Goal: Task Accomplishment & Management: Use online tool/utility

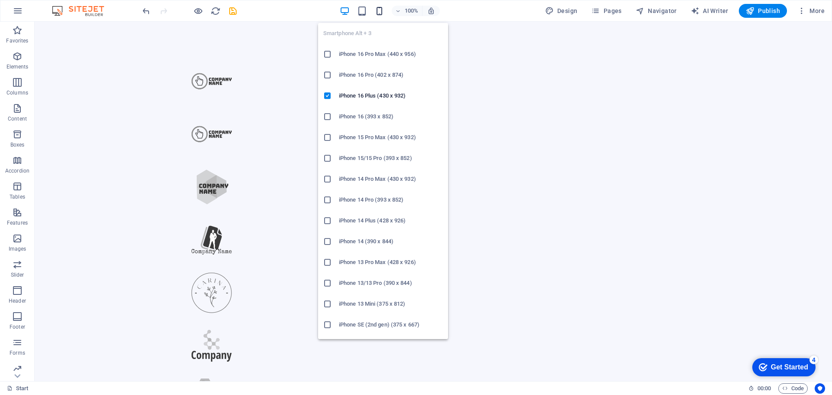
click at [384, 10] on icon "button" at bounding box center [379, 11] width 10 height 10
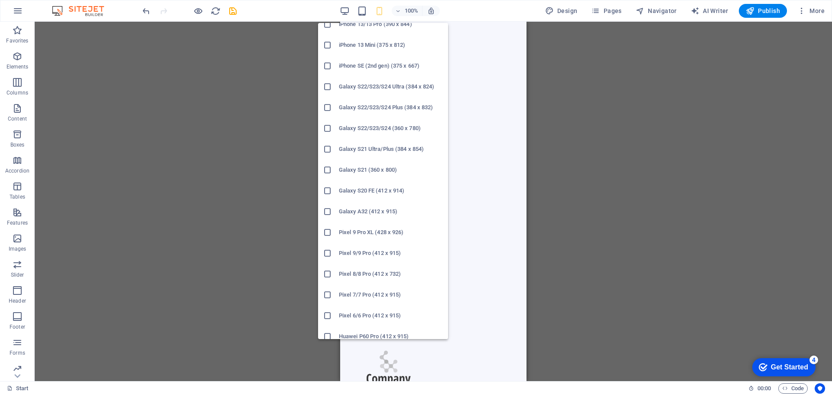
scroll to position [240, 0]
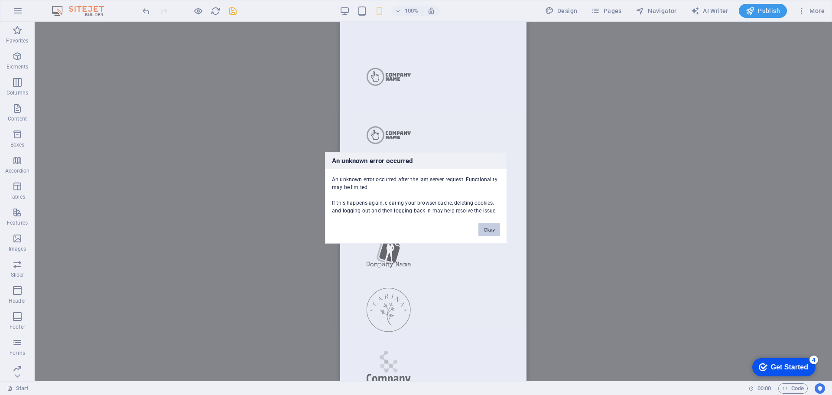
click at [484, 228] on button "Okay" at bounding box center [489, 229] width 22 height 13
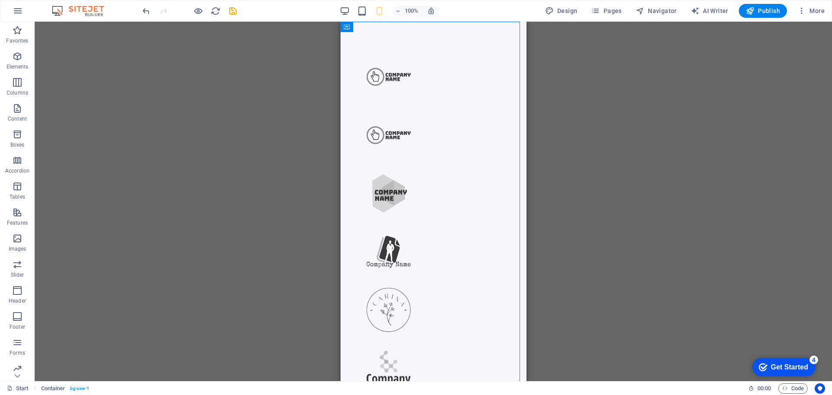
drag, startPoint x: 692, startPoint y: 68, endPoint x: 678, endPoint y: 68, distance: 14.7
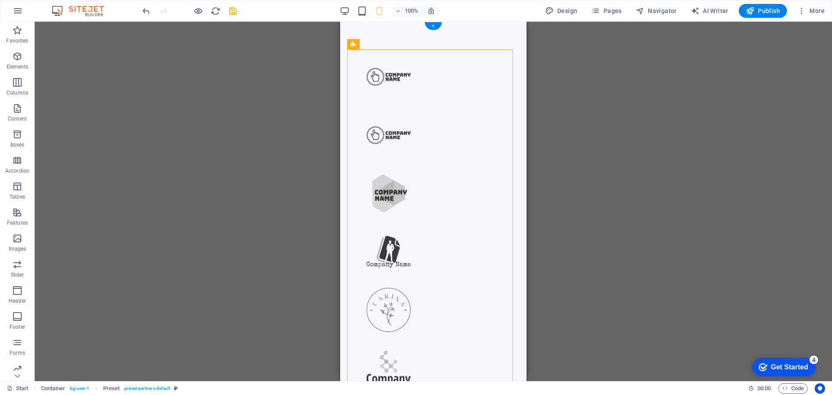
drag, startPoint x: 692, startPoint y: 64, endPoint x: 392, endPoint y: 74, distance: 300.4
click at [354, 42] on icon at bounding box center [353, 44] width 6 height 10
click at [369, 46] on span "Preset" at bounding box center [367, 44] width 15 height 5
click at [381, 43] on button at bounding box center [384, 44] width 10 height 10
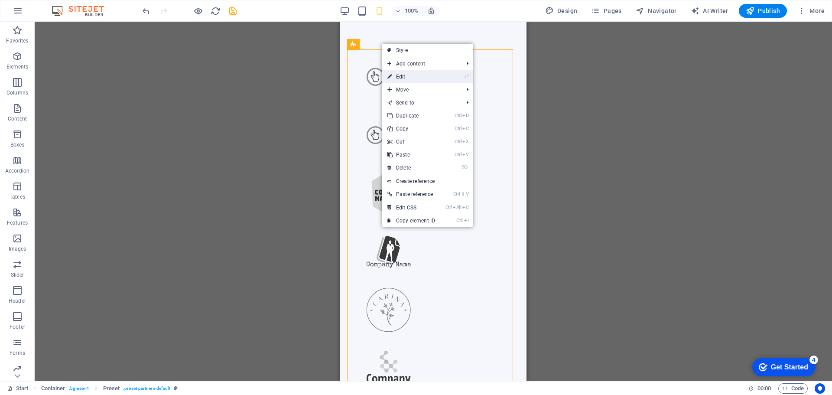
drag, startPoint x: 402, startPoint y: 75, endPoint x: 22, endPoint y: 70, distance: 380.8
click at [402, 75] on link "⏎ Edit" at bounding box center [411, 76] width 58 height 13
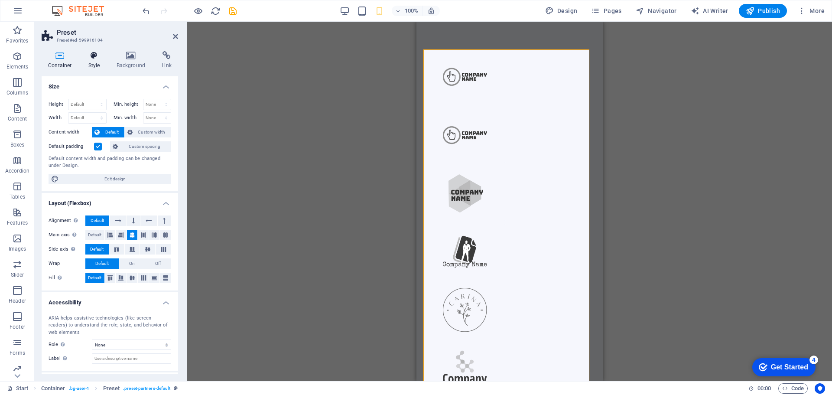
click at [91, 58] on icon at bounding box center [94, 55] width 25 height 9
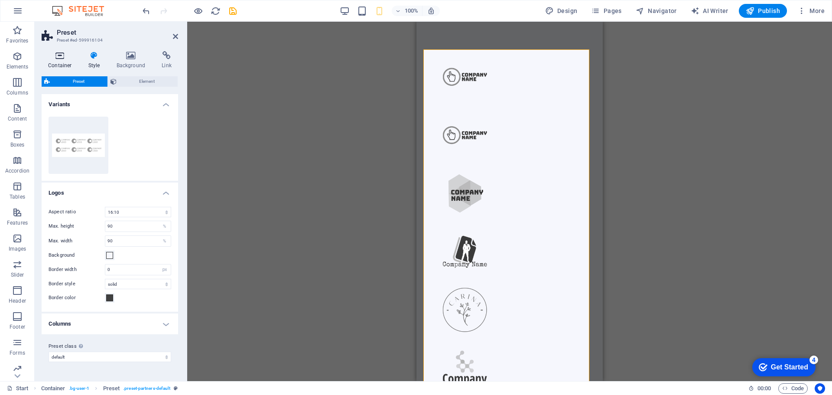
click at [65, 58] on icon at bounding box center [60, 55] width 37 height 9
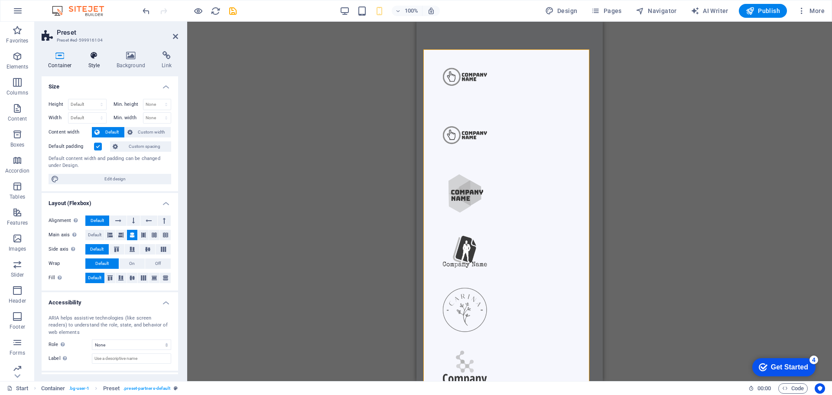
click at [100, 62] on h4 "Style" at bounding box center [96, 60] width 28 height 18
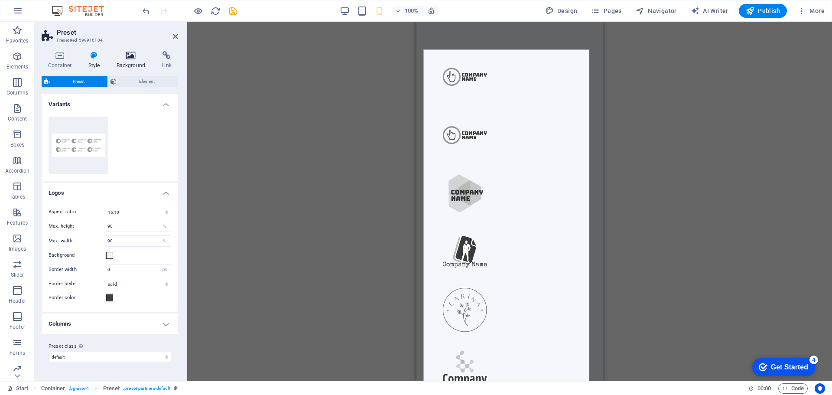
click at [129, 58] on icon at bounding box center [131, 55] width 42 height 9
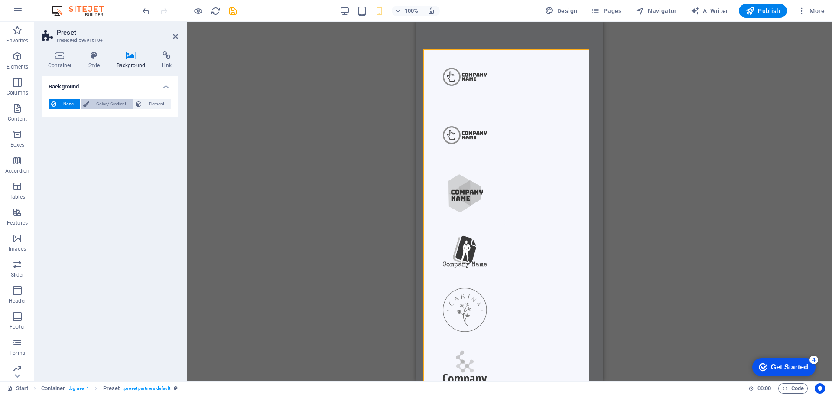
click at [111, 107] on span "Color / Gradient" at bounding box center [111, 104] width 38 height 10
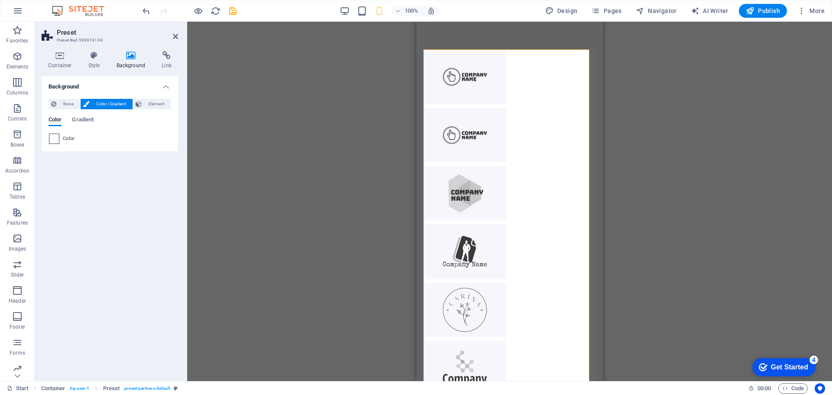
click at [49, 140] on span at bounding box center [54, 139] width 10 height 10
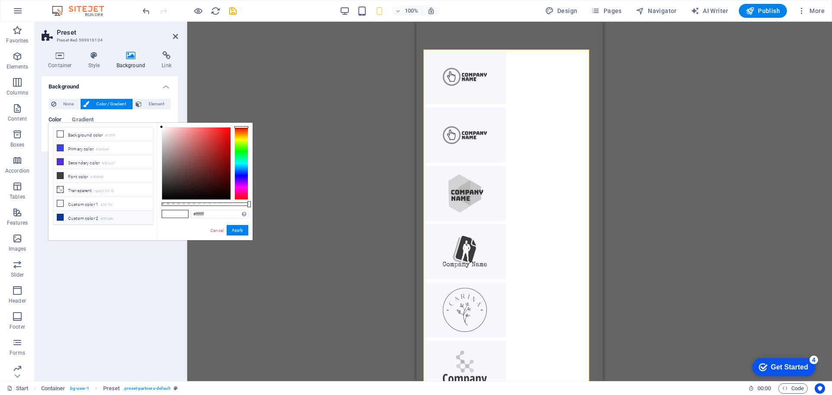
click at [87, 216] on li "Custom color 2 #003a9c" at bounding box center [103, 218] width 100 height 14
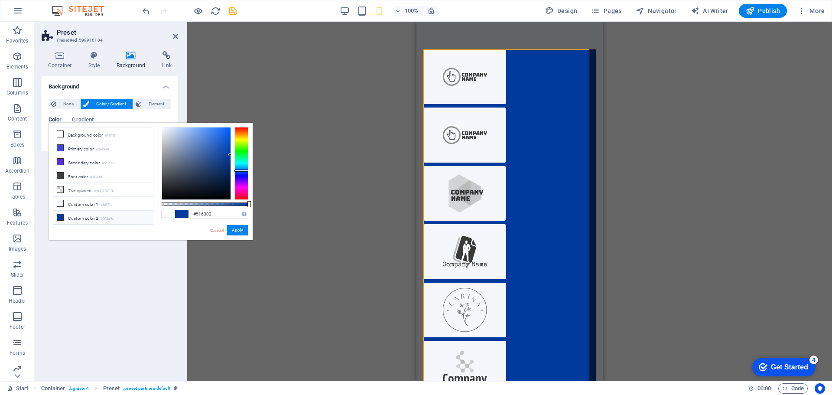
click at [188, 162] on div at bounding box center [196, 163] width 68 height 72
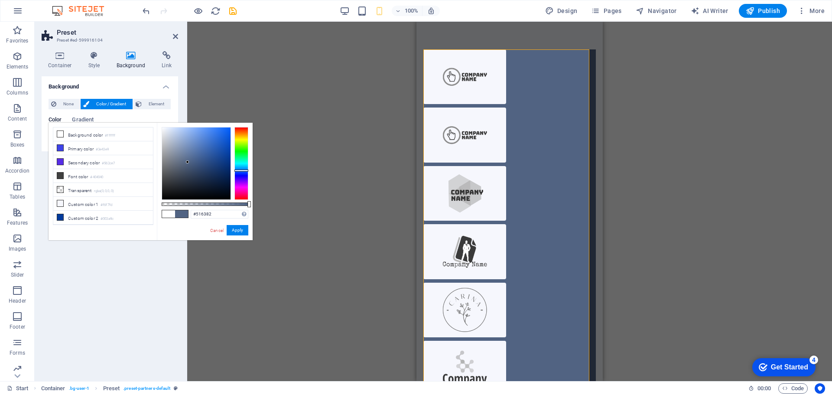
type input "#2d5caa"
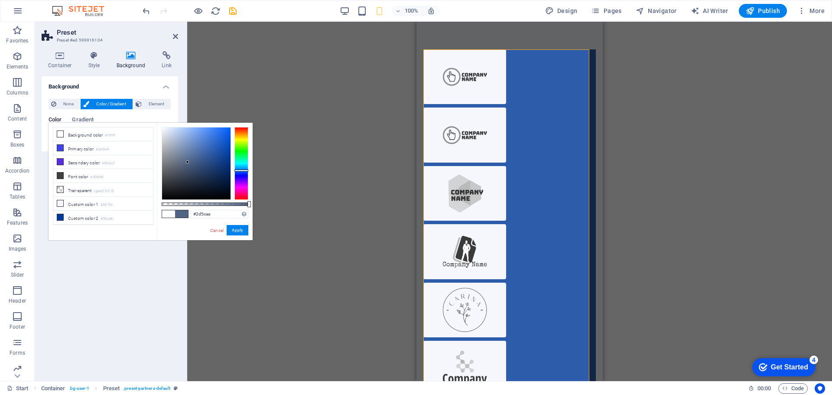
click at [212, 151] on div at bounding box center [196, 163] width 68 height 72
click at [462, 80] on figure at bounding box center [464, 76] width 83 height 55
click at [237, 230] on button "Apply" at bounding box center [238, 230] width 22 height 10
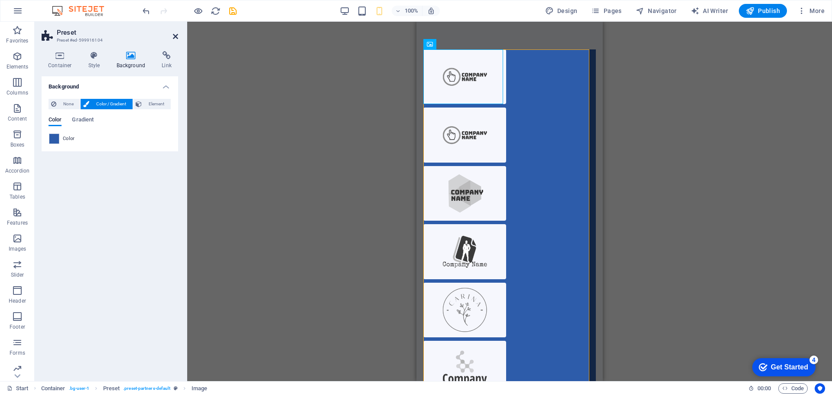
click at [174, 34] on icon at bounding box center [175, 36] width 5 height 7
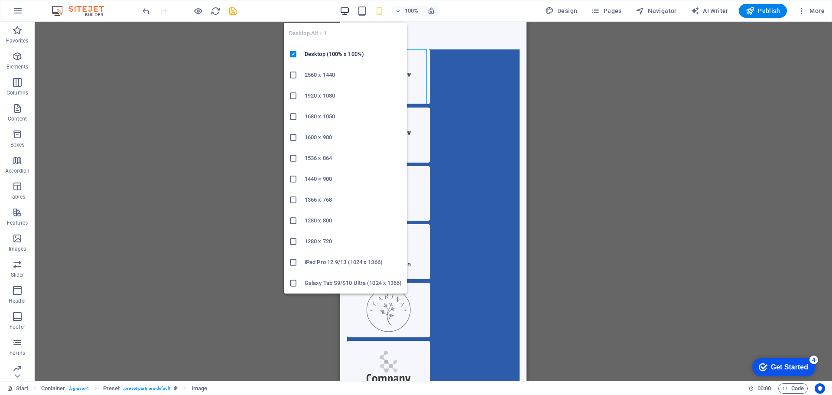
click at [348, 15] on icon "button" at bounding box center [345, 11] width 10 height 10
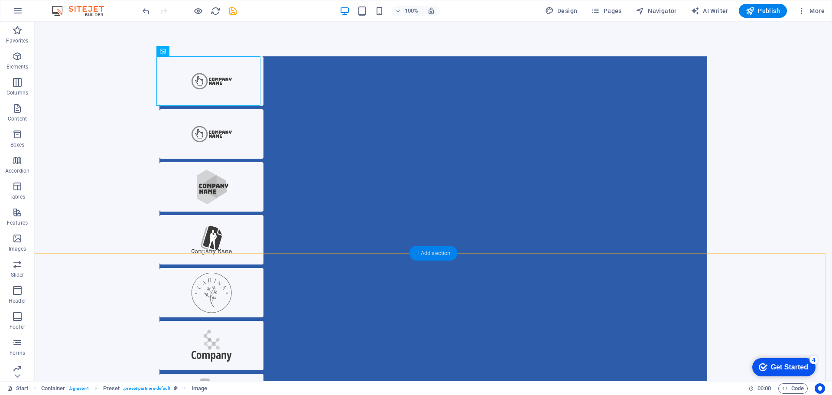
click at [431, 253] on div "+ Add section" at bounding box center [433, 253] width 48 height 15
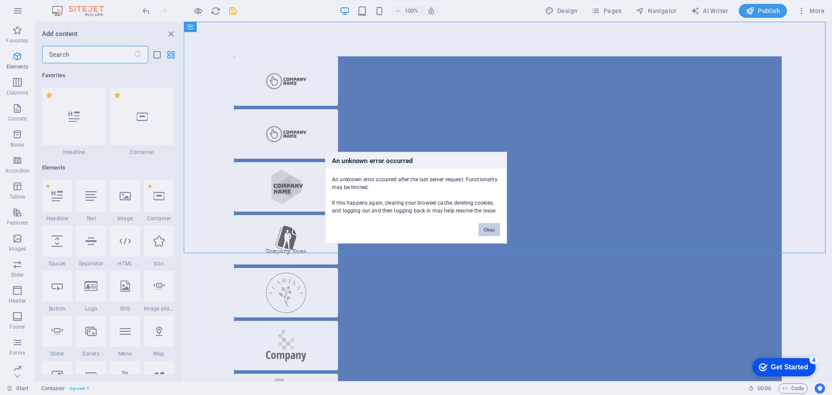
scroll to position [1516, 0]
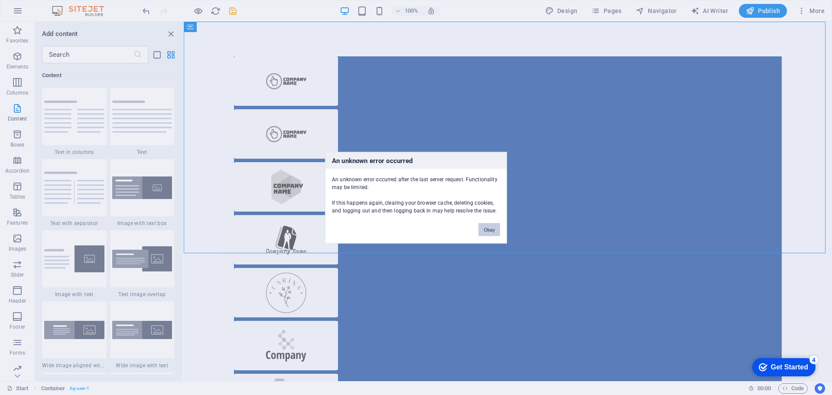
click at [487, 227] on button "Okay" at bounding box center [489, 229] width 22 height 13
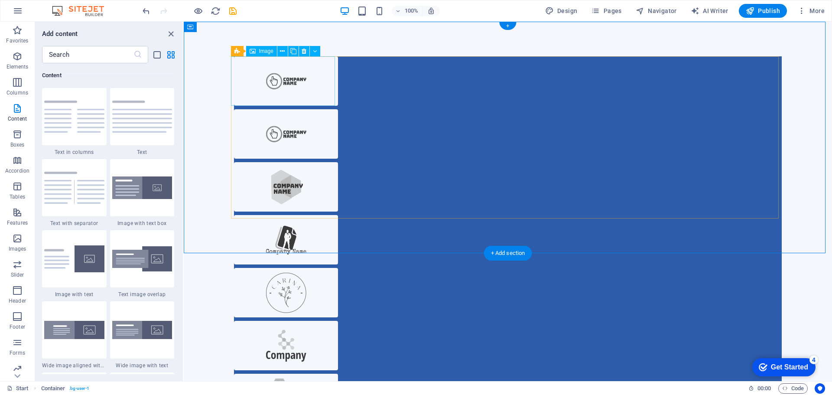
click at [291, 88] on figure at bounding box center [286, 80] width 104 height 49
click at [255, 53] on icon at bounding box center [253, 51] width 6 height 10
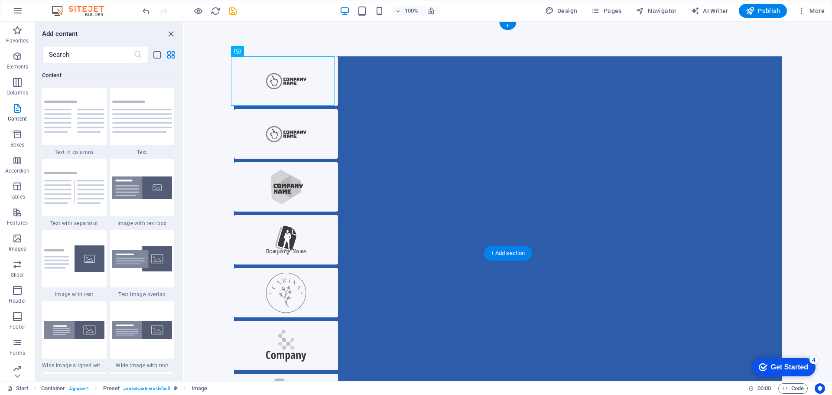
drag, startPoint x: 451, startPoint y: 73, endPoint x: 275, endPoint y: 85, distance: 176.8
click at [277, 85] on figure at bounding box center [286, 80] width 104 height 49
click at [285, 52] on button at bounding box center [282, 51] width 10 height 10
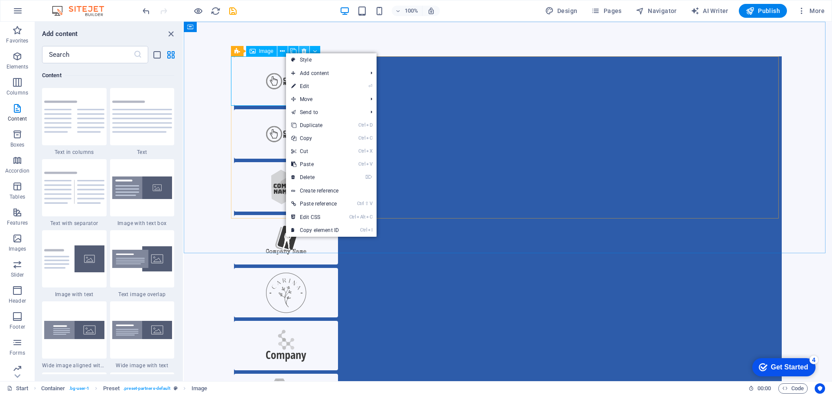
click at [303, 50] on icon at bounding box center [304, 51] width 5 height 9
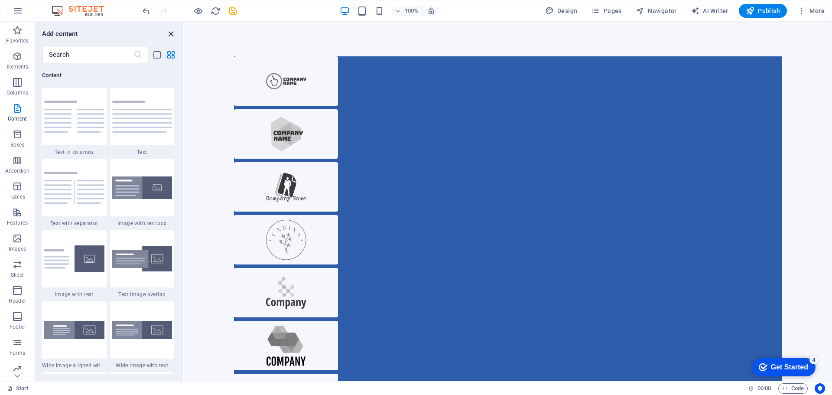
click at [171, 31] on icon "close panel" at bounding box center [171, 34] width 10 height 10
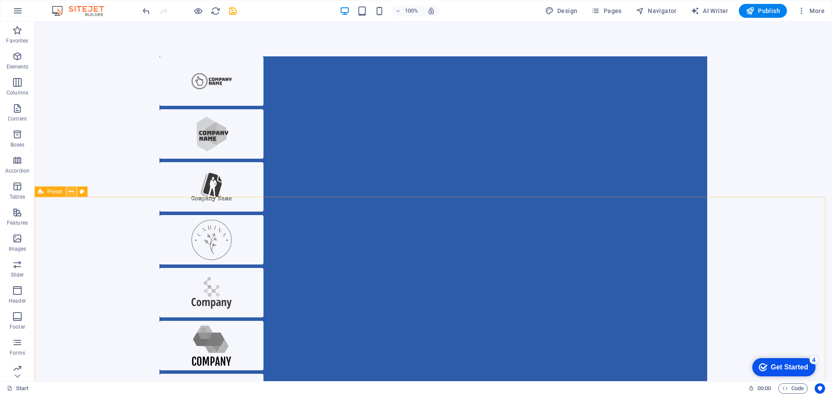
click at [70, 194] on icon at bounding box center [71, 191] width 5 height 9
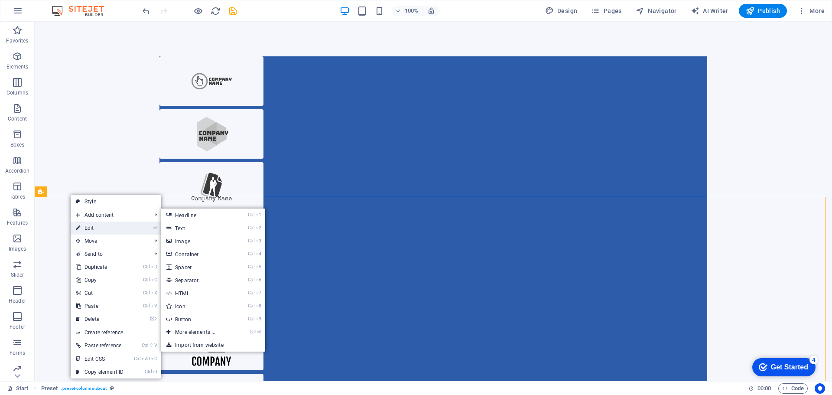
click at [89, 227] on link "⏎ Edit" at bounding box center [100, 227] width 58 height 13
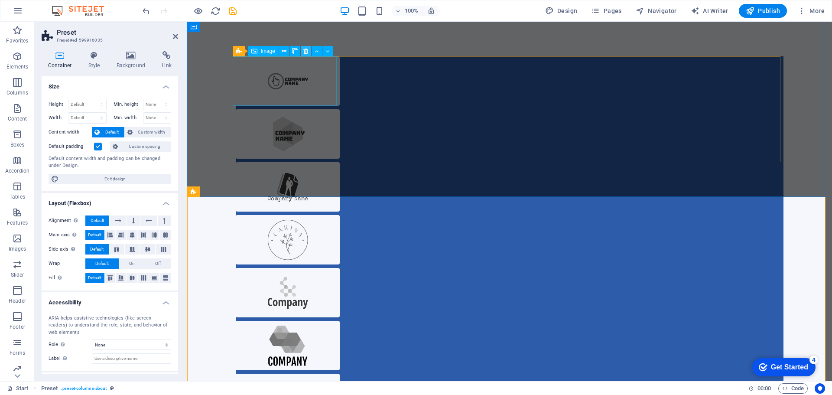
click at [307, 50] on icon at bounding box center [305, 51] width 5 height 9
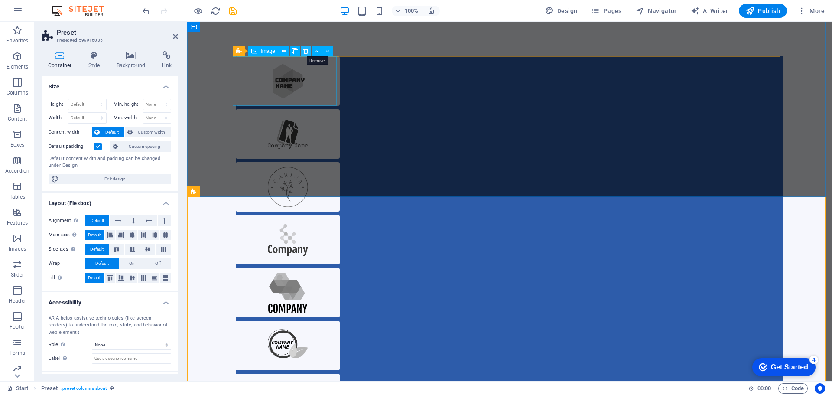
click at [304, 50] on icon at bounding box center [305, 51] width 5 height 9
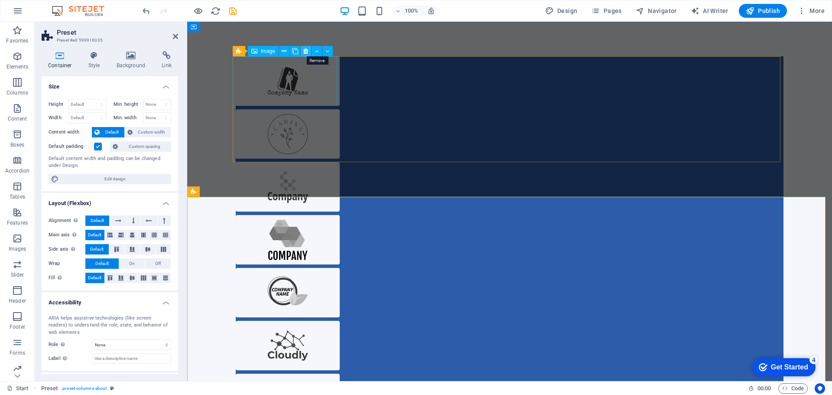
click at [305, 52] on icon at bounding box center [305, 51] width 5 height 9
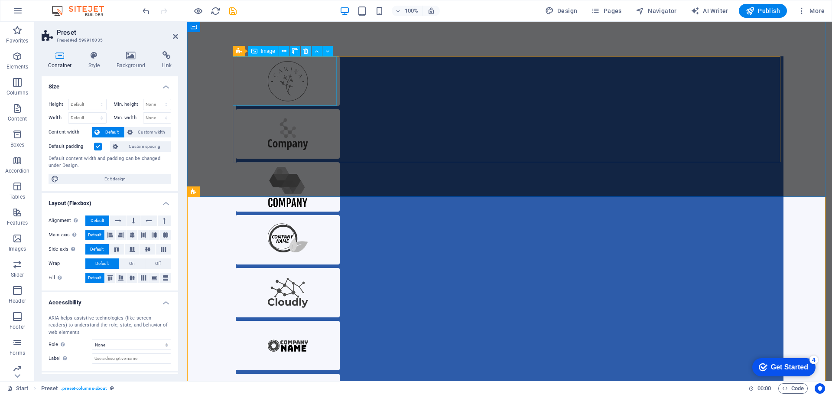
click at [303, 51] on icon at bounding box center [305, 51] width 5 height 9
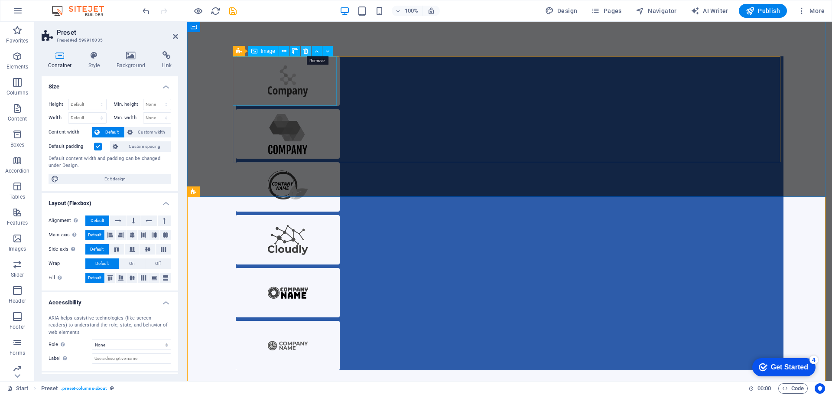
click at [305, 52] on icon at bounding box center [305, 51] width 5 height 9
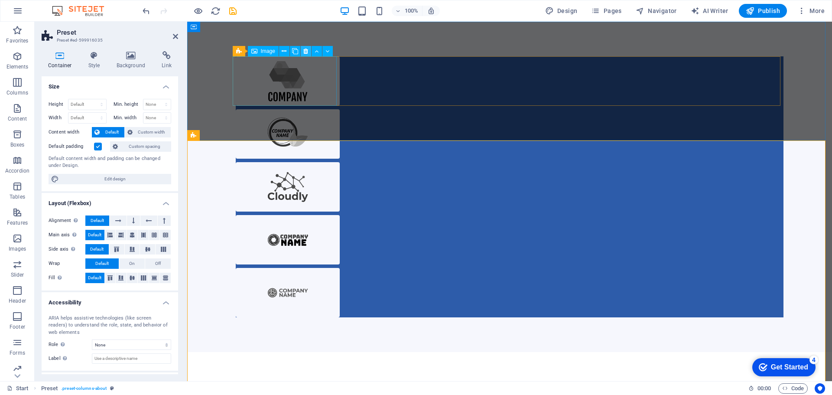
click at [305, 52] on icon at bounding box center [305, 51] width 5 height 9
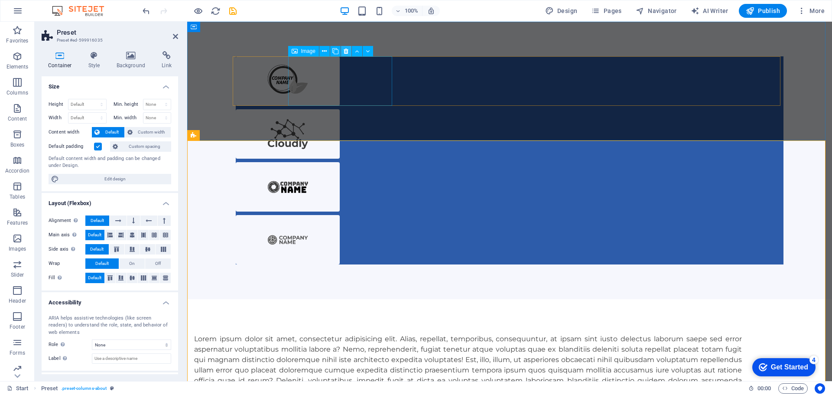
click at [346, 53] on icon at bounding box center [346, 51] width 5 height 9
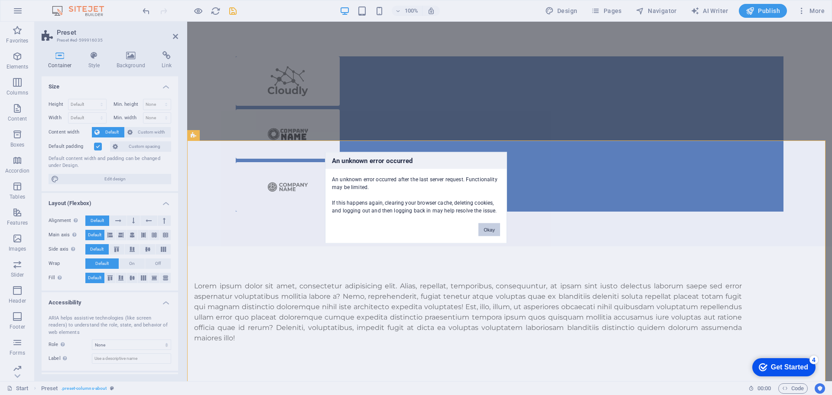
click at [495, 230] on button "Okay" at bounding box center [489, 229] width 22 height 13
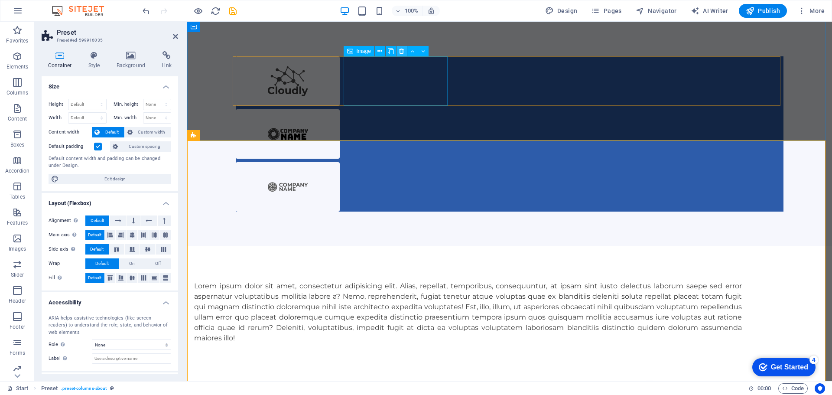
click at [399, 54] on icon at bounding box center [401, 51] width 5 height 9
click at [401, 54] on icon at bounding box center [401, 51] width 5 height 9
click at [340, 76] on figure at bounding box center [288, 80] width 104 height 49
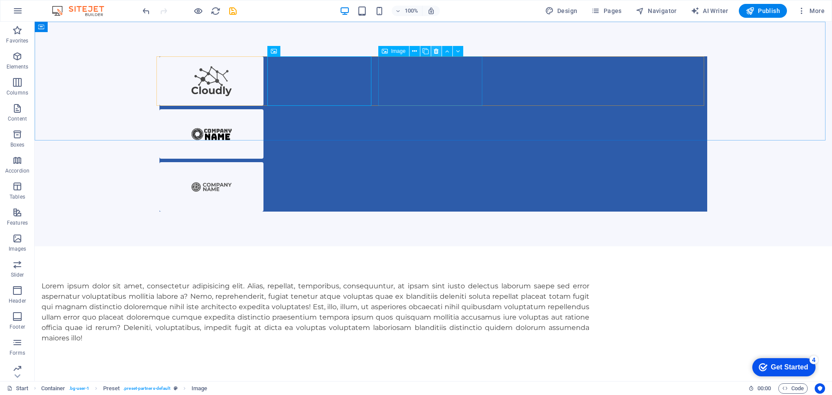
click at [433, 53] on button at bounding box center [436, 51] width 10 height 10
click at [437, 54] on icon at bounding box center [436, 51] width 5 height 9
click at [263, 109] on figure at bounding box center [211, 133] width 104 height 49
click at [543, 51] on button at bounding box center [547, 51] width 10 height 10
click at [639, 84] on div at bounding box center [433, 133] width 548 height 155
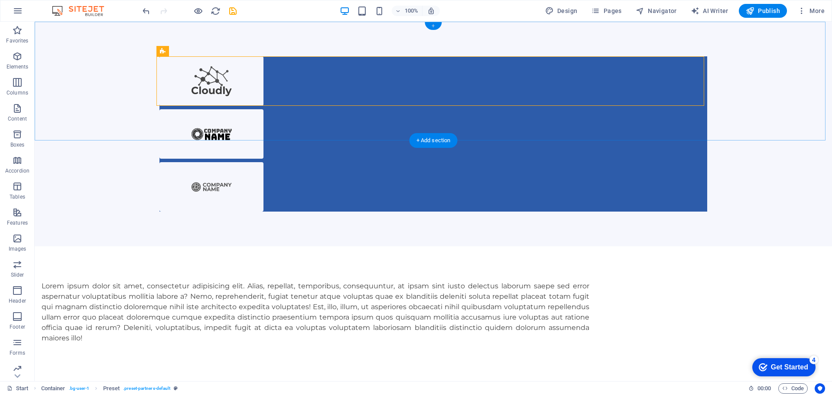
click at [436, 24] on div "+" at bounding box center [433, 26] width 17 height 8
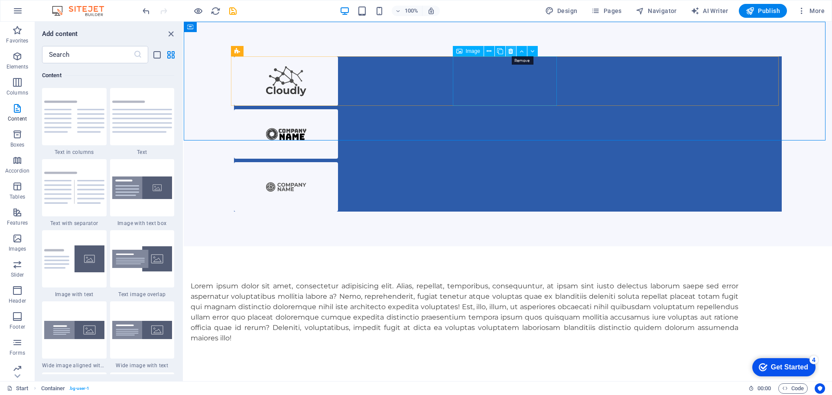
click at [510, 54] on icon at bounding box center [510, 51] width 5 height 9
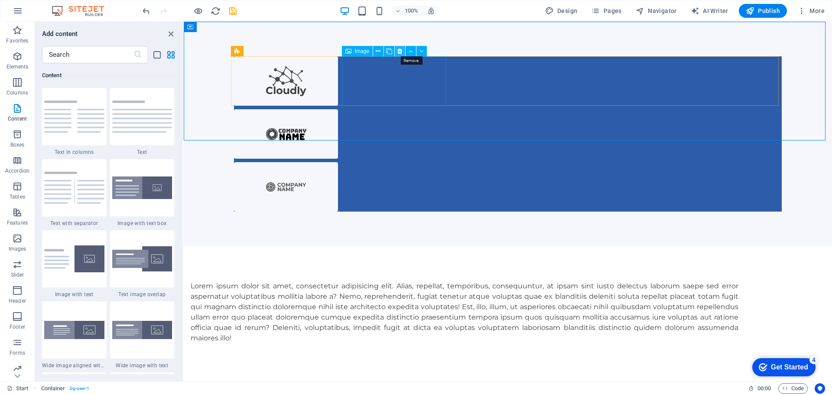
click at [401, 49] on icon at bounding box center [399, 51] width 5 height 9
click at [234, 48] on div "Preset" at bounding box center [246, 51] width 31 height 10
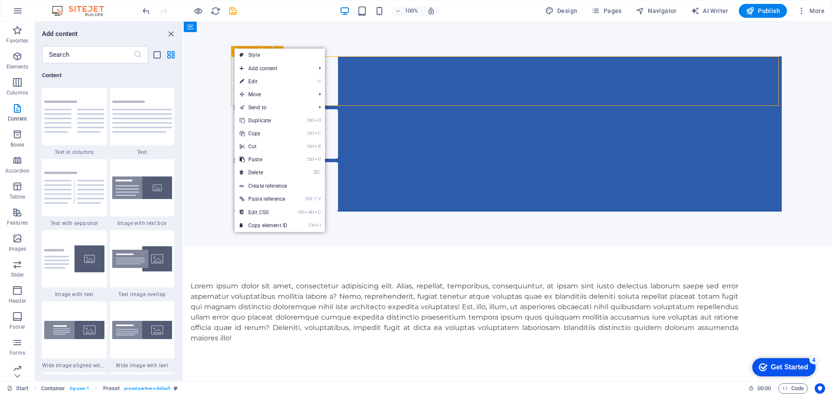
click at [234, 48] on div "Preset" at bounding box center [246, 51] width 31 height 10
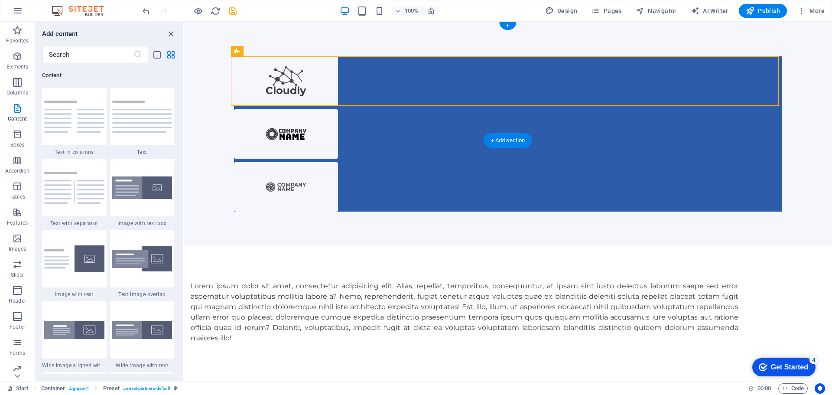
drag, startPoint x: 424, startPoint y: 72, endPoint x: 383, endPoint y: 79, distance: 41.7
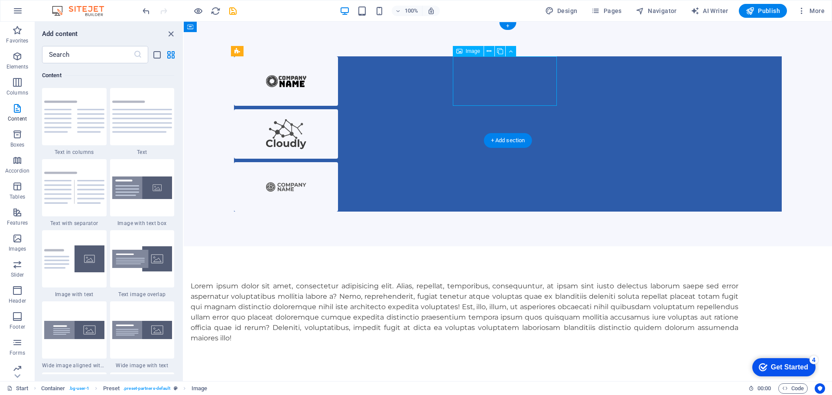
drag, startPoint x: 457, startPoint y: 76, endPoint x: 558, endPoint y: 75, distance: 101.4
click at [557, 75] on div at bounding box center [508, 133] width 548 height 155
click at [362, 49] on span "Image" at bounding box center [362, 51] width 14 height 5
drag, startPoint x: 545, startPoint y: 71, endPoint x: 308, endPoint y: 79, distance: 238.0
click at [360, 50] on span "Image" at bounding box center [362, 51] width 14 height 5
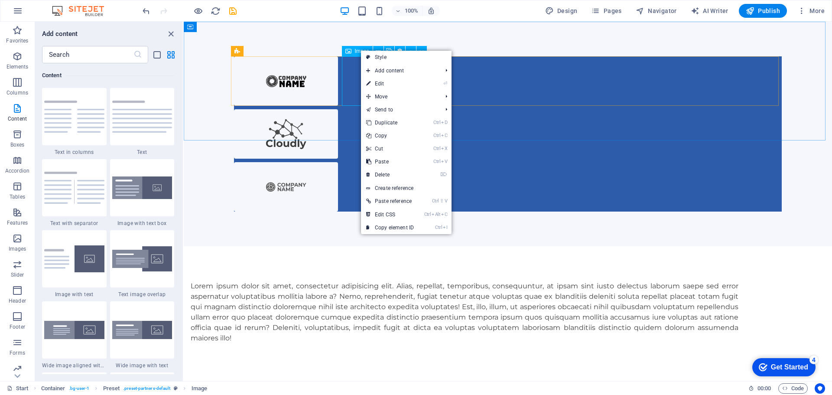
click at [360, 50] on span "Image" at bounding box center [362, 51] width 14 height 5
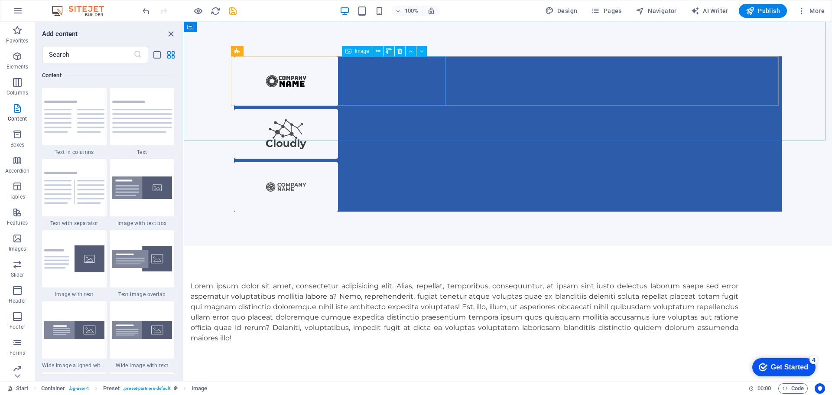
click at [360, 50] on span "Image" at bounding box center [362, 51] width 14 height 5
click at [376, 52] on icon at bounding box center [378, 51] width 5 height 9
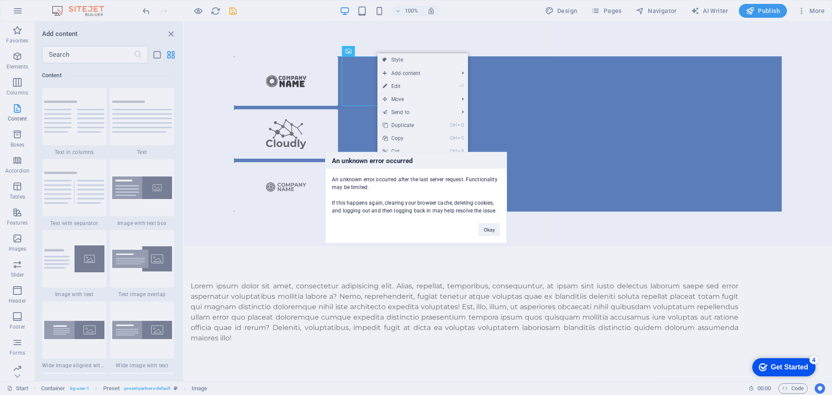
click at [387, 52] on div "An unknown error occurred An unknown error occurred after the last server reque…" at bounding box center [416, 197] width 832 height 395
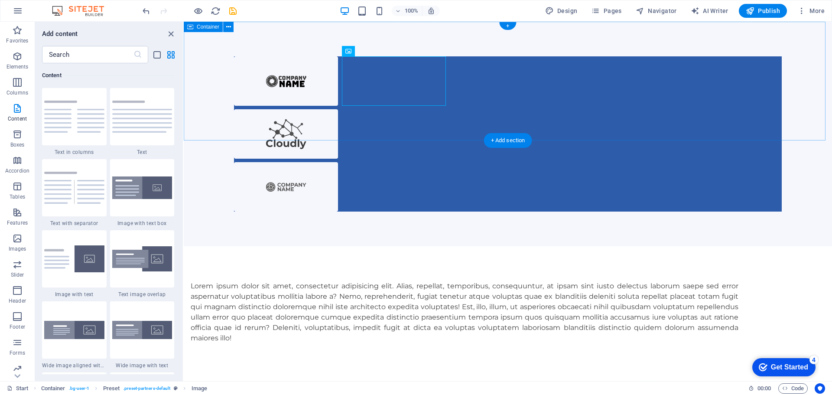
click at [387, 52] on div at bounding box center [508, 134] width 648 height 224
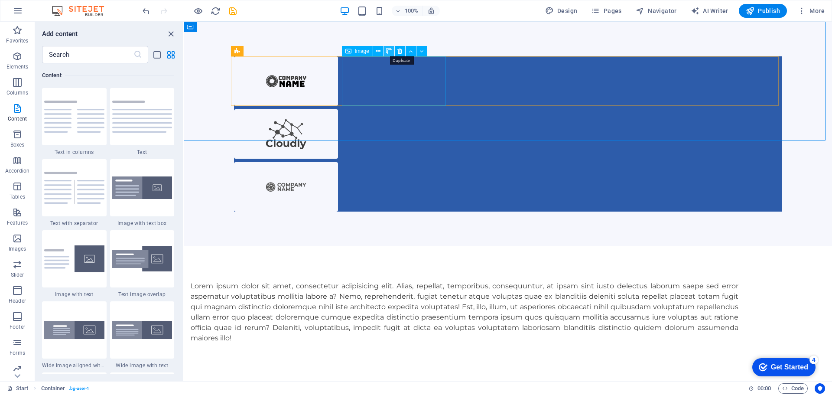
click at [390, 50] on icon at bounding box center [389, 51] width 6 height 9
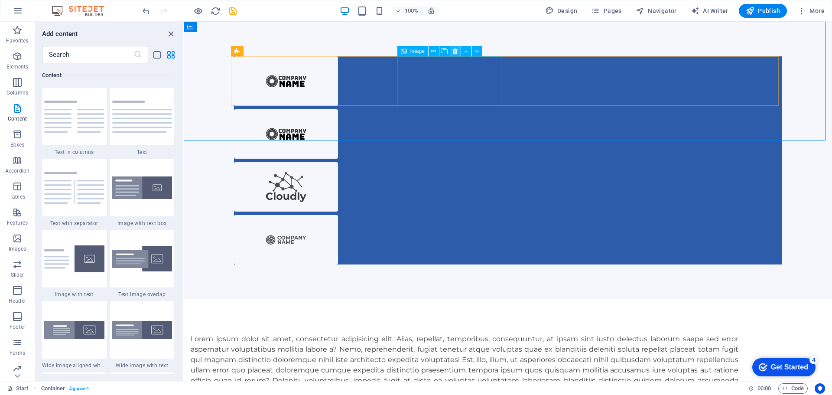
click at [456, 54] on icon at bounding box center [455, 51] width 5 height 9
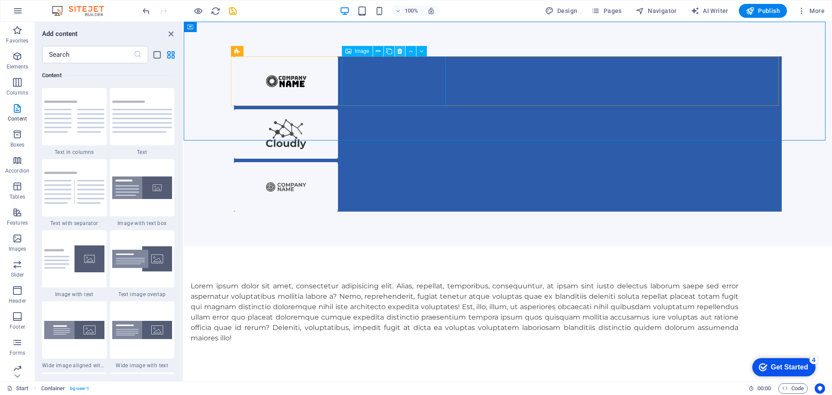
click at [400, 52] on icon at bounding box center [399, 51] width 5 height 9
click at [707, 73] on div at bounding box center [508, 133] width 548 height 155
click at [410, 49] on icon at bounding box center [411, 51] width 4 height 9
click at [351, 54] on div "Image" at bounding box center [357, 51] width 31 height 10
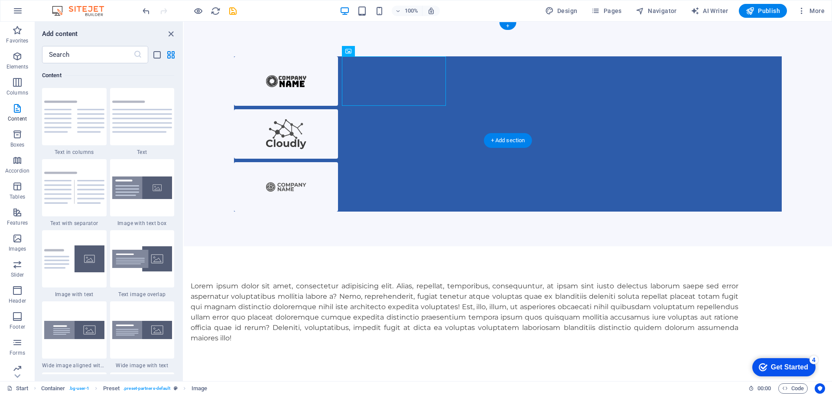
drag, startPoint x: 535, startPoint y: 74, endPoint x: 292, endPoint y: 77, distance: 242.6
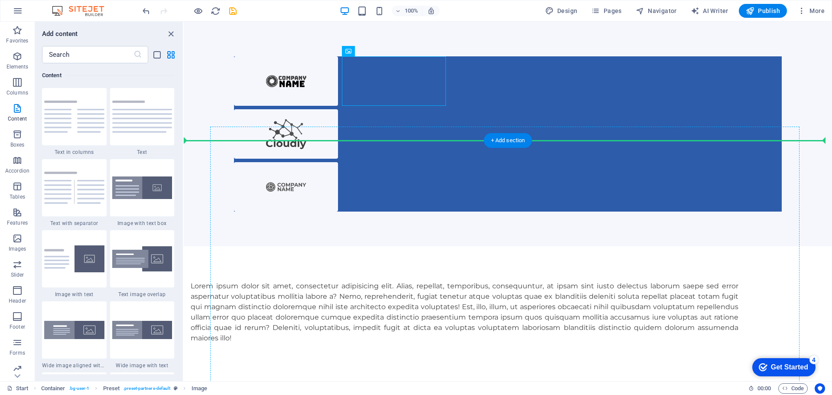
drag, startPoint x: 531, startPoint y: 69, endPoint x: 292, endPoint y: 198, distance: 272.4
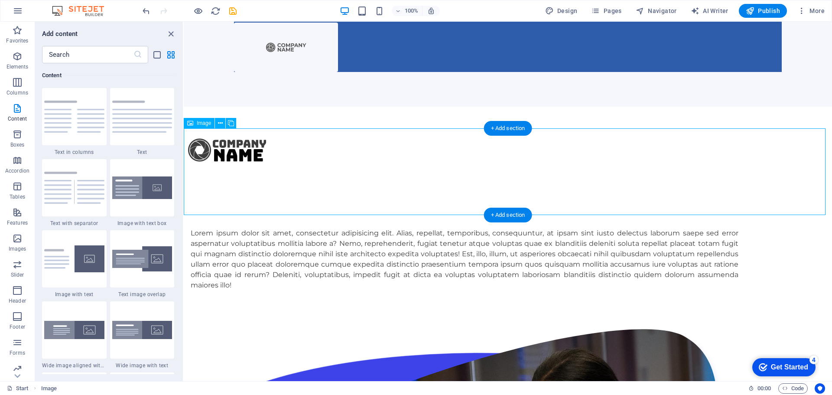
scroll to position [0, 0]
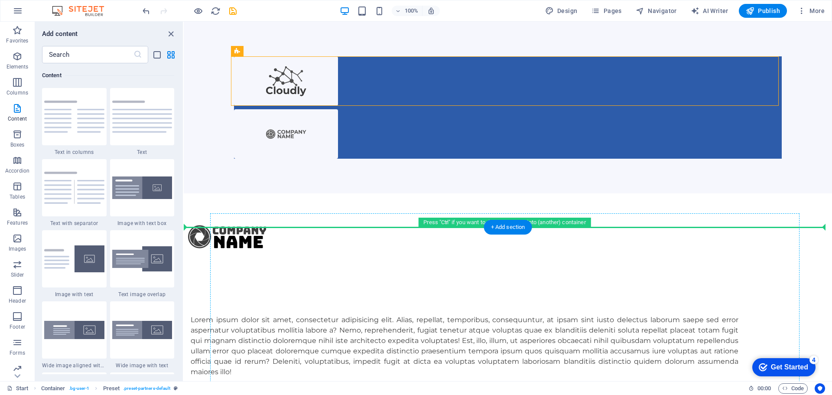
drag, startPoint x: 353, startPoint y: 86, endPoint x: 387, endPoint y: 268, distance: 184.7
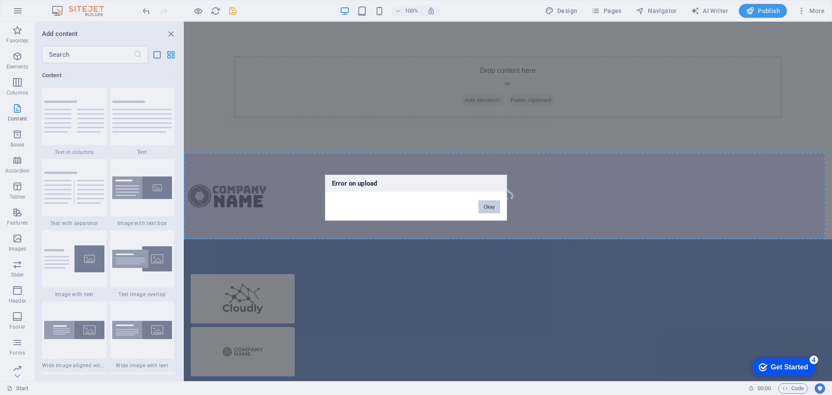
click at [491, 207] on button "Okay" at bounding box center [489, 206] width 22 height 13
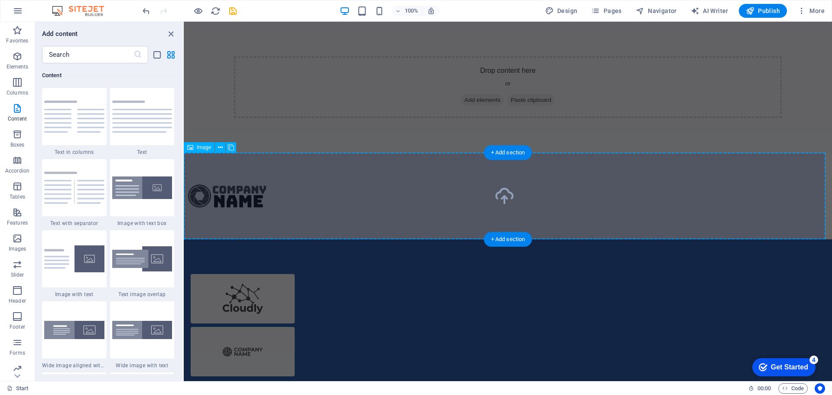
click at [506, 195] on figure at bounding box center [508, 195] width 648 height 87
click at [509, 150] on div "+ Add section" at bounding box center [508, 152] width 48 height 15
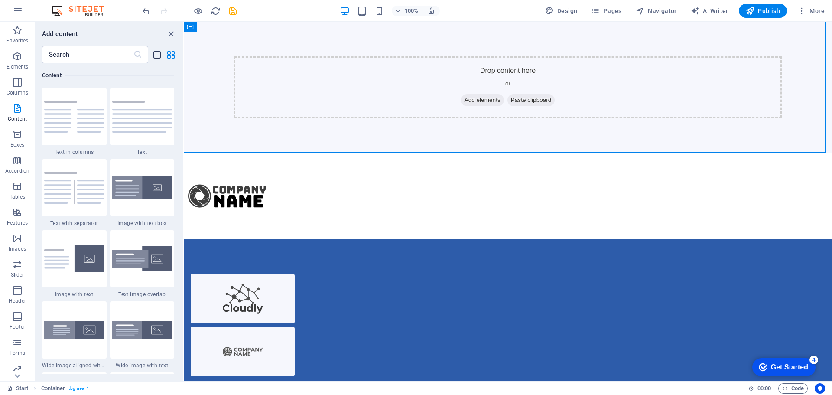
click at [158, 54] on icon "list-view" at bounding box center [157, 55] width 10 height 10
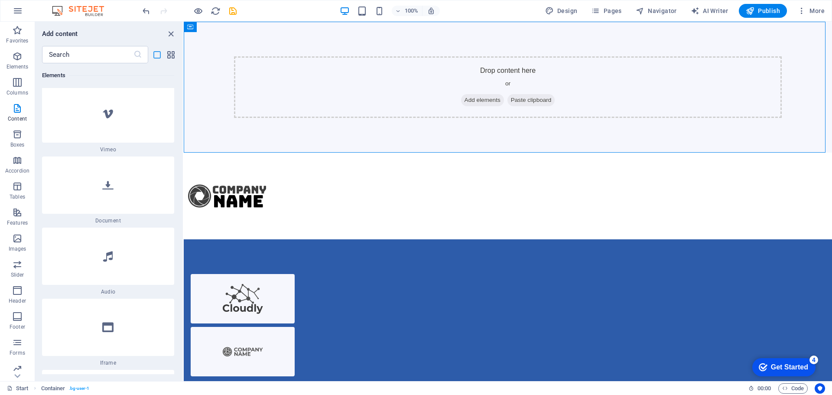
scroll to position [4532, 0]
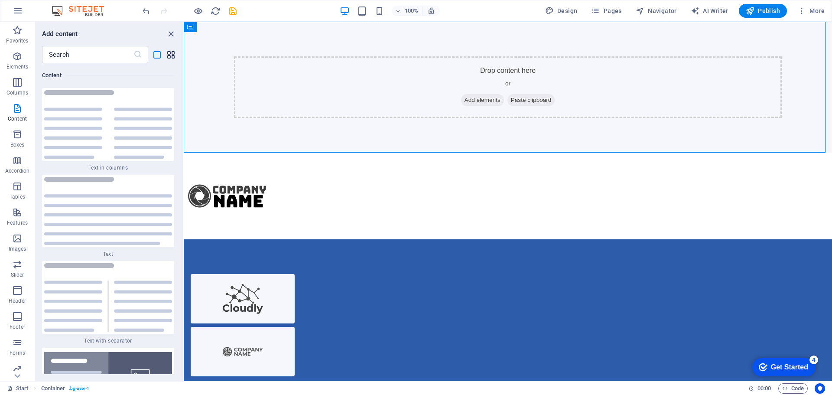
click at [169, 54] on icon "grid-view" at bounding box center [171, 55] width 10 height 10
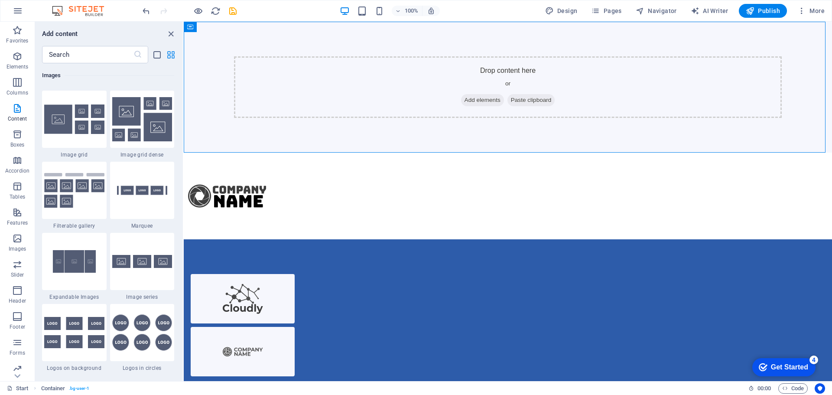
scroll to position [1516, 0]
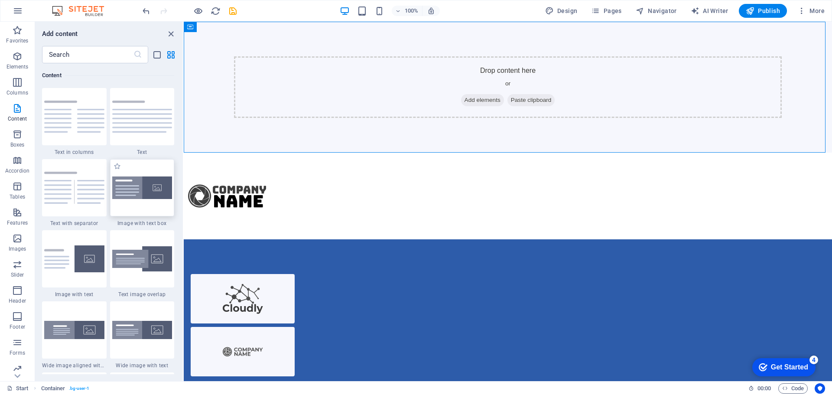
click at [157, 188] on img at bounding box center [142, 187] width 60 height 23
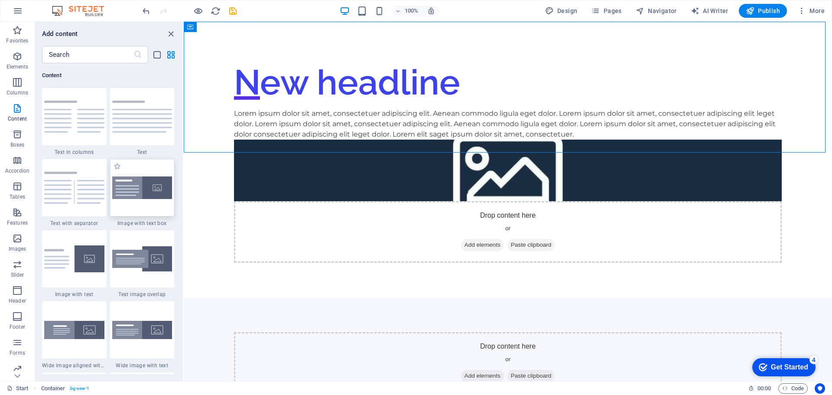
click at [488, 74] on div "New headline" at bounding box center [508, 82] width 548 height 52
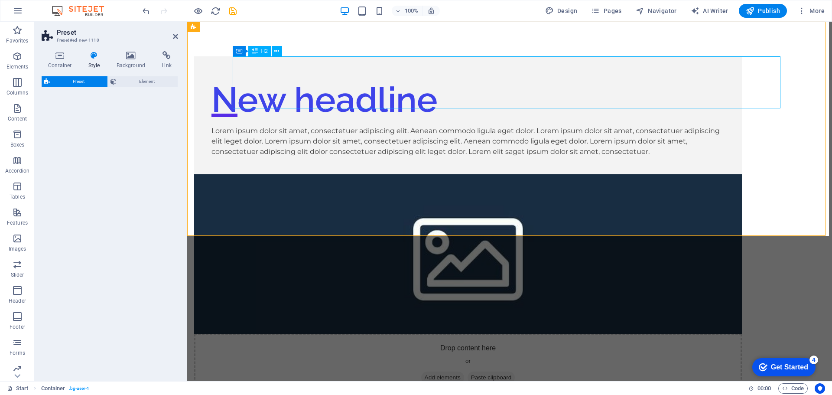
select select "rem"
select select "px"
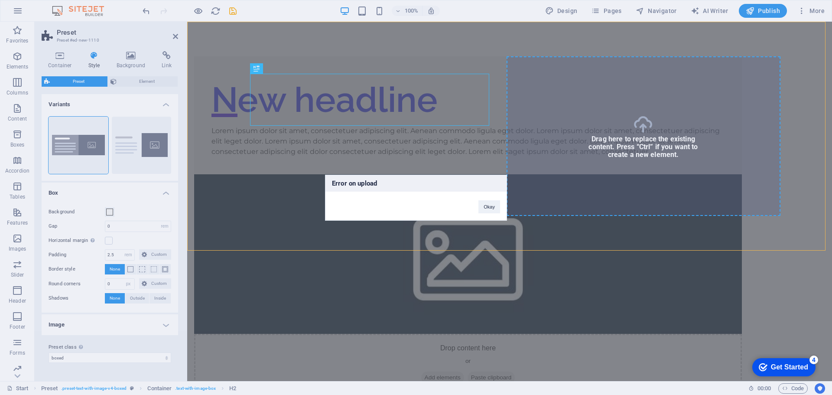
click at [642, 128] on div "Error on upload Okay" at bounding box center [416, 197] width 832 height 395
click at [491, 212] on button "Okay" at bounding box center [489, 206] width 22 height 13
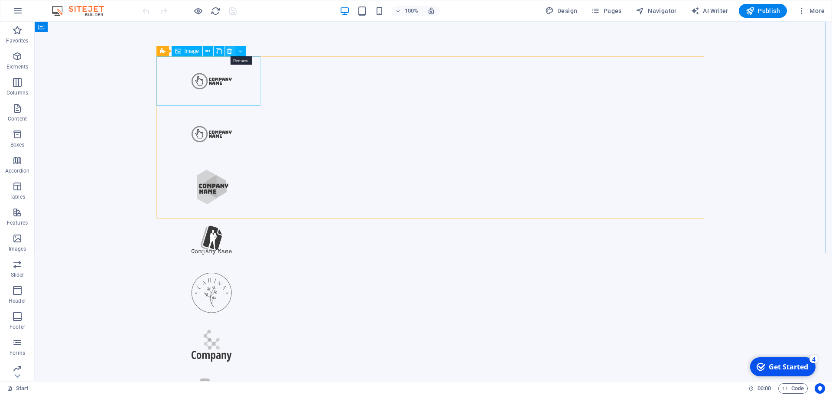
click at [230, 52] on icon at bounding box center [229, 51] width 5 height 9
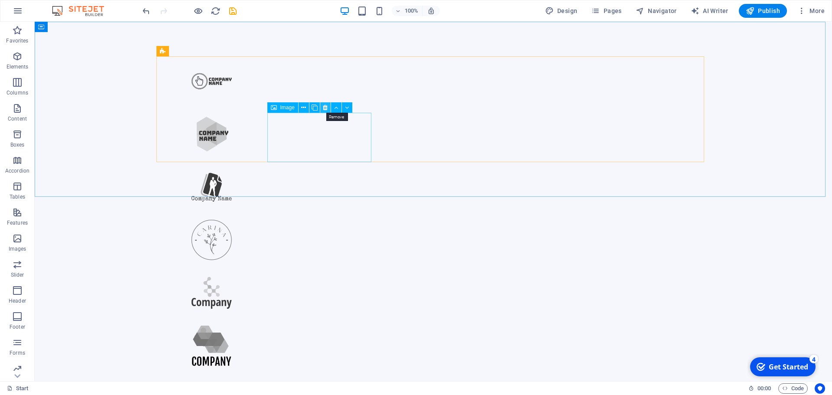
click at [326, 109] on icon at bounding box center [325, 107] width 5 height 9
drag, startPoint x: 380, startPoint y: 110, endPoint x: 344, endPoint y: 89, distance: 41.2
click at [380, 110] on icon at bounding box center [380, 107] width 5 height 9
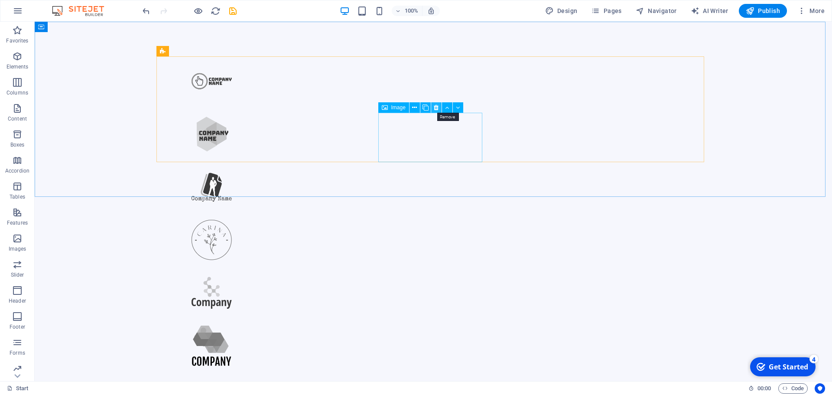
click at [436, 111] on icon at bounding box center [436, 107] width 5 height 9
click at [489, 108] on icon at bounding box center [491, 107] width 5 height 9
click at [658, 52] on icon at bounding box center [657, 51] width 5 height 9
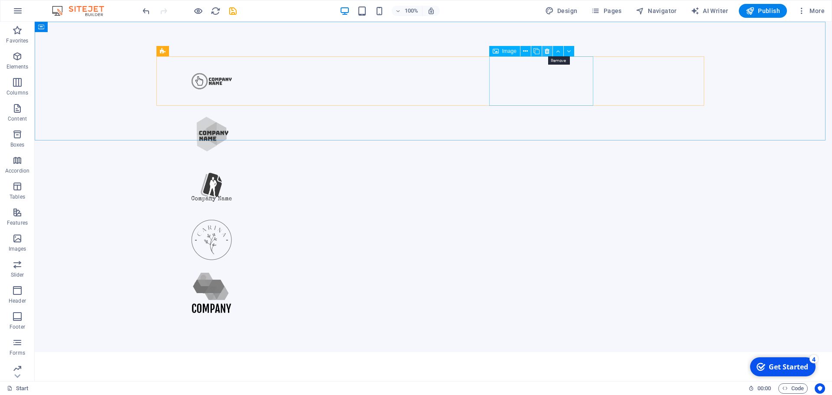
drag, startPoint x: 548, startPoint y: 53, endPoint x: 510, endPoint y: 31, distance: 44.1
click at [548, 53] on icon at bounding box center [547, 51] width 5 height 9
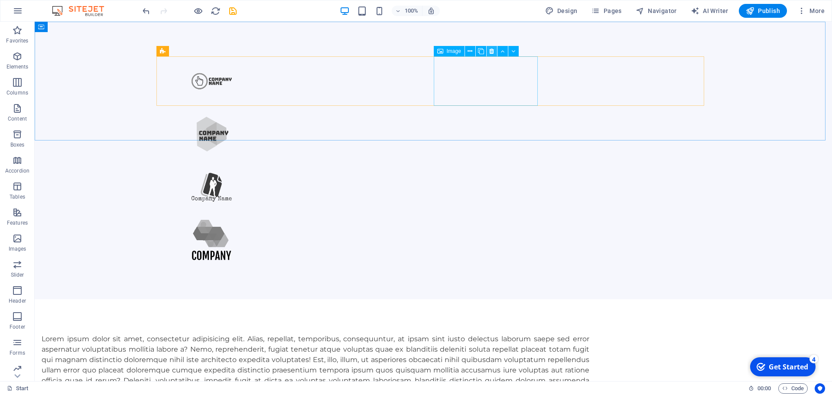
click at [491, 52] on icon at bounding box center [491, 51] width 5 height 9
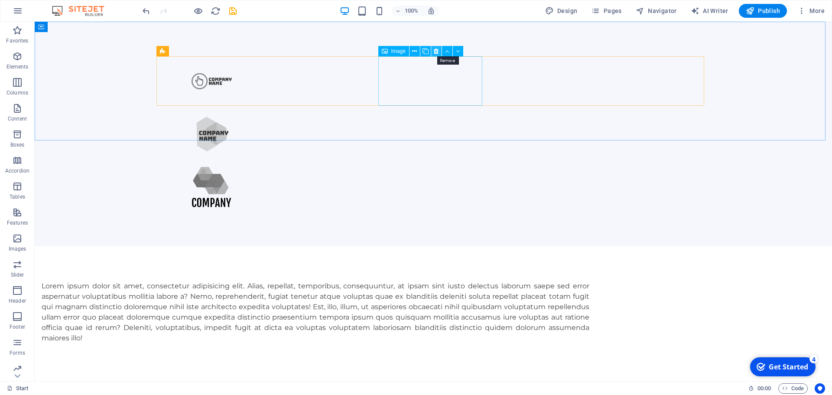
click at [433, 52] on button at bounding box center [436, 51] width 10 height 10
click at [437, 50] on icon at bounding box center [436, 51] width 5 height 9
click at [545, 53] on icon at bounding box center [547, 51] width 5 height 9
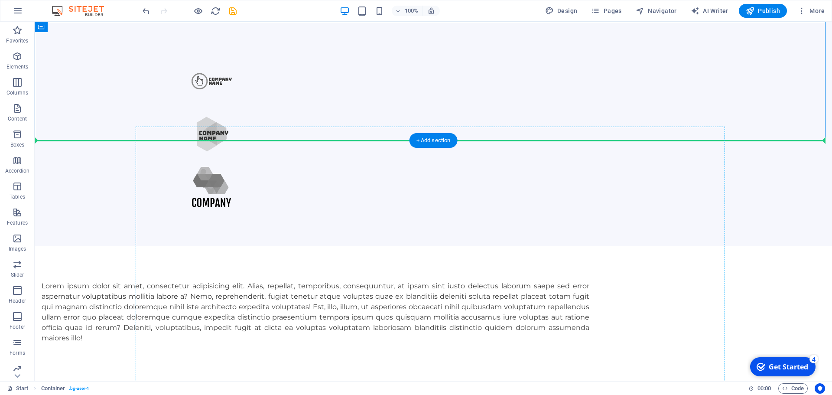
drag, startPoint x: 328, startPoint y: 81, endPoint x: 255, endPoint y: 184, distance: 126.1
drag, startPoint x: 325, startPoint y: 85, endPoint x: 286, endPoint y: 208, distance: 129.1
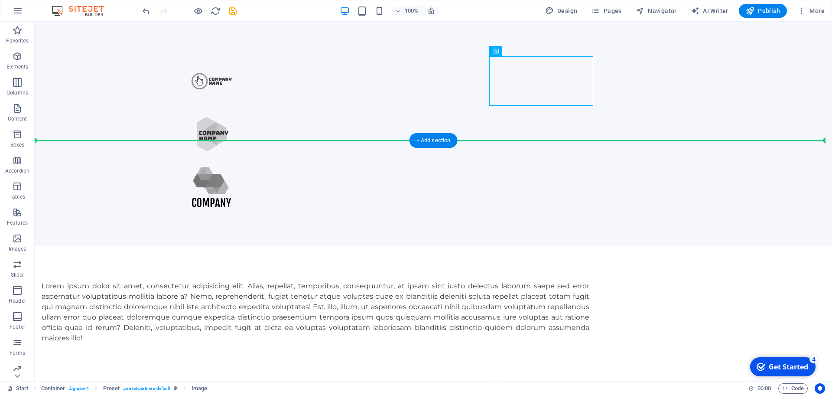
drag, startPoint x: 535, startPoint y: 79, endPoint x: 449, endPoint y: 165, distance: 121.6
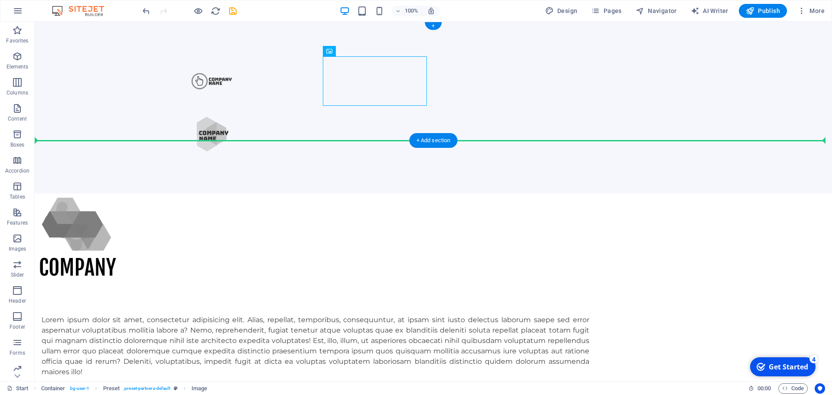
drag, startPoint x: 394, startPoint y: 85, endPoint x: 396, endPoint y: 122, distance: 36.9
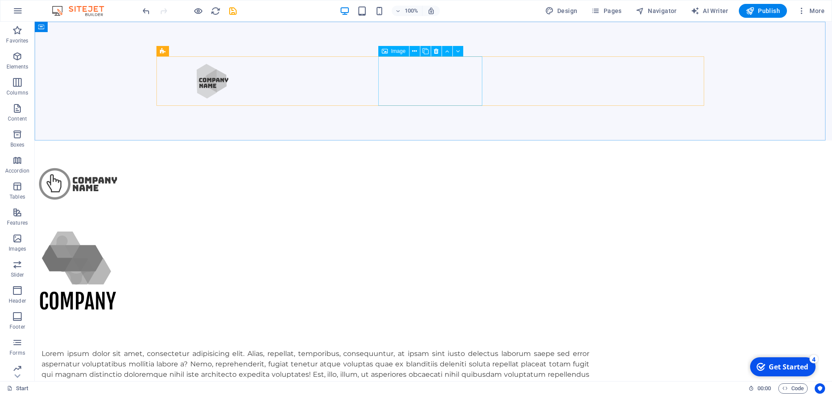
click at [397, 53] on span "Image" at bounding box center [398, 51] width 14 height 5
click at [427, 50] on icon at bounding box center [425, 51] width 6 height 9
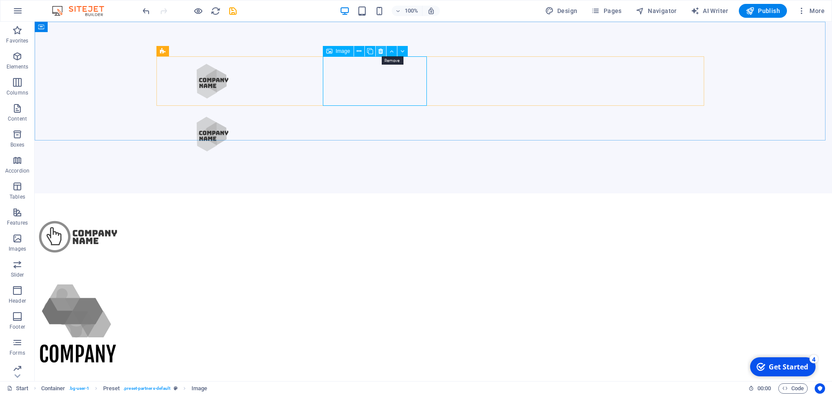
click at [381, 49] on icon at bounding box center [380, 51] width 5 height 9
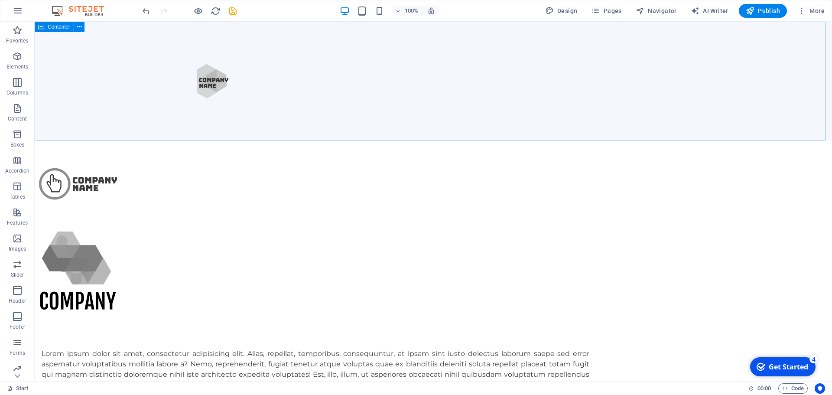
click at [58, 30] on div "Container" at bounding box center [54, 27] width 39 height 10
click at [53, 26] on span "Container" at bounding box center [59, 26] width 23 height 5
drag, startPoint x: 73, startPoint y: 49, endPoint x: 409, endPoint y: 74, distance: 337.1
click at [78, 27] on icon at bounding box center [79, 27] width 5 height 9
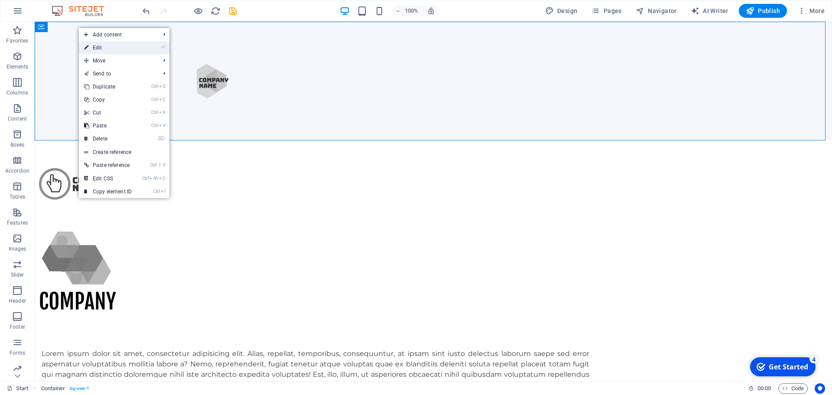
click at [95, 48] on link "⏎ Edit" at bounding box center [108, 47] width 58 height 13
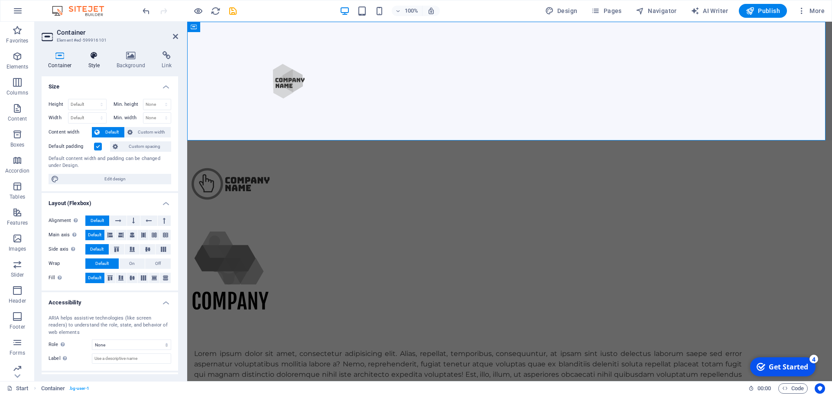
click at [88, 55] on icon at bounding box center [94, 55] width 25 height 9
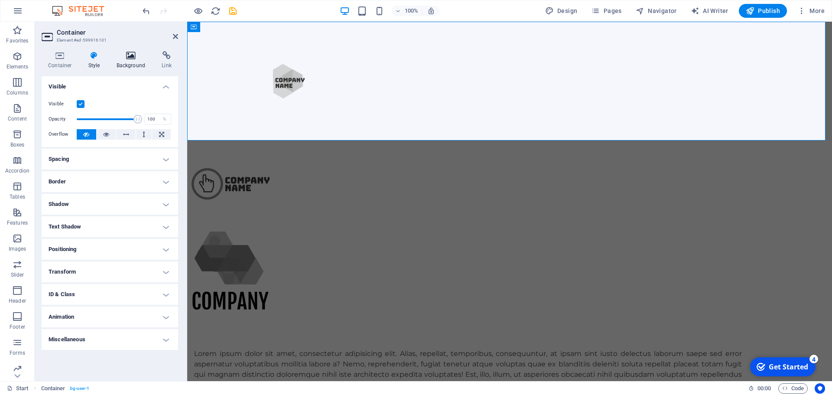
click at [126, 56] on icon at bounding box center [131, 55] width 42 height 9
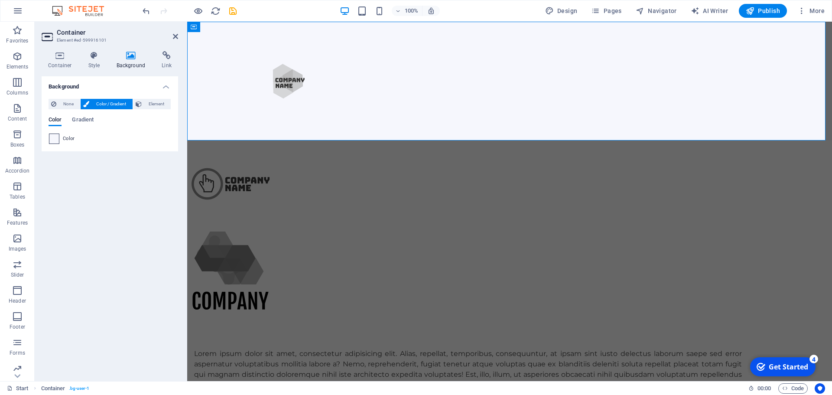
click at [55, 136] on span at bounding box center [54, 139] width 10 height 10
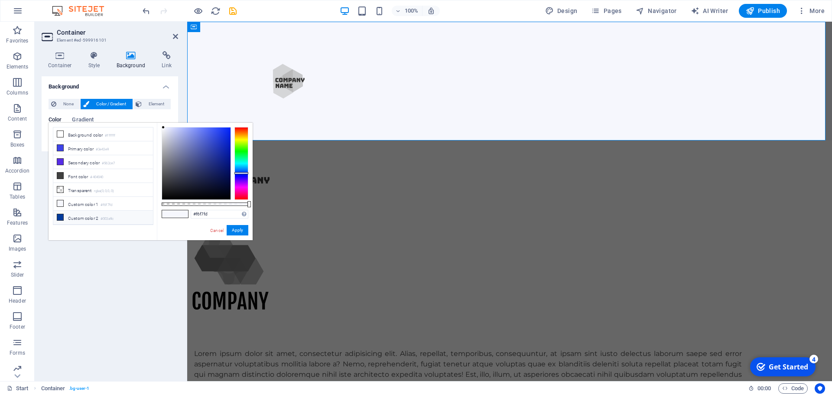
click at [81, 214] on li "Custom color 2 #003a9c" at bounding box center [103, 218] width 100 height 14
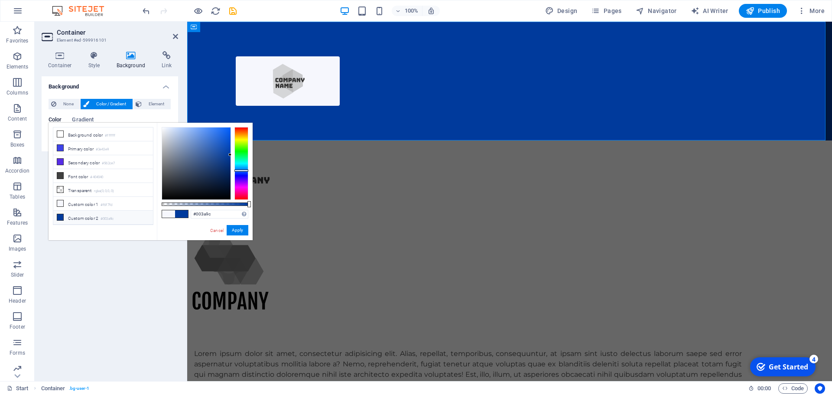
click at [199, 172] on div at bounding box center [196, 163] width 68 height 72
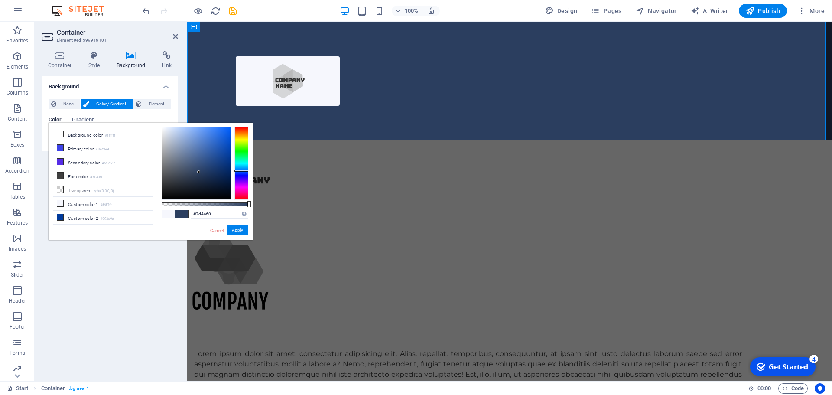
click at [186, 172] on div at bounding box center [196, 163] width 68 height 72
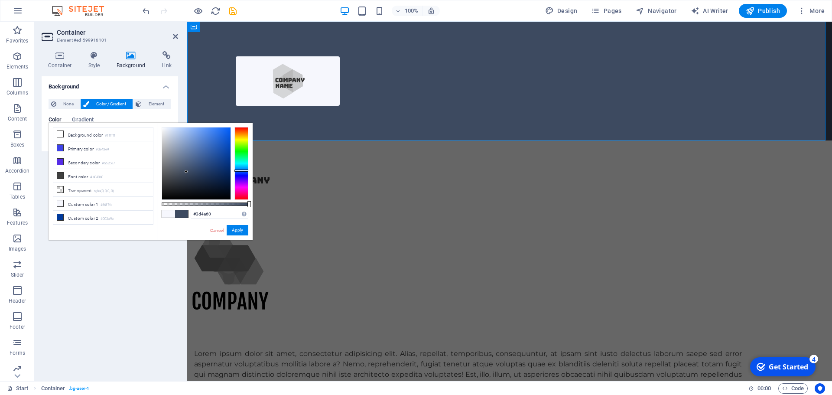
type input "#222c3d"
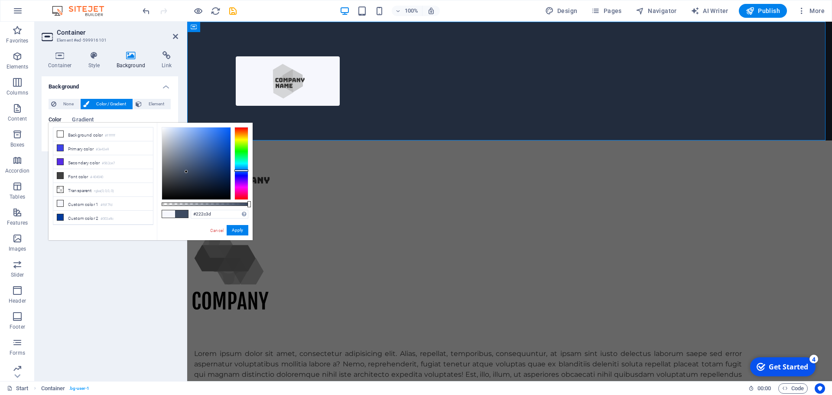
click at [192, 182] on div at bounding box center [196, 163] width 68 height 72
click at [234, 230] on button "Apply" at bounding box center [238, 230] width 22 height 10
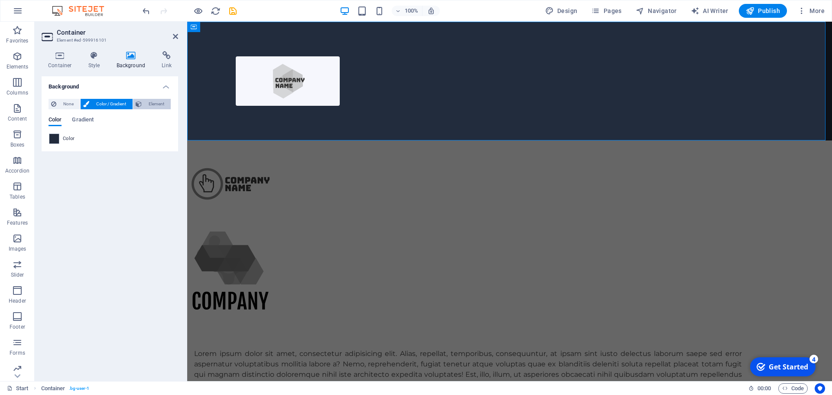
click at [159, 104] on span "Element" at bounding box center [156, 104] width 24 height 10
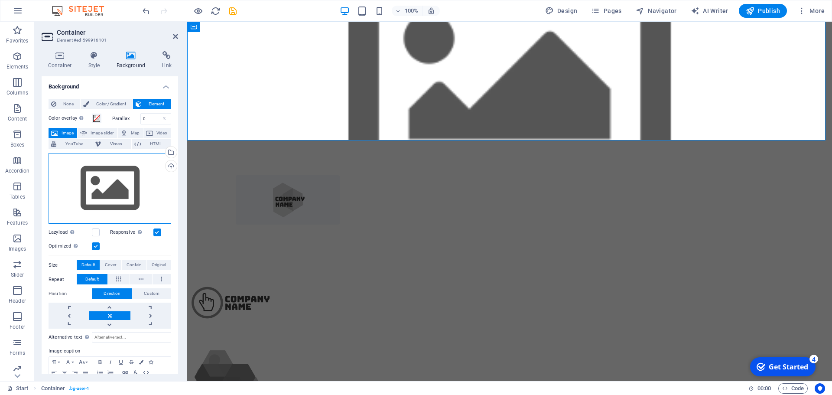
click at [112, 191] on div "Drag files here, click to choose files or select files from Files or our free s…" at bounding box center [110, 188] width 123 height 71
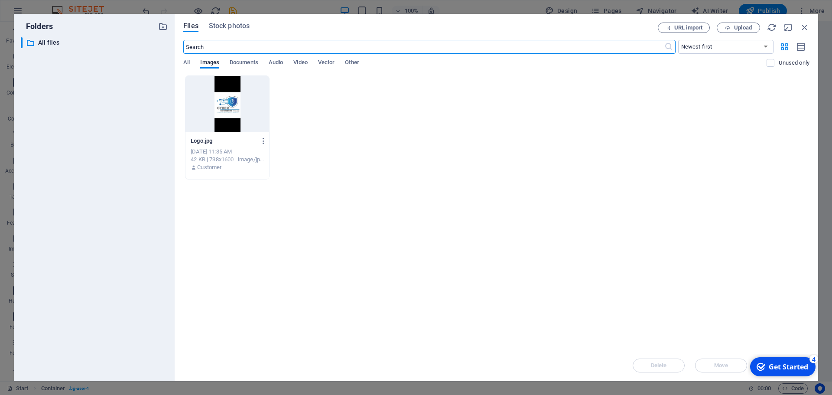
click at [224, 108] on div at bounding box center [227, 104] width 84 height 56
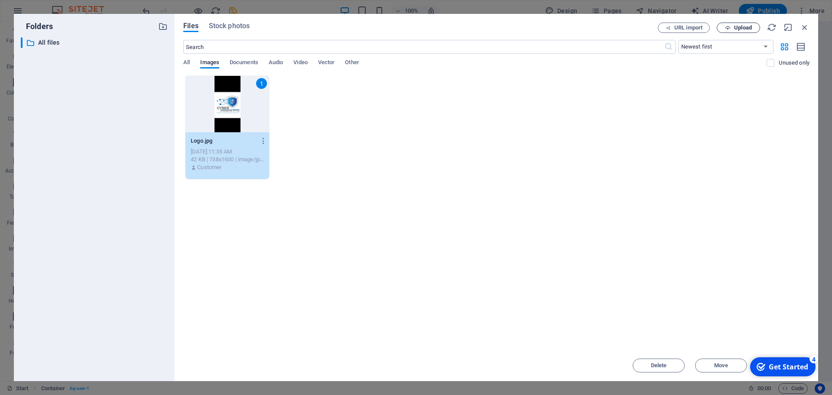
click at [733, 32] on button "Upload" at bounding box center [738, 28] width 43 height 10
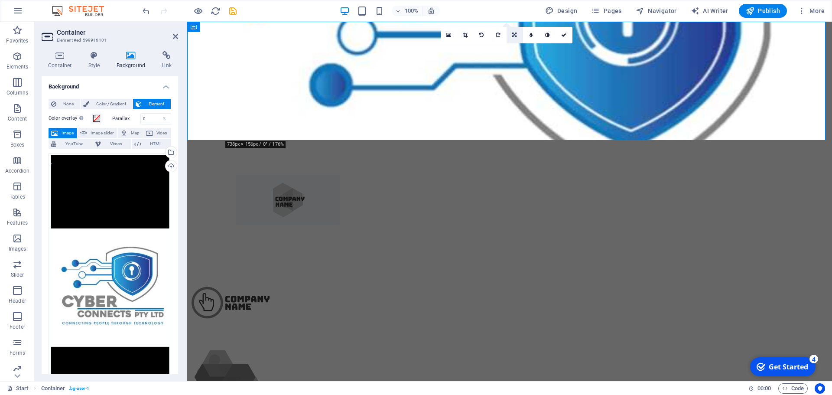
click at [515, 34] on icon at bounding box center [514, 34] width 4 height 5
click at [513, 64] on icon at bounding box center [514, 64] width 5 height 5
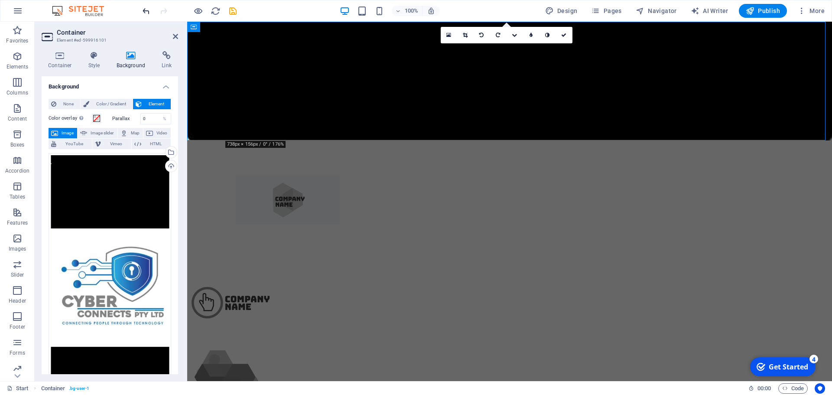
click at [145, 10] on icon "undo" at bounding box center [146, 11] width 10 height 10
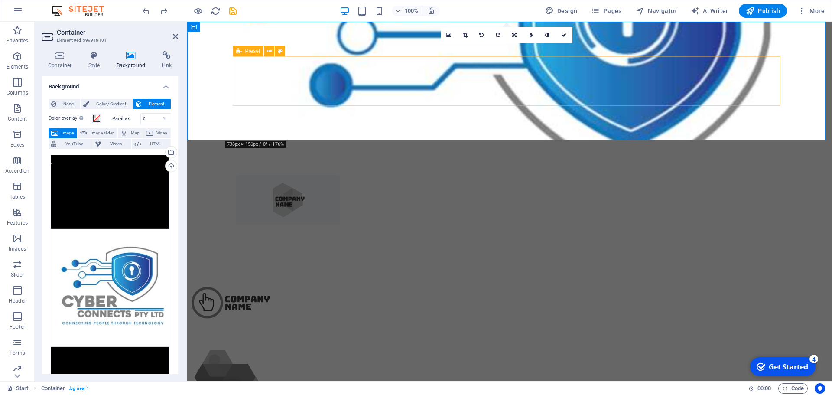
click at [597, 175] on div at bounding box center [510, 199] width 548 height 49
click at [639, 175] on div at bounding box center [510, 199] width 548 height 49
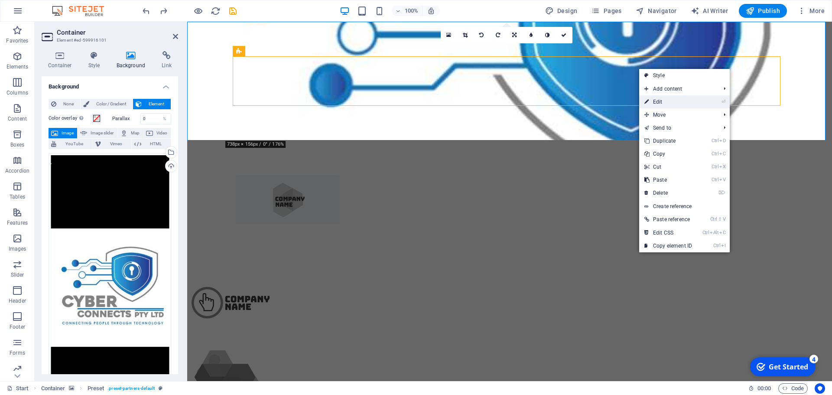
drag, startPoint x: 663, startPoint y: 99, endPoint x: 81, endPoint y: 71, distance: 582.5
click at [663, 99] on link "⏎ Edit" at bounding box center [668, 101] width 58 height 13
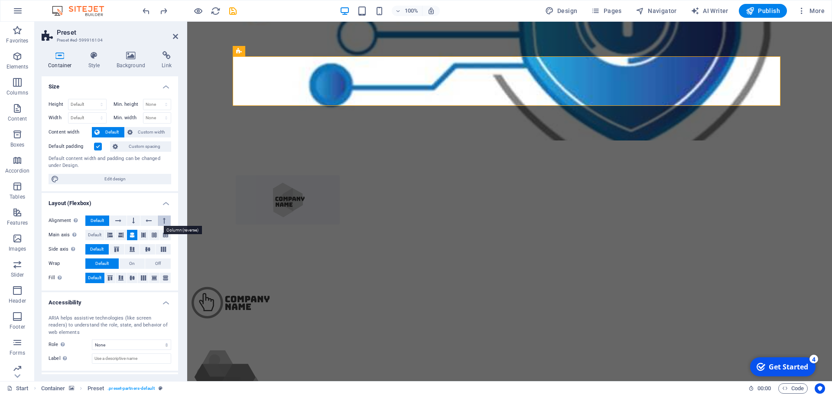
click at [163, 223] on icon at bounding box center [164, 220] width 3 height 10
click at [149, 222] on icon at bounding box center [149, 220] width 6 height 10
click at [133, 219] on icon at bounding box center [133, 220] width 3 height 10
click at [112, 136] on span "Default" at bounding box center [111, 132] width 19 height 10
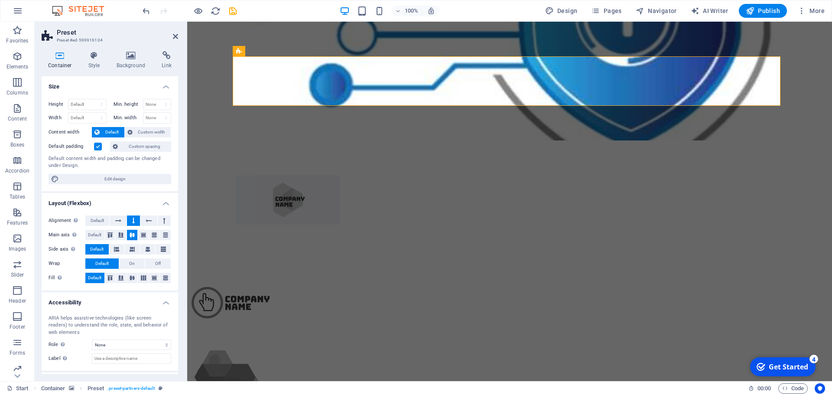
click at [113, 132] on span "Default" at bounding box center [111, 132] width 19 height 10
click at [149, 132] on span "Custom width" at bounding box center [151, 132] width 33 height 10
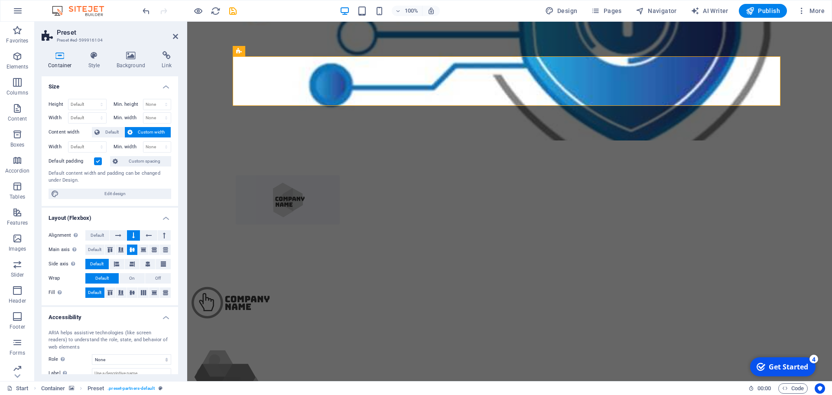
click at [65, 60] on h4 "Container" at bounding box center [62, 60] width 40 height 18
click at [89, 52] on icon at bounding box center [94, 55] width 25 height 9
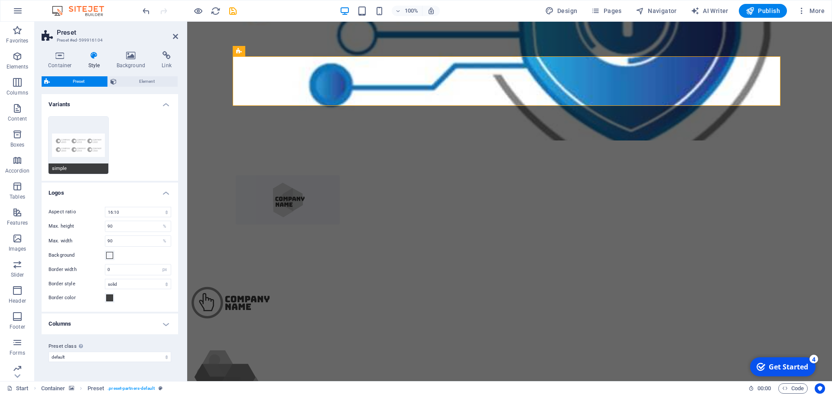
click at [78, 145] on button "simple" at bounding box center [79, 145] width 60 height 57
select select "2/1"
type input "100"
type input "0"
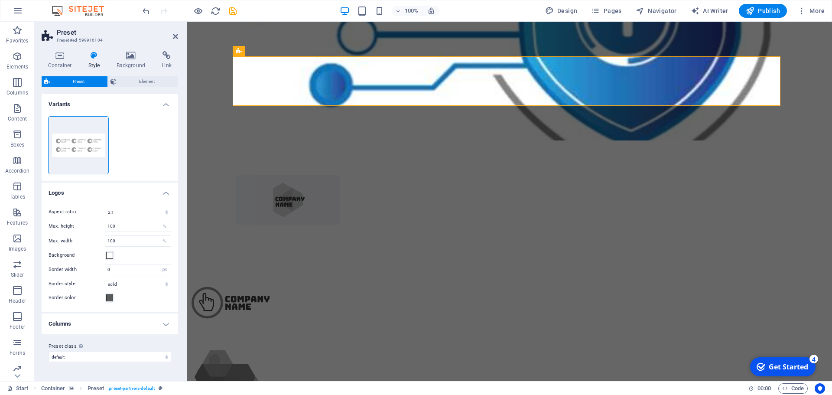
click at [166, 105] on h4 "Variants" at bounding box center [110, 102] width 136 height 16
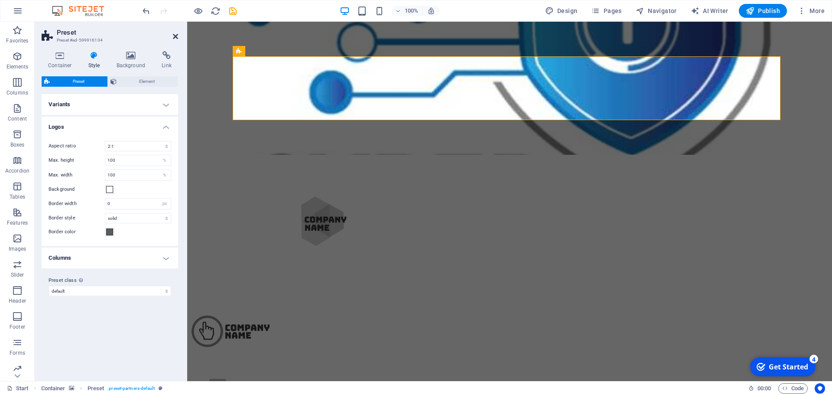
drag, startPoint x: 173, startPoint y: 33, endPoint x: 139, endPoint y: 12, distance: 40.6
click at [173, 33] on icon at bounding box center [175, 36] width 5 height 7
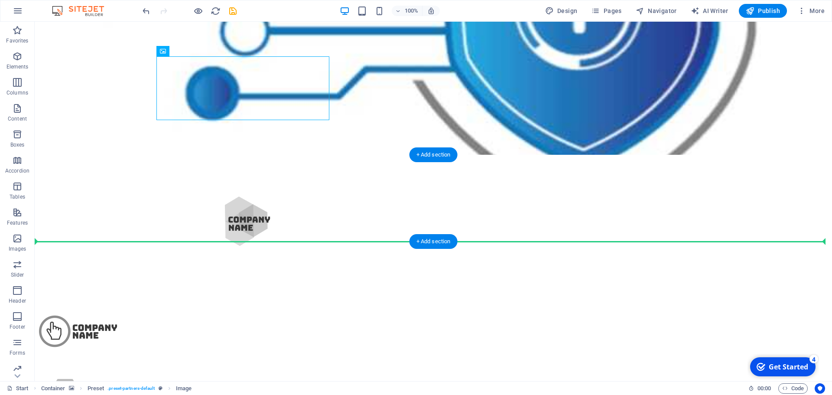
drag, startPoint x: 233, startPoint y: 89, endPoint x: 254, endPoint y: 209, distance: 121.4
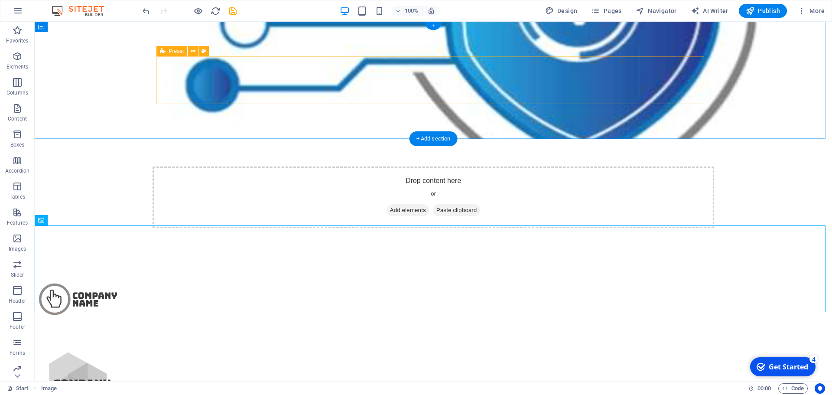
click at [450, 204] on span "Paste clipboard" at bounding box center [457, 210] width 48 height 12
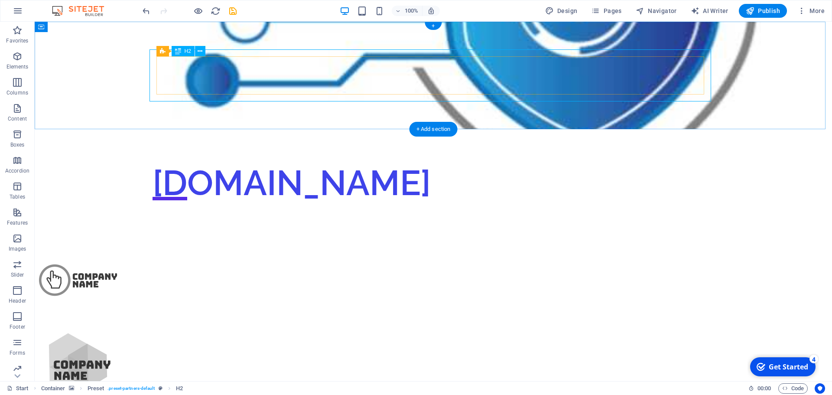
click at [431, 162] on span "[DOMAIN_NAME]" at bounding box center [291, 182] width 278 height 41
drag, startPoint x: 483, startPoint y: 78, endPoint x: 410, endPoint y: 84, distance: 73.9
click at [410, 162] on span "[DOMAIN_NAME]" at bounding box center [291, 182] width 278 height 41
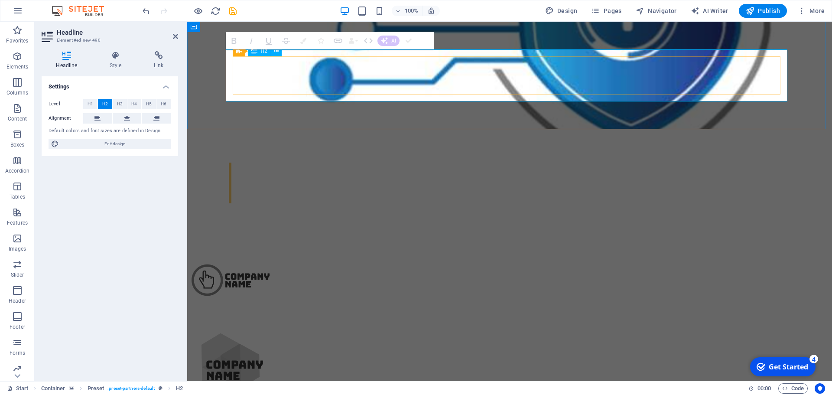
click at [487, 157] on h2 "​" at bounding box center [509, 183] width 561 height 52
click at [622, 237] on figure at bounding box center [509, 280] width 645 height 87
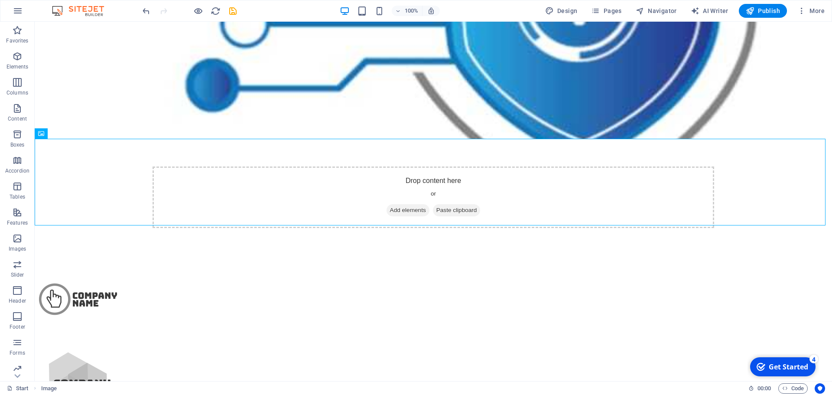
click at [772, 367] on div "Get Started" at bounding box center [788, 367] width 39 height 10
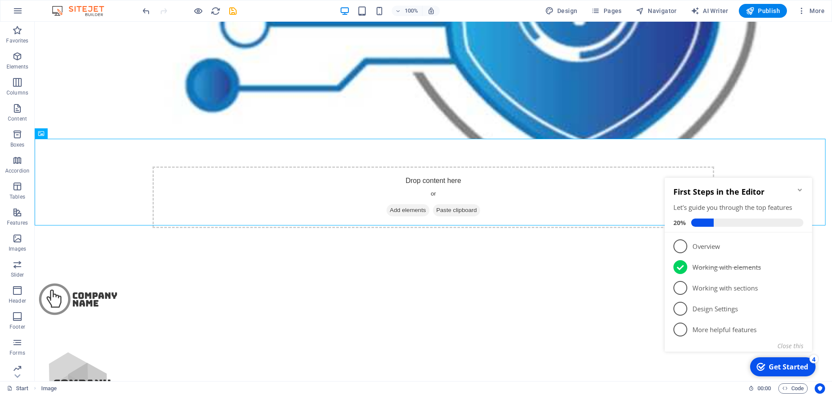
click at [679, 244] on span "1" at bounding box center [680, 246] width 14 height 14
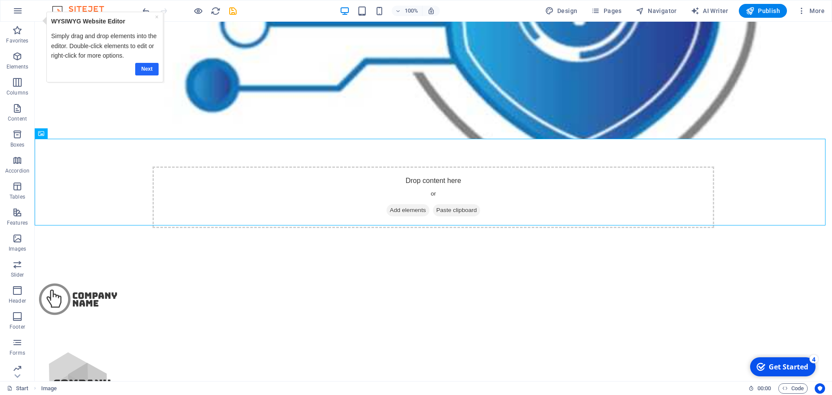
click at [146, 73] on link "Next" at bounding box center [146, 69] width 23 height 13
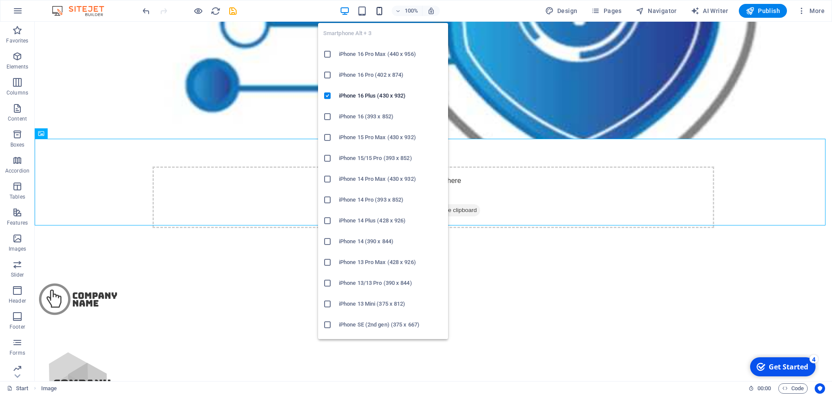
click at [380, 14] on icon "button" at bounding box center [379, 11] width 10 height 10
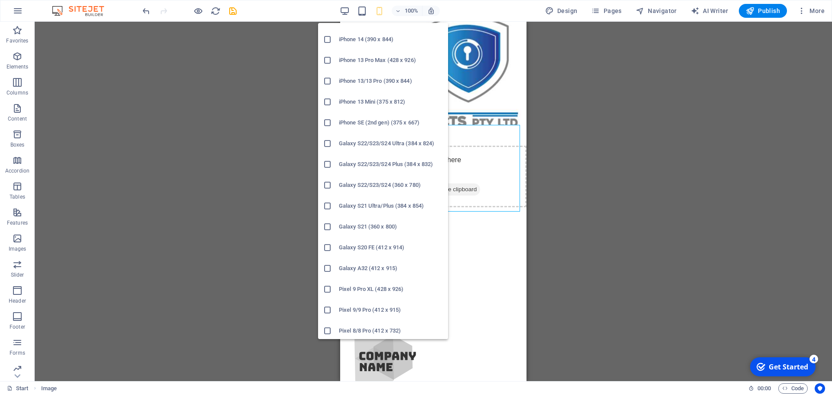
scroll to position [217, 0]
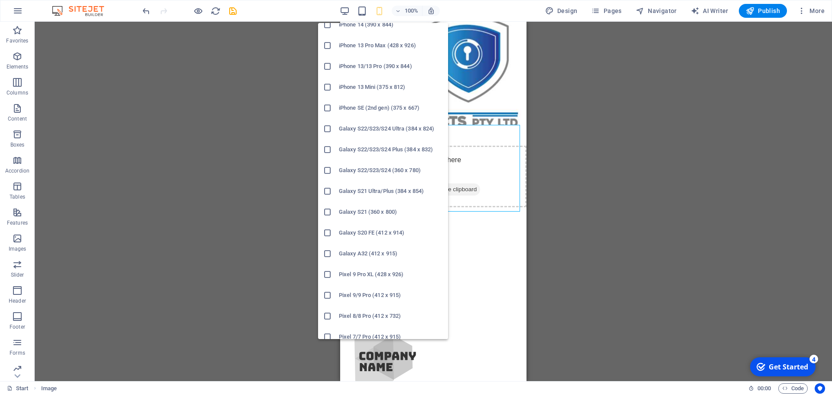
click at [370, 256] on h6 "Galaxy A32 (412 x 915)" at bounding box center [391, 253] width 104 height 10
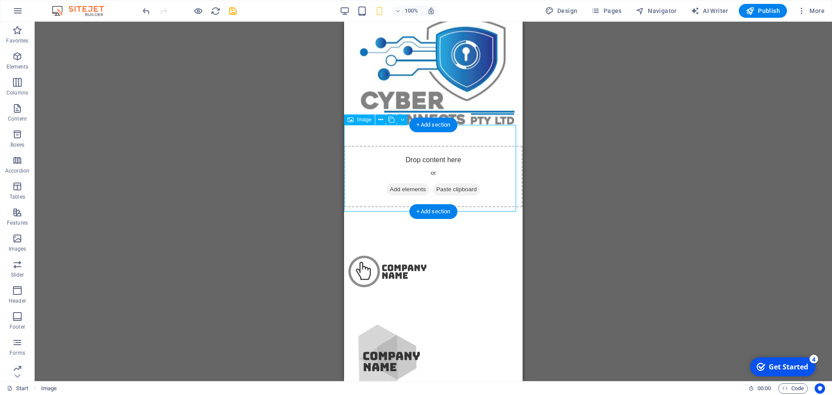
click at [488, 228] on figure at bounding box center [433, 271] width 178 height 87
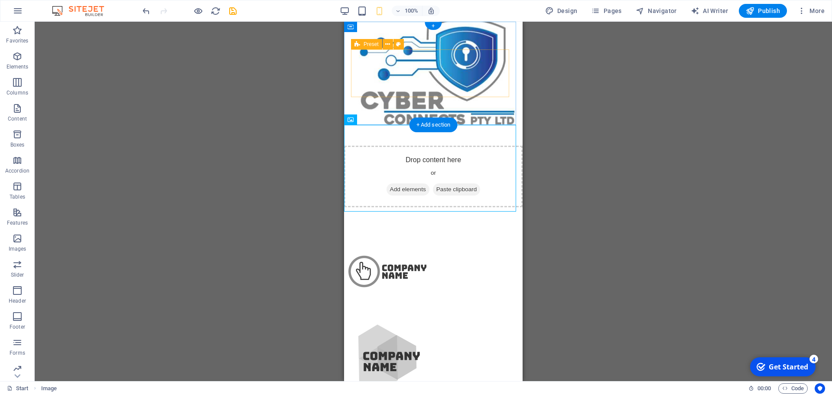
click at [428, 146] on div "Drop content here or Add elements Paste clipboard" at bounding box center [433, 177] width 178 height 62
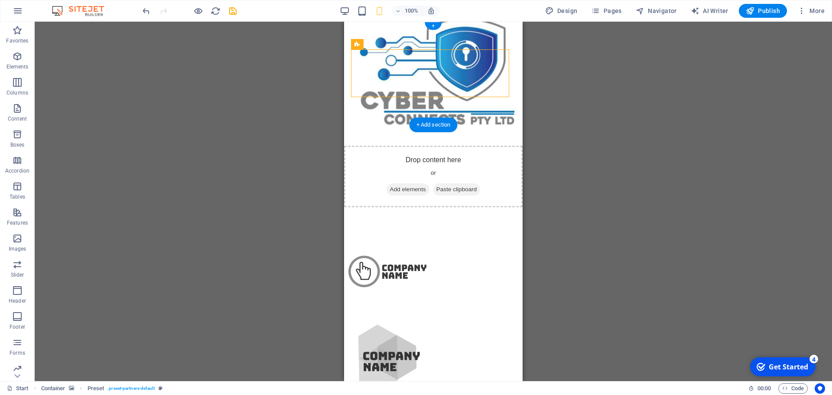
click at [387, 47] on figure at bounding box center [433, 73] width 178 height 103
click at [389, 45] on icon at bounding box center [387, 44] width 5 height 9
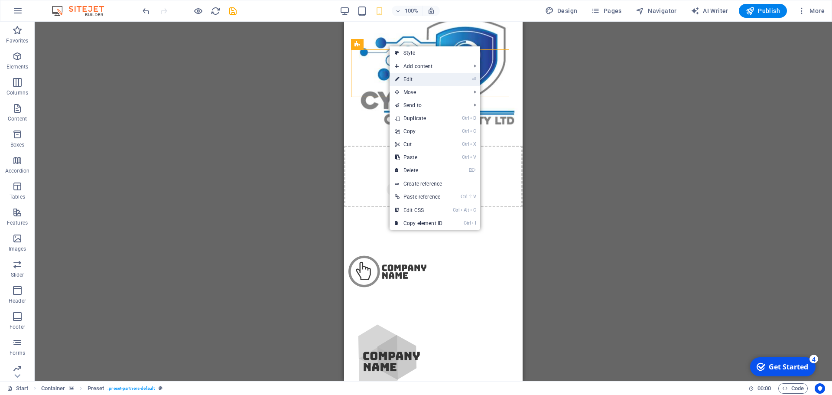
click at [415, 80] on link "⏎ Edit" at bounding box center [418, 79] width 58 height 13
select select "2/1"
select select "px"
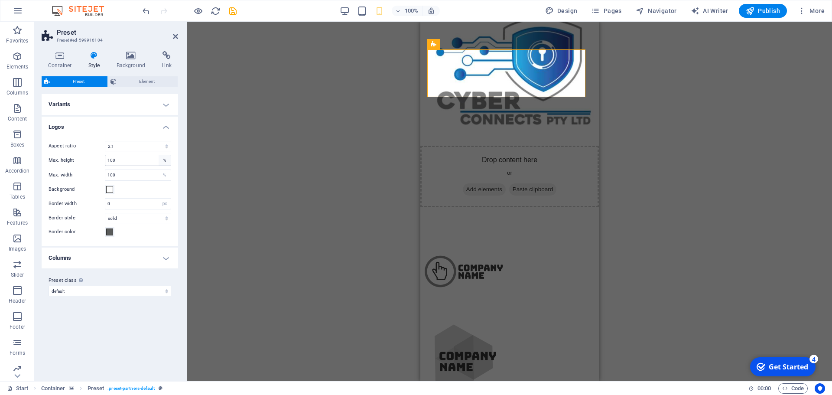
click at [164, 159] on div "%" at bounding box center [165, 160] width 12 height 10
click at [164, 162] on div "%" at bounding box center [165, 160] width 12 height 10
click at [166, 147] on select "1:2 1:1 2:1 4:3 16:9 16:10" at bounding box center [138, 146] width 66 height 10
select select "4/3"
click at [105, 141] on select "1:2 1:1 2:1 4:3 16:9 16:10" at bounding box center [138, 146] width 66 height 10
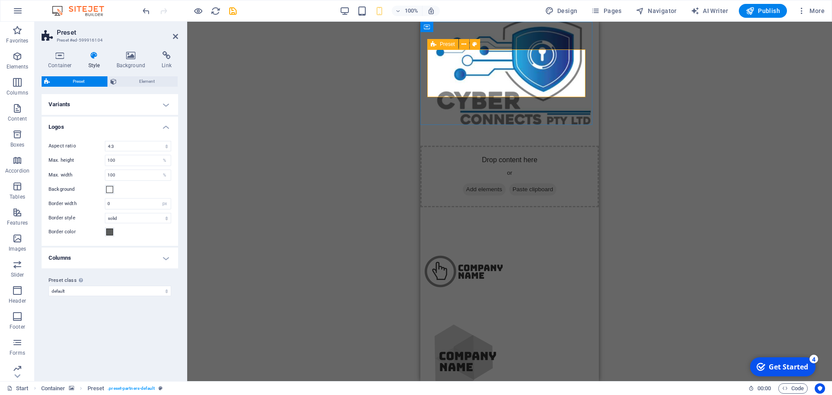
click at [445, 146] on div "Drop content here or Add elements Paste clipboard" at bounding box center [509, 177] width 178 height 62
click at [490, 183] on span "Add elements" at bounding box center [484, 189] width 43 height 12
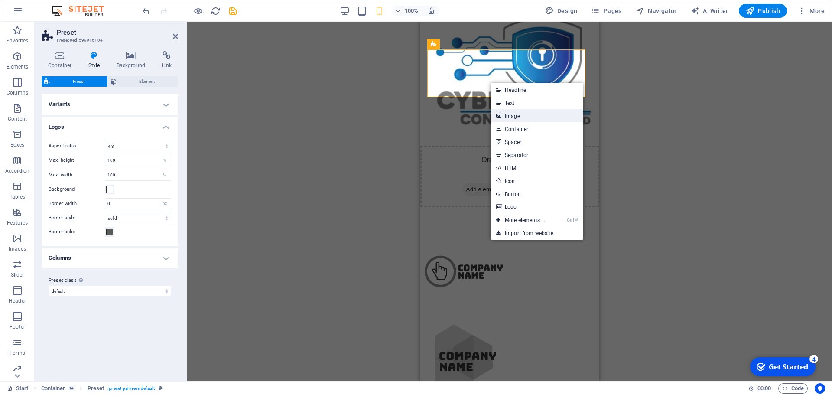
click at [516, 114] on link "Image" at bounding box center [537, 115] width 92 height 13
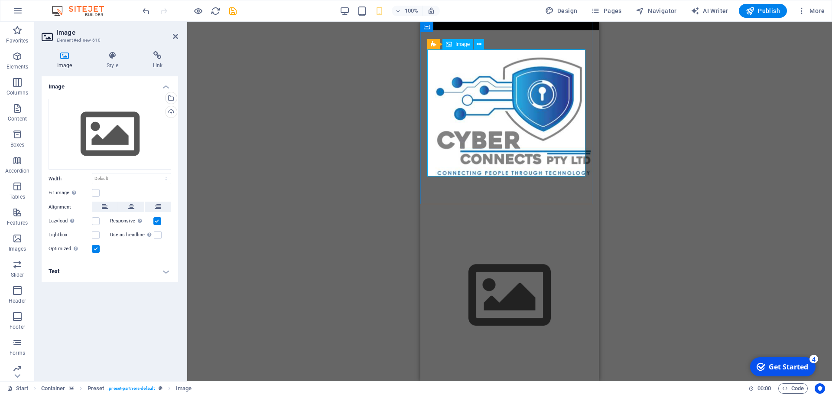
click at [455, 232] on figure at bounding box center [509, 295] width 165 height 127
click at [119, 125] on div "Drag files here, click to choose files or select files from Files or our free s…" at bounding box center [110, 134] width 123 height 71
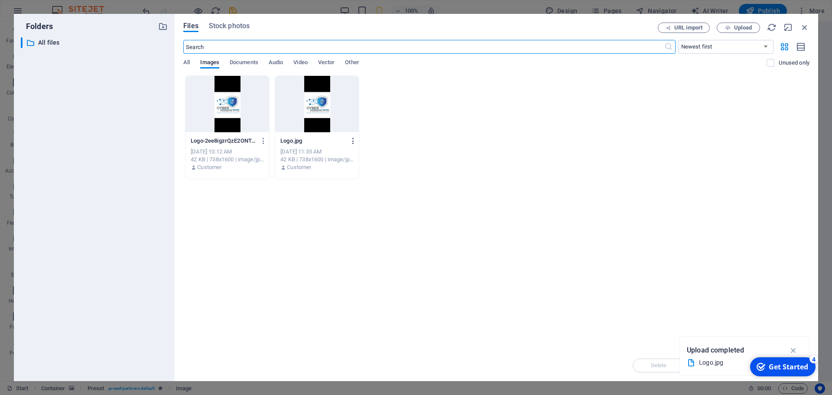
click at [354, 141] on icon "button" at bounding box center [353, 141] width 8 height 8
click at [324, 103] on div at bounding box center [416, 197] width 832 height 395
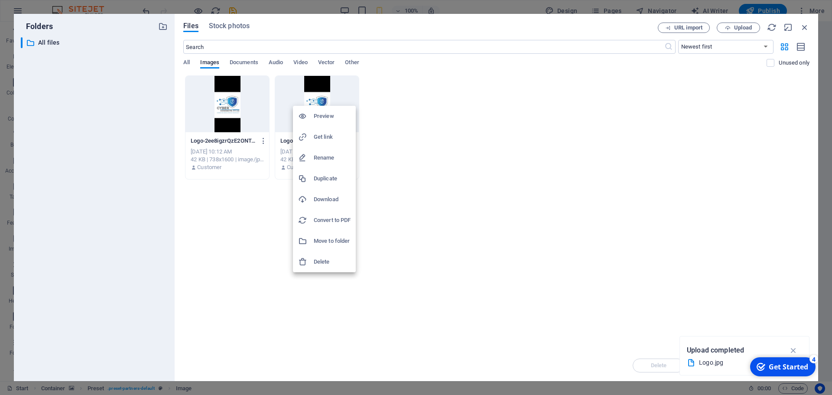
click at [804, 27] on div at bounding box center [416, 197] width 832 height 395
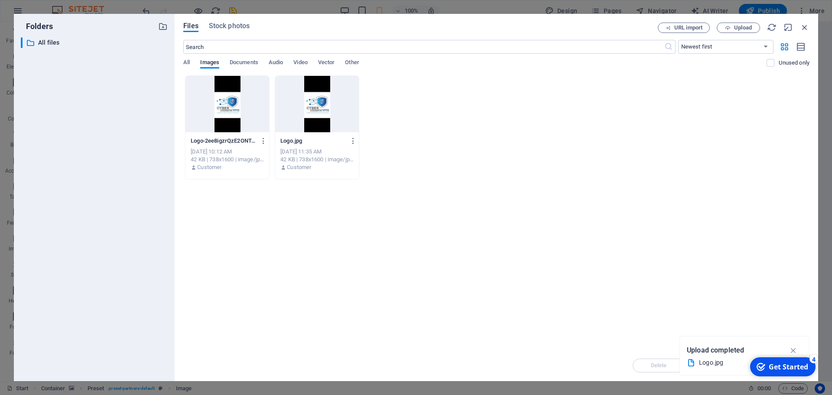
click at [799, 27] on div "URL import Upload" at bounding box center [734, 28] width 152 height 10
click at [278, 3] on div "Folders ​ All files All files Files Stock photos URL import Upload ​ Newest fir…" at bounding box center [416, 197] width 832 height 395
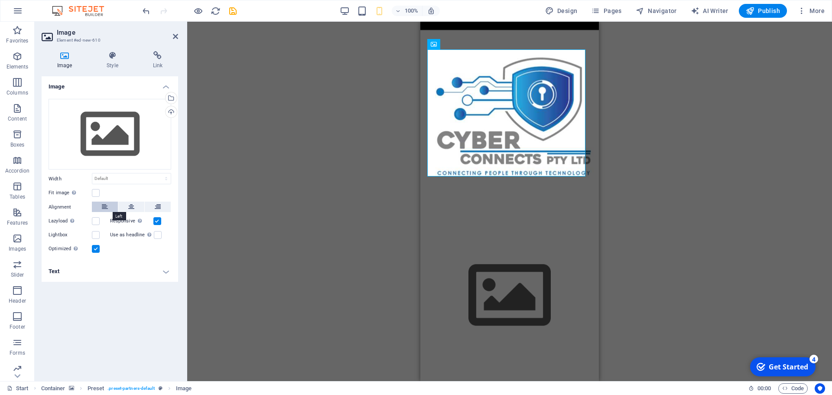
click at [107, 208] on icon at bounding box center [105, 206] width 6 height 10
click at [127, 209] on button at bounding box center [131, 206] width 26 height 10
click at [129, 122] on div "Drag files here, click to choose files or select files from Files or our free s…" at bounding box center [110, 134] width 123 height 71
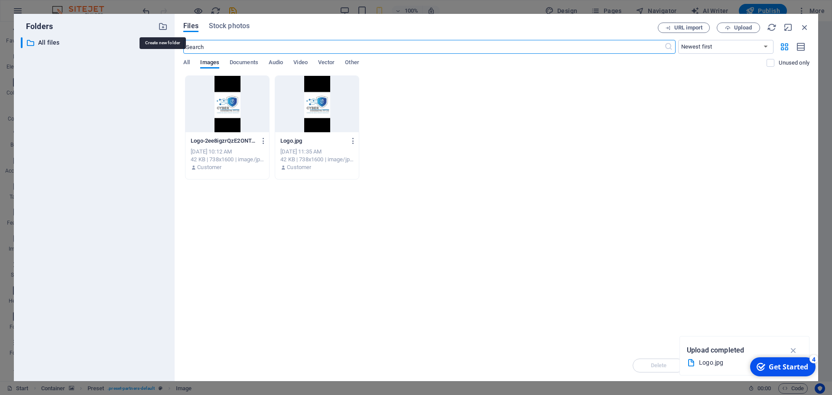
click at [165, 25] on icon "button" at bounding box center [163, 27] width 10 height 10
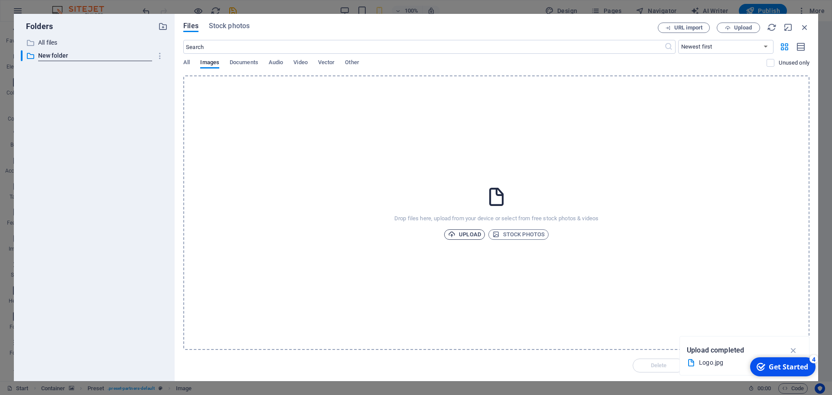
click at [462, 236] on span "Upload" at bounding box center [464, 234] width 33 height 10
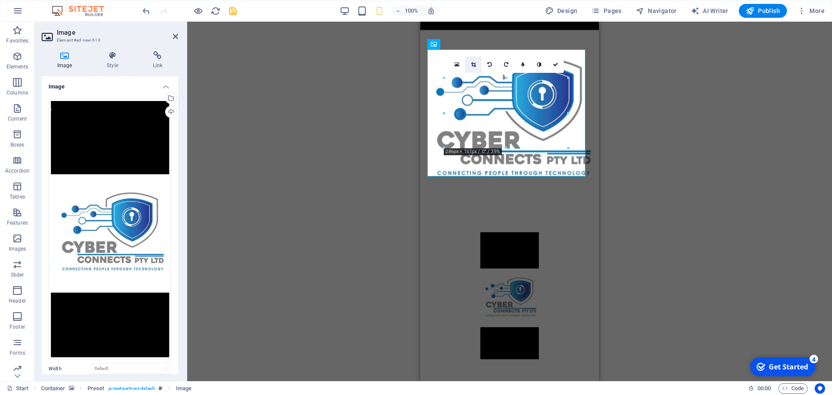
click at [473, 64] on icon at bounding box center [473, 64] width 5 height 5
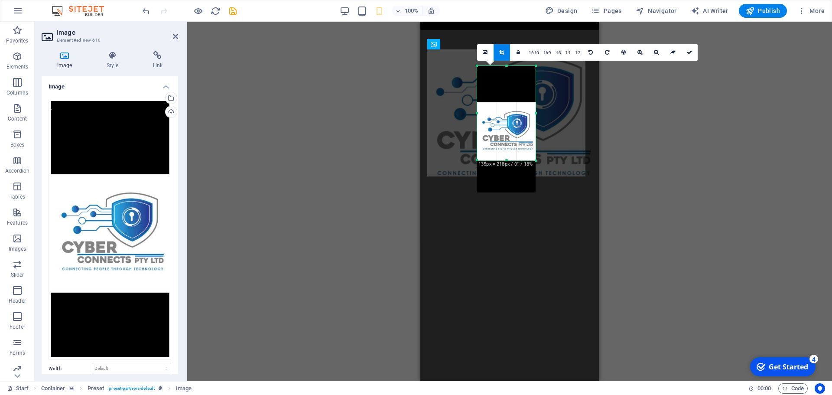
drag, startPoint x: 476, startPoint y: 176, endPoint x: 474, endPoint y: 143, distance: 32.5
click at [477, 143] on div "180 170 160 150 140 130 120 110 100 90 80 70 60 50 40 30 20 10 0 -10 -20 -30 -4…" at bounding box center [506, 113] width 58 height 94
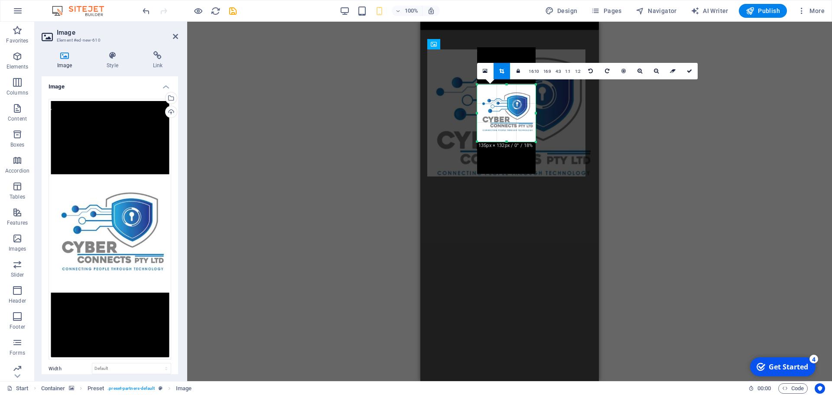
drag, startPoint x: 477, startPoint y: 65, endPoint x: 476, endPoint y: 103, distance: 37.3
click at [477, 103] on div "180 170 160 150 140 130 120 110 100 90 80 70 60 50 40 30 20 10 0 -10 -20 -30 -4…" at bounding box center [506, 112] width 58 height 57
click at [687, 70] on icon at bounding box center [689, 70] width 5 height 5
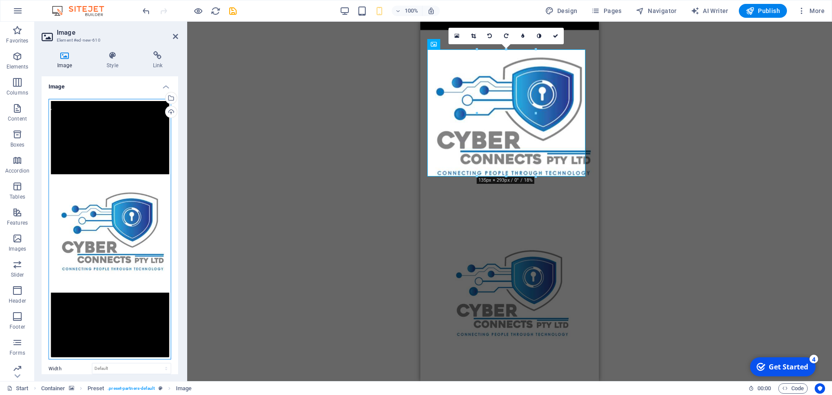
click at [132, 114] on div "Drag files here, click to choose files or select files from Files or our free s…" at bounding box center [110, 229] width 123 height 261
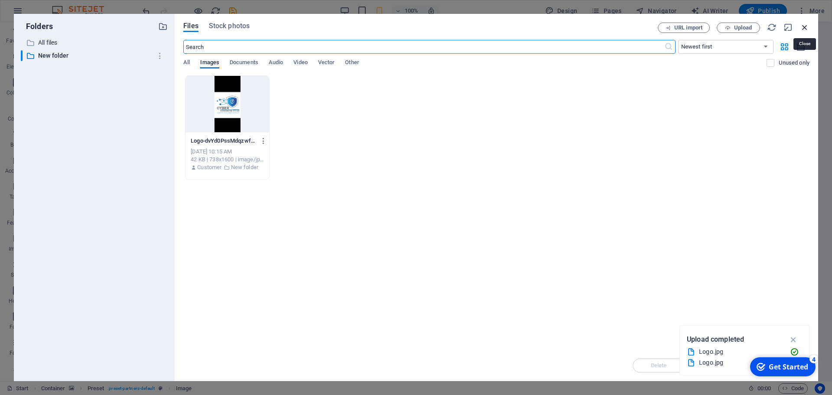
click at [803, 27] on icon "button" at bounding box center [805, 28] width 10 height 10
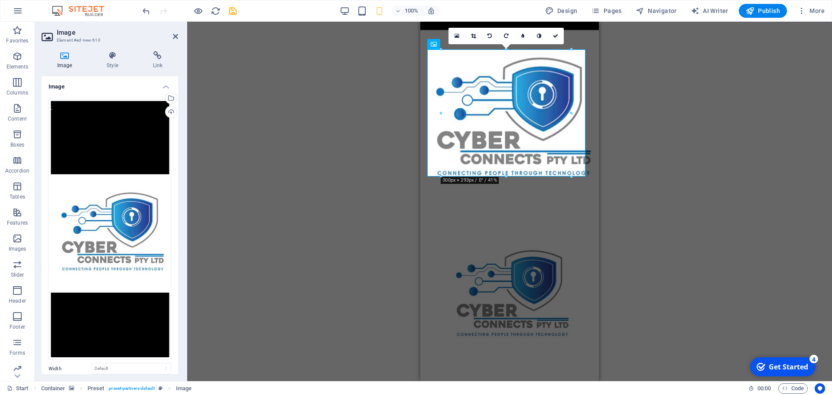
click at [374, 150] on div "Drag here to replace the existing content. Press “Ctrl” if you want to create a…" at bounding box center [509, 201] width 645 height 359
click at [761, 13] on span "Publish" at bounding box center [763, 10] width 34 height 9
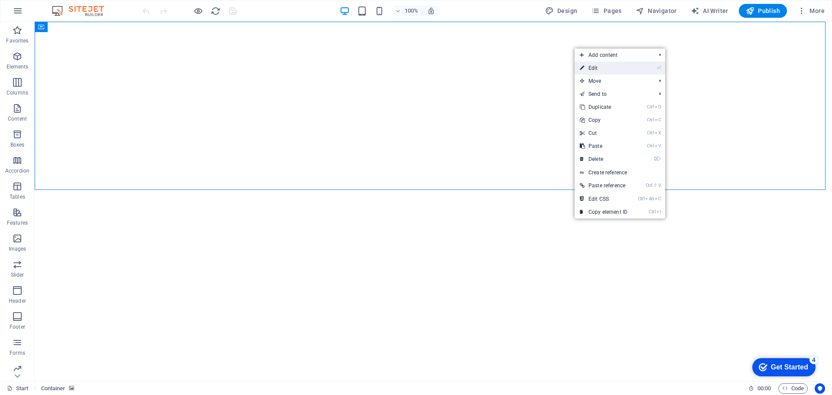
click at [591, 70] on link "⏎ Edit" at bounding box center [603, 68] width 58 height 13
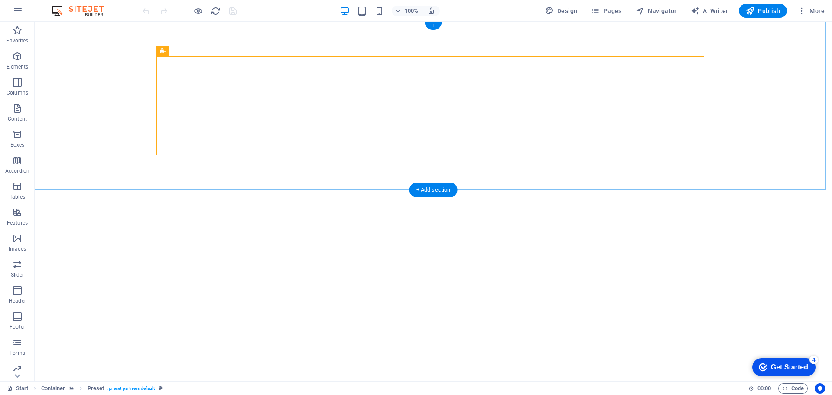
click at [433, 25] on div "+" at bounding box center [433, 26] width 17 height 8
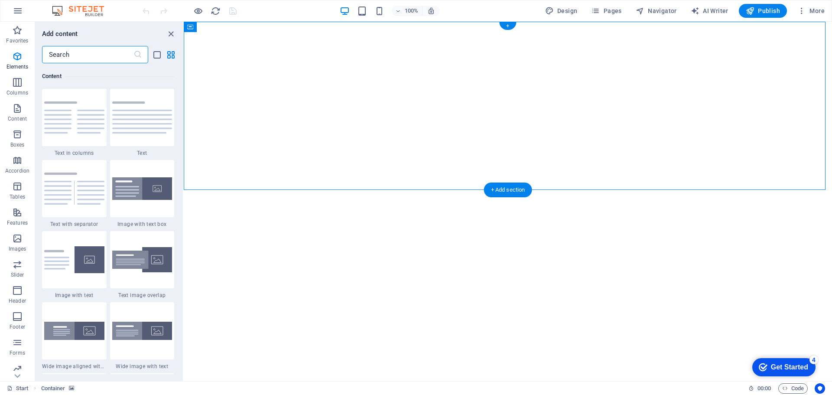
scroll to position [1516, 0]
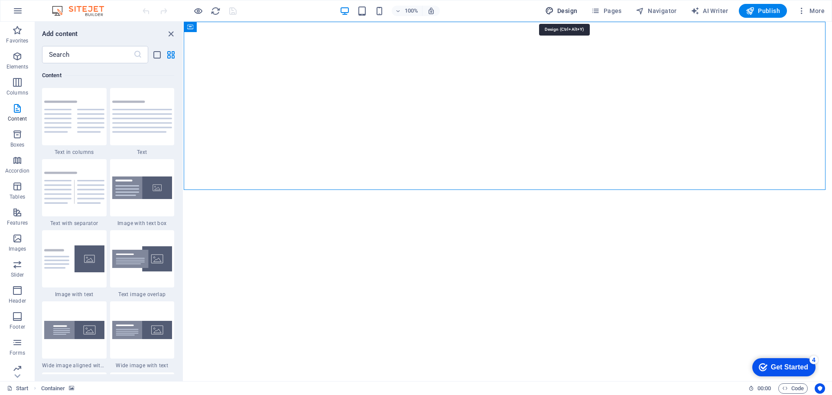
click at [558, 11] on span "Design" at bounding box center [561, 10] width 32 height 9
select select "px"
select select "300"
select select "px"
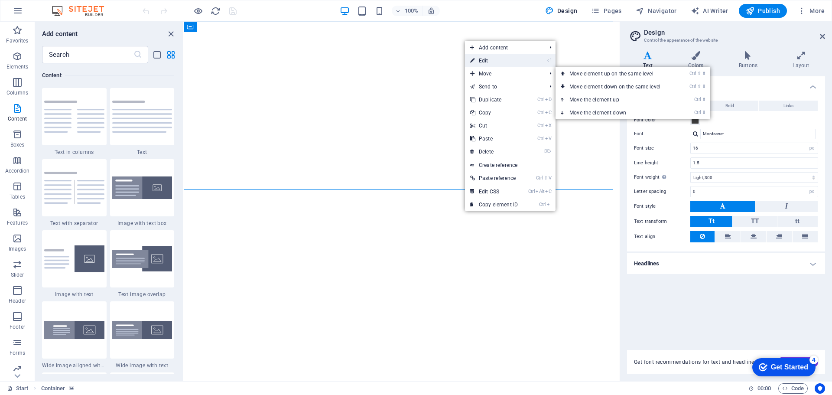
click at [471, 66] on icon at bounding box center [472, 60] width 4 height 13
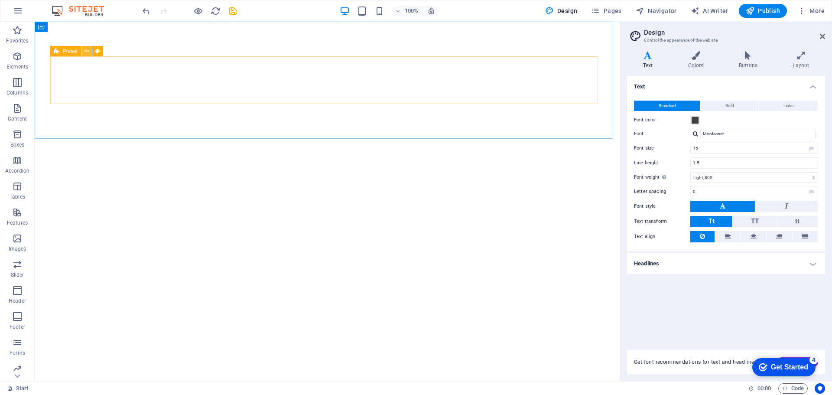
click at [84, 51] on icon at bounding box center [86, 51] width 5 height 9
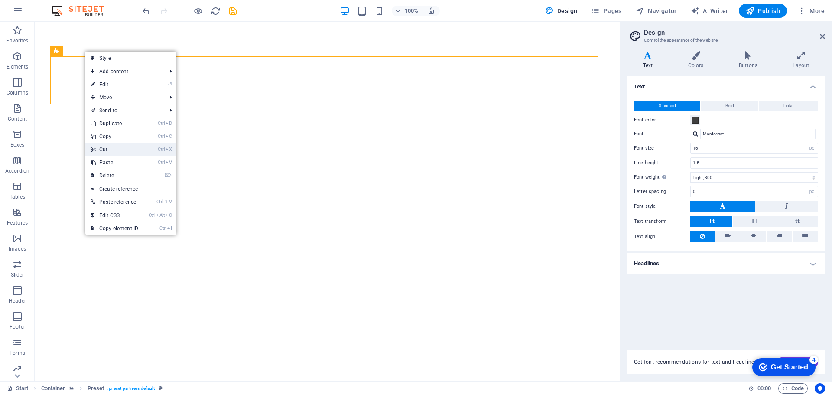
click at [109, 146] on link "Ctrl X Cut" at bounding box center [114, 149] width 58 height 13
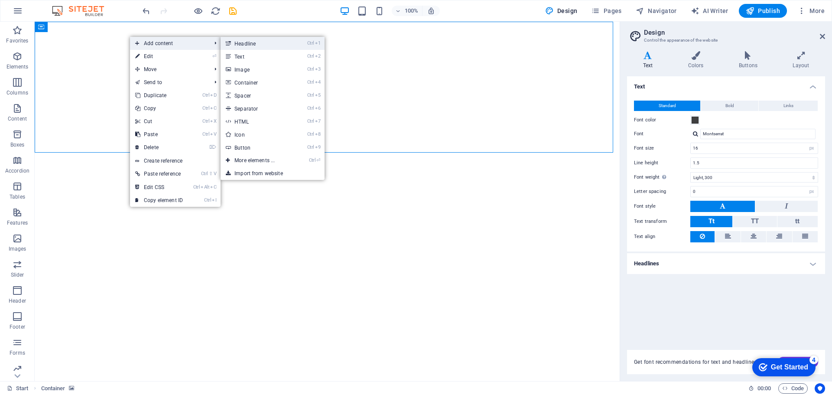
click at [237, 46] on link "Ctrl 1 Headline" at bounding box center [256, 43] width 71 height 13
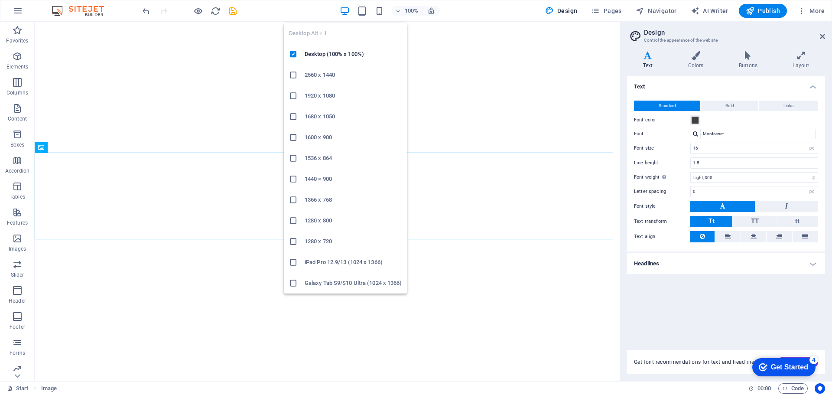
click at [346, 12] on icon "button" at bounding box center [345, 11] width 10 height 10
click at [332, 53] on h6 "Desktop (100% x 100%)" at bounding box center [353, 54] width 97 height 10
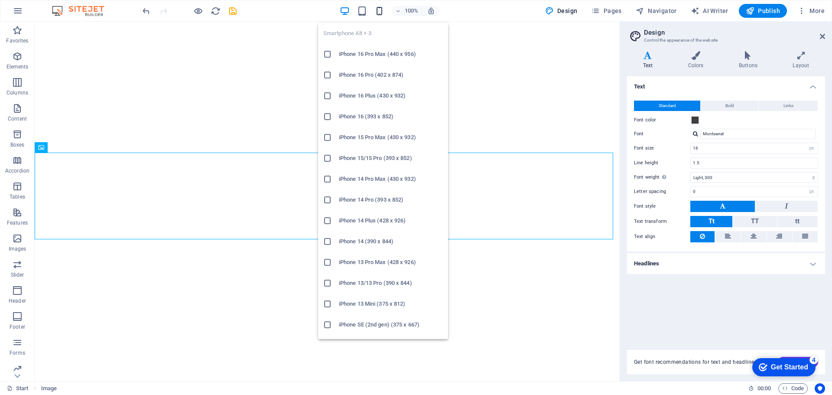
click at [379, 11] on icon "button" at bounding box center [379, 11] width 10 height 10
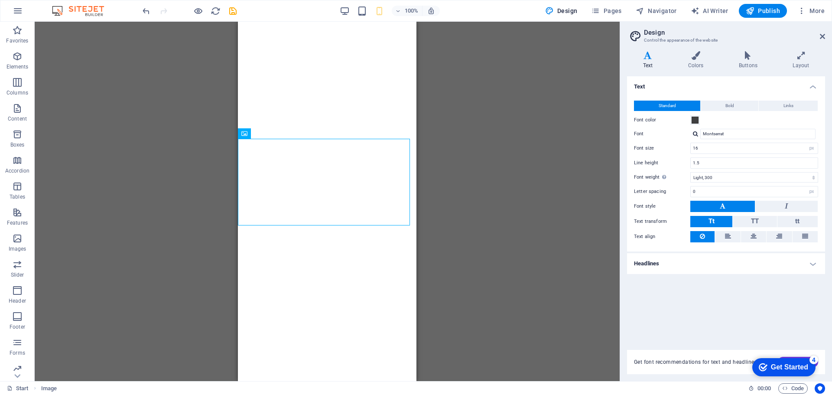
click at [523, 140] on div "Drag here to replace the existing content. Press “Ctrl” if you want to create a…" at bounding box center [327, 201] width 585 height 359
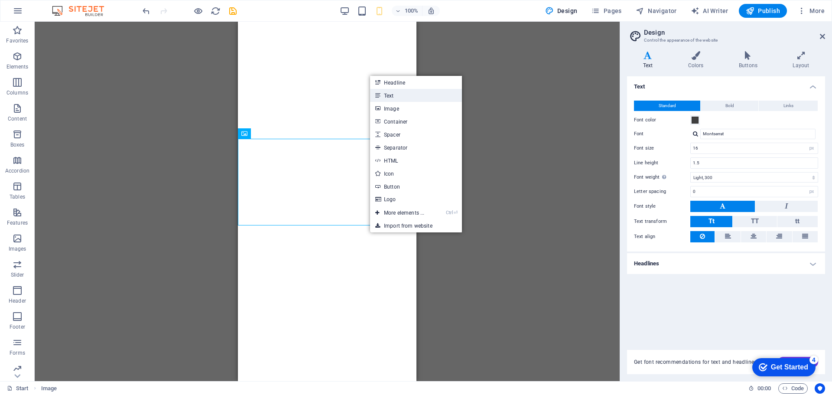
click at [385, 91] on link "Text" at bounding box center [416, 95] width 92 height 13
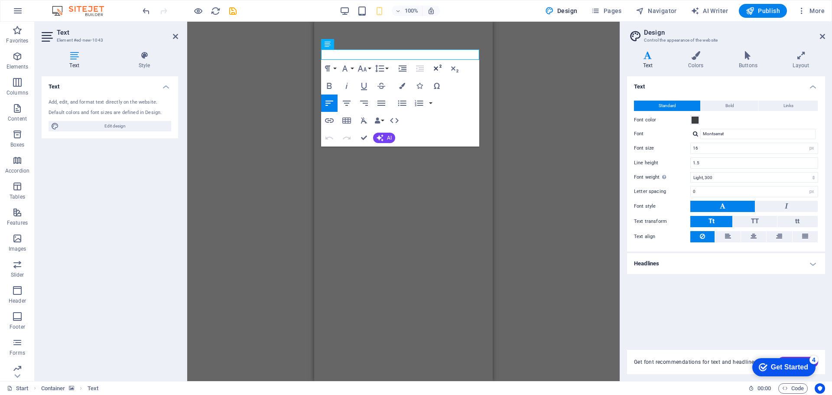
click at [435, 68] on icon "button" at bounding box center [437, 68] width 10 height 10
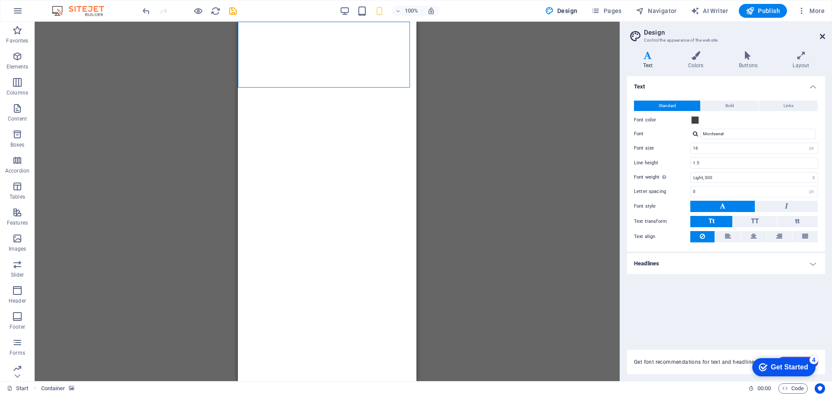
click at [823, 36] on icon at bounding box center [822, 36] width 5 height 7
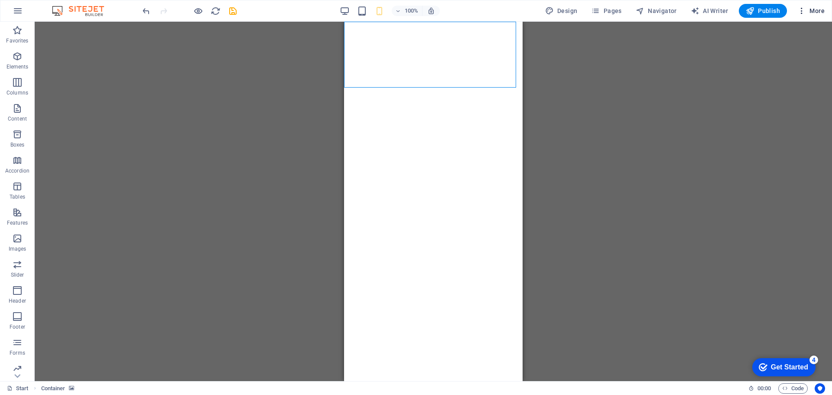
click at [816, 9] on span "More" at bounding box center [810, 10] width 27 height 9
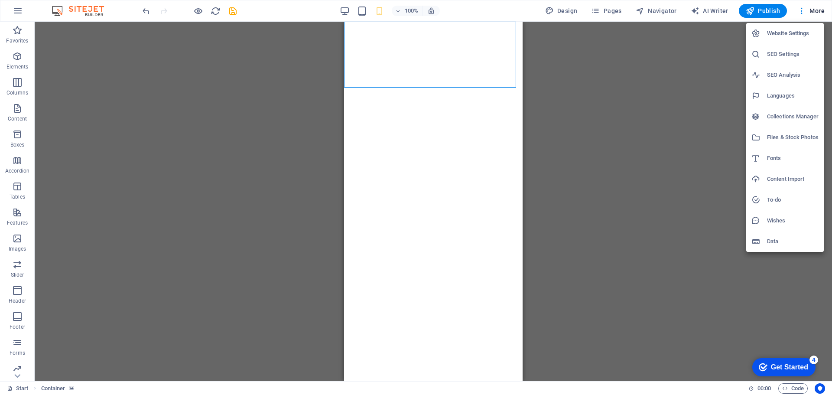
click at [365, 12] on div at bounding box center [416, 197] width 832 height 395
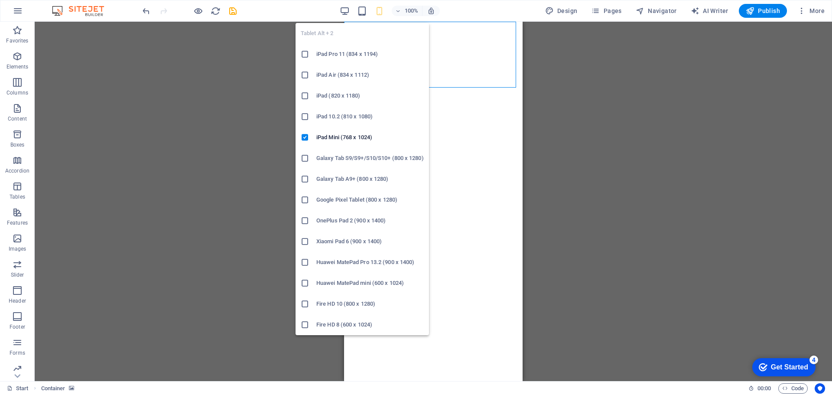
click at [343, 51] on h6 "iPad Pro 11 (834 x 1194)" at bounding box center [369, 54] width 107 height 10
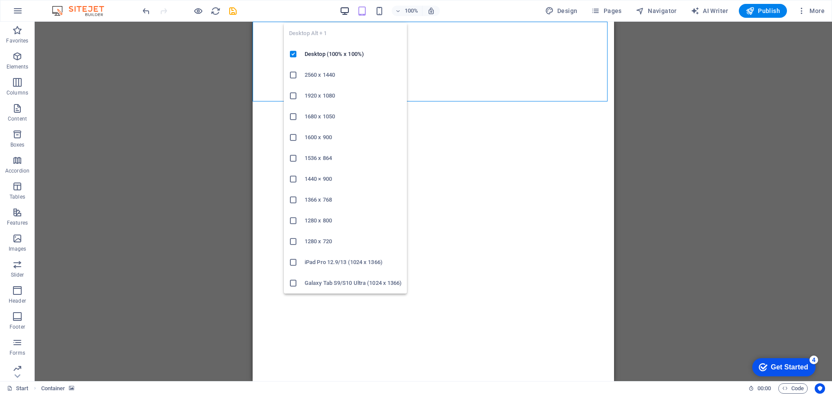
click at [345, 9] on icon "button" at bounding box center [345, 11] width 10 height 10
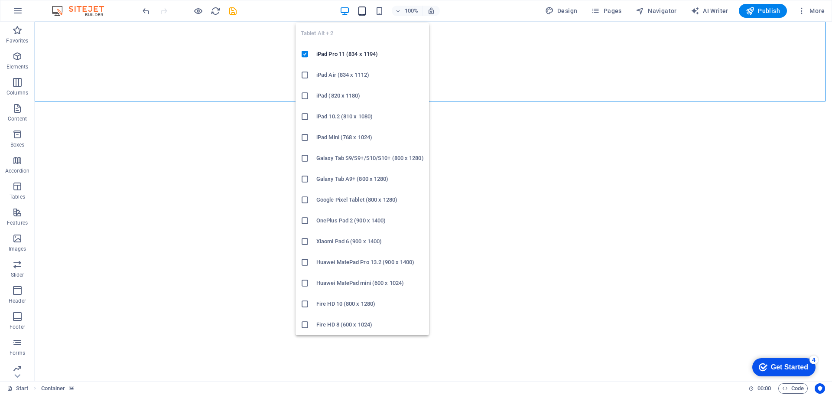
click at [363, 10] on icon "button" at bounding box center [362, 11] width 10 height 10
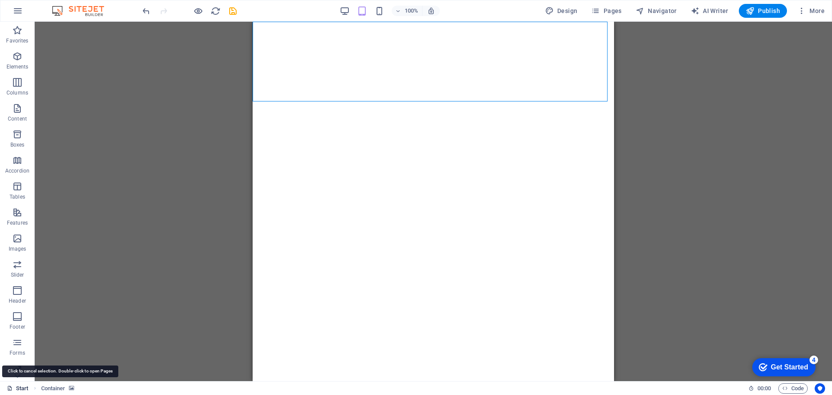
click at [24, 390] on link "Start" at bounding box center [18, 388] width 22 height 10
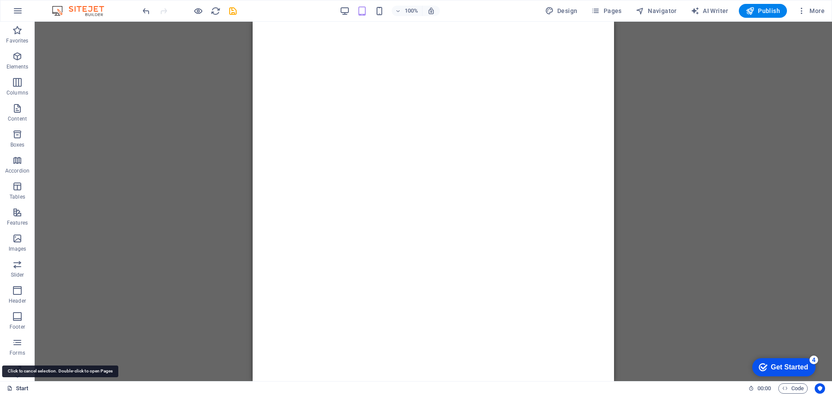
click at [25, 390] on link "Start" at bounding box center [18, 388] width 22 height 10
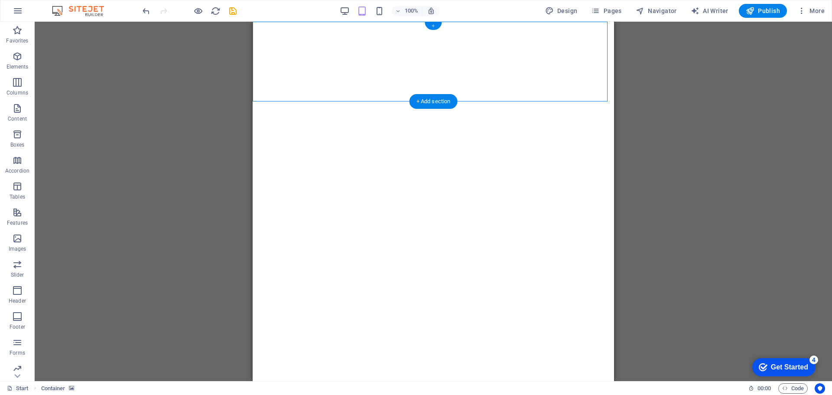
click at [434, 25] on div "+" at bounding box center [433, 26] width 17 height 8
click at [276, 60] on div "H2 Preset Container Preset Container Container Image Container Image Image Imag…" at bounding box center [433, 201] width 797 height 359
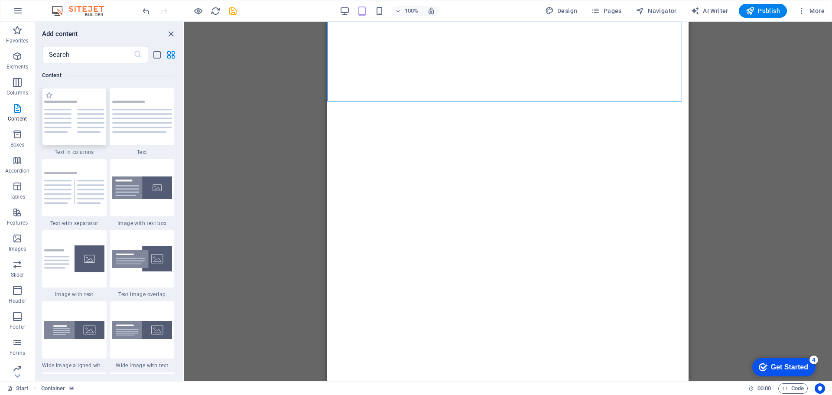
click at [80, 108] on img at bounding box center [74, 117] width 60 height 32
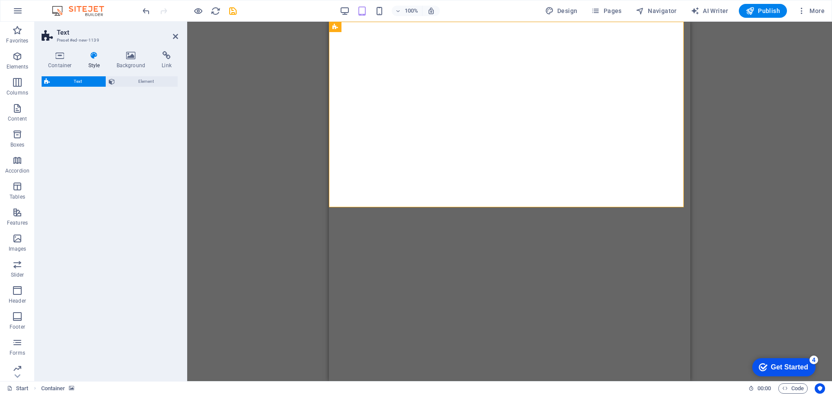
select select "rem"
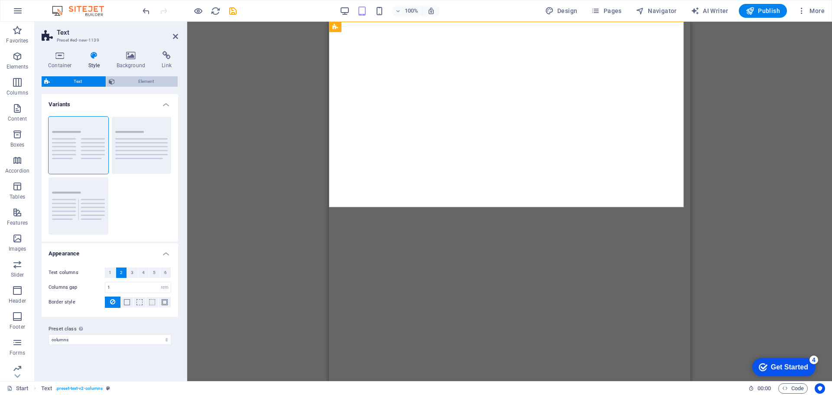
click at [135, 84] on span "Element" at bounding box center [146, 81] width 58 height 10
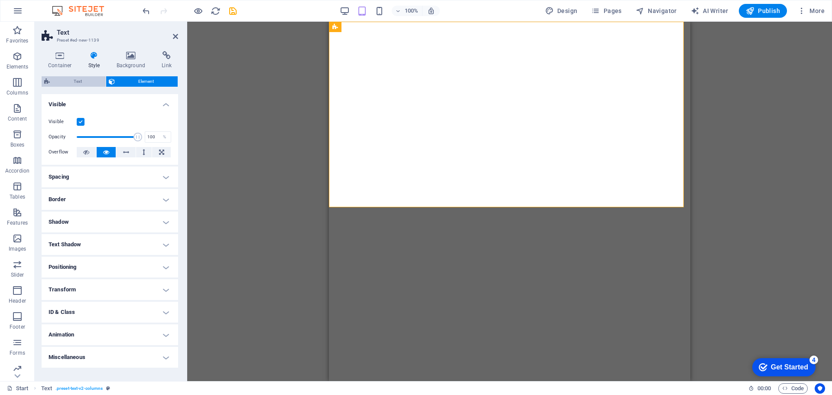
click at [82, 78] on span "Text" at bounding box center [77, 81] width 51 height 10
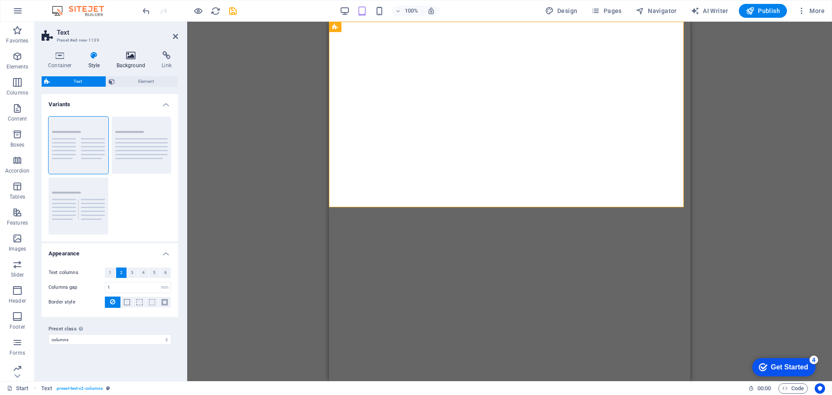
click at [126, 63] on h4 "Background" at bounding box center [132, 60] width 45 height 18
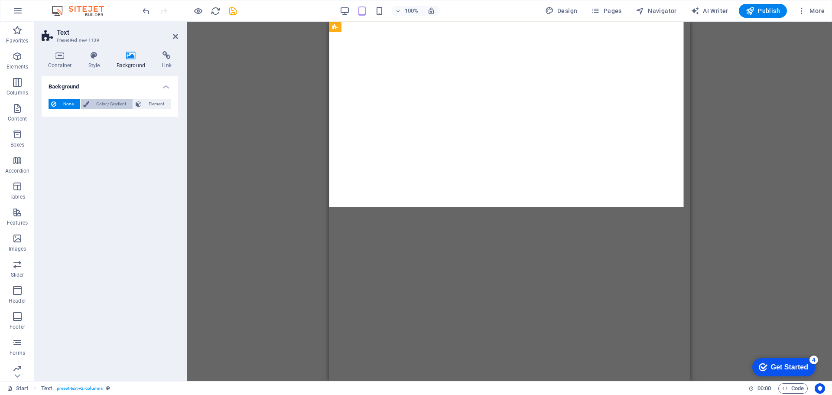
click at [113, 103] on span "Color / Gradient" at bounding box center [111, 104] width 38 height 10
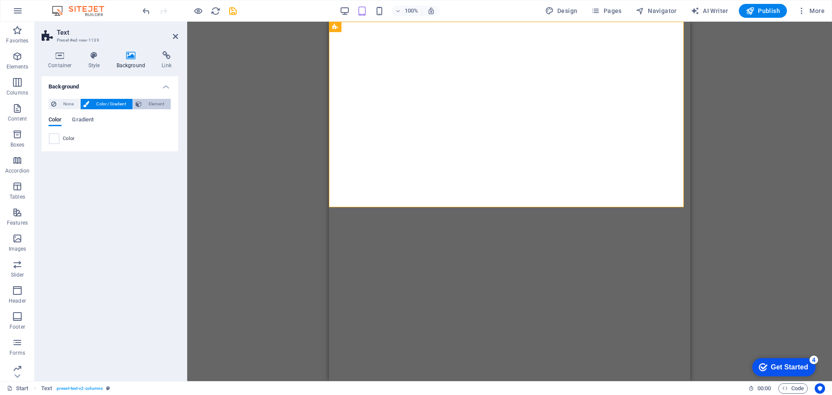
click at [150, 103] on span "Element" at bounding box center [156, 104] width 24 height 10
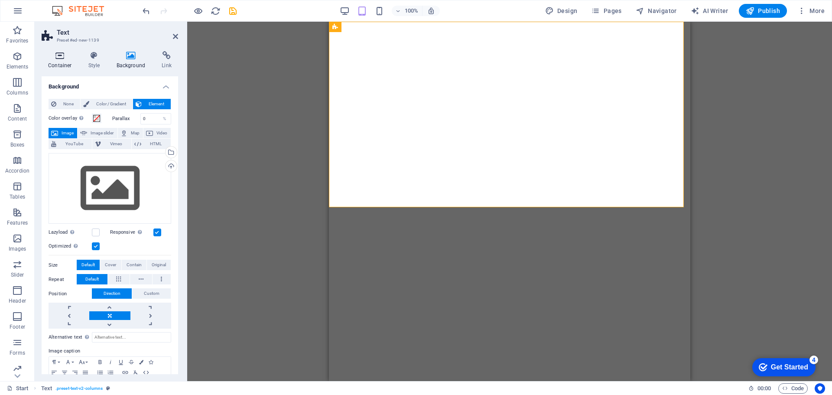
click at [61, 55] on icon at bounding box center [60, 55] width 37 height 9
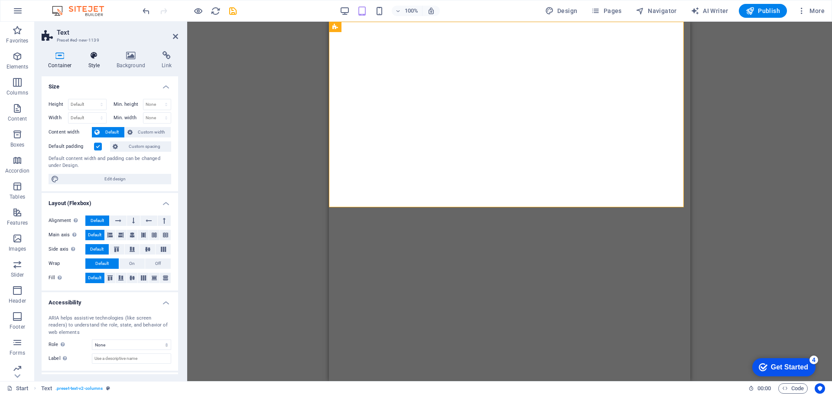
click at [93, 53] on icon at bounding box center [94, 55] width 25 height 9
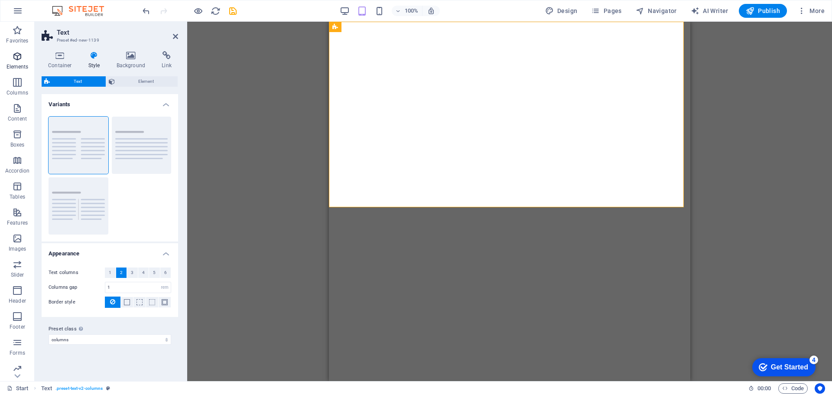
click at [17, 57] on icon "button" at bounding box center [17, 56] width 10 height 10
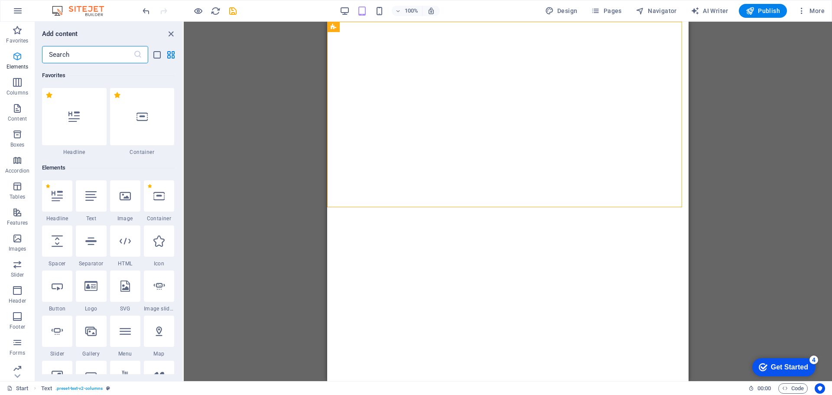
scroll to position [92, 0]
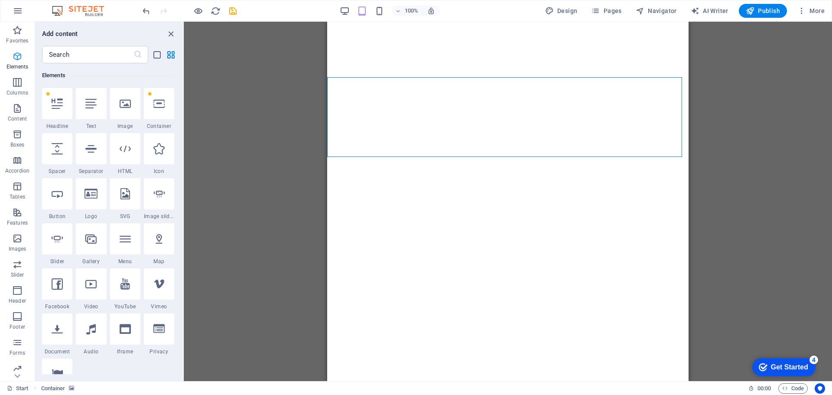
click at [15, 58] on icon "button" at bounding box center [17, 56] width 10 height 10
click at [155, 116] on div at bounding box center [159, 103] width 30 height 31
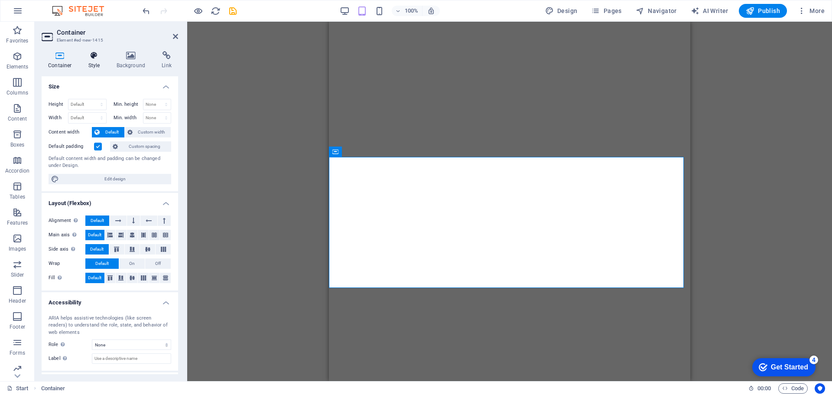
click at [92, 60] on h4 "Style" at bounding box center [96, 60] width 28 height 18
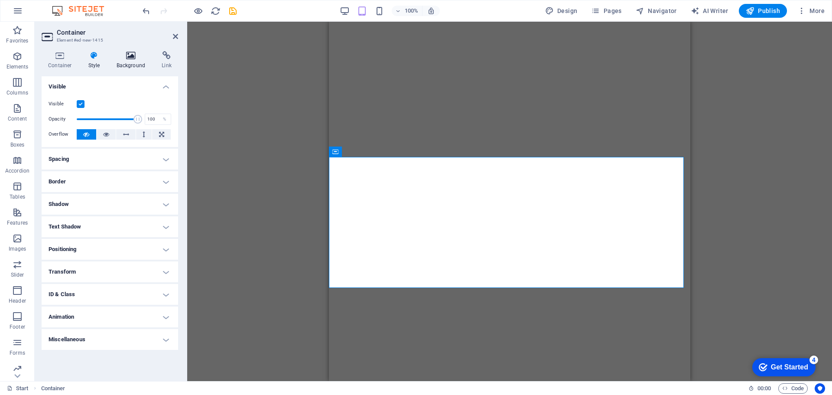
click at [124, 56] on icon at bounding box center [131, 55] width 42 height 9
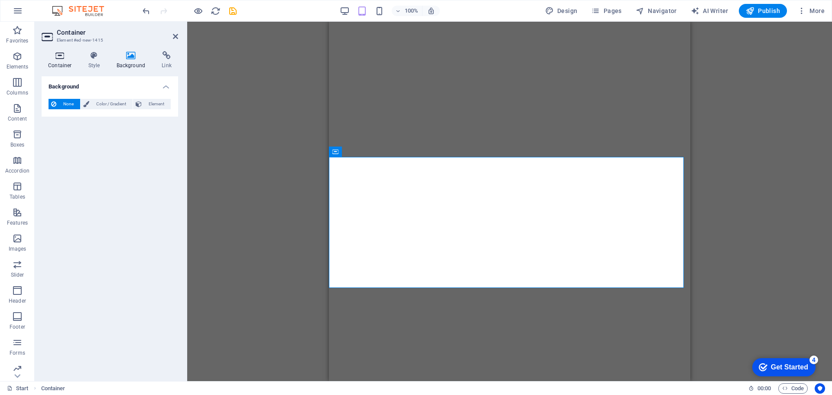
click at [48, 58] on icon at bounding box center [60, 55] width 37 height 9
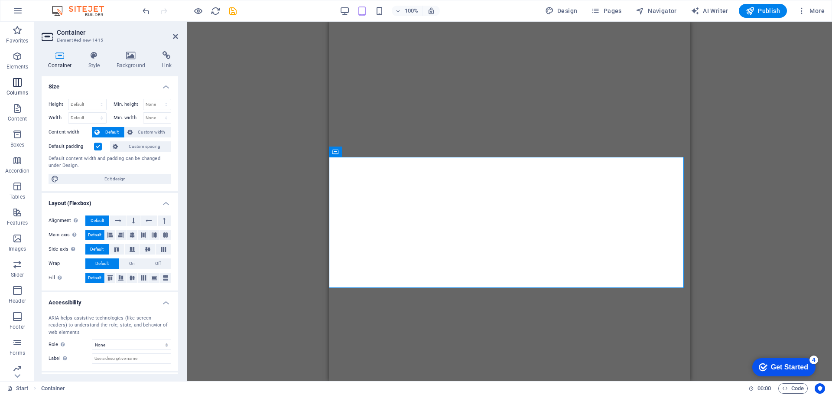
click at [24, 84] on span "Columns" at bounding box center [17, 87] width 35 height 21
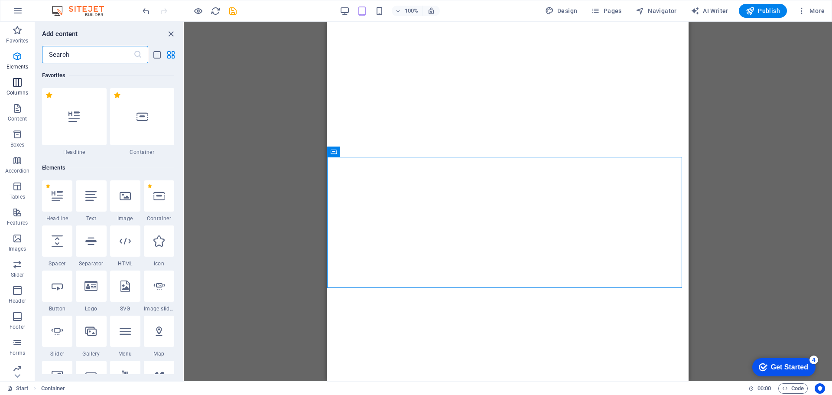
scroll to position [429, 0]
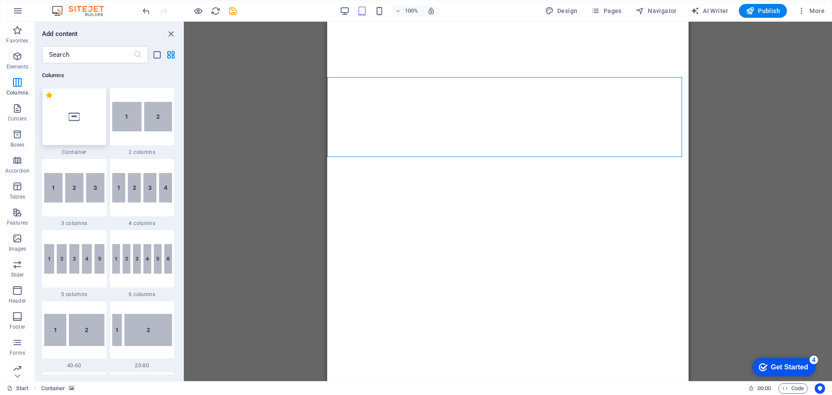
click at [86, 119] on div at bounding box center [74, 116] width 65 height 57
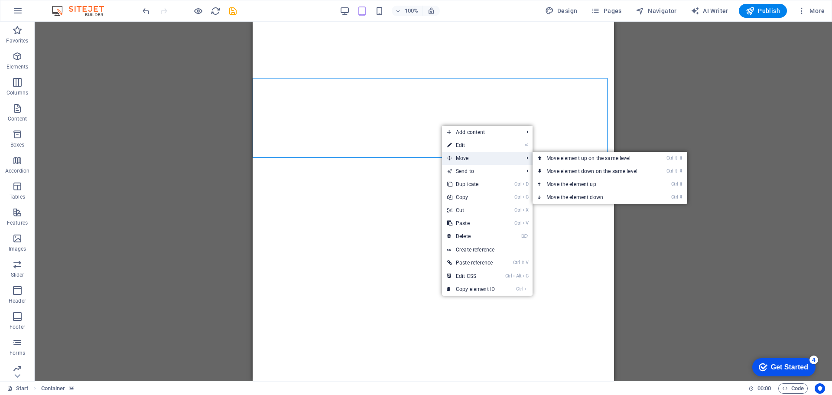
click at [463, 158] on span "Move" at bounding box center [481, 158] width 78 height 13
click at [557, 159] on link "Ctrl ⇧ ⬆ Move element up on the same level" at bounding box center [593, 158] width 122 height 13
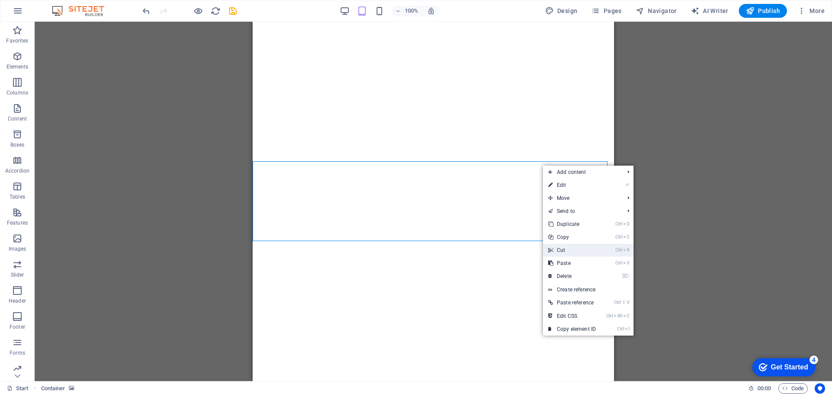
click at [582, 249] on link "Ctrl X Cut" at bounding box center [572, 249] width 58 height 13
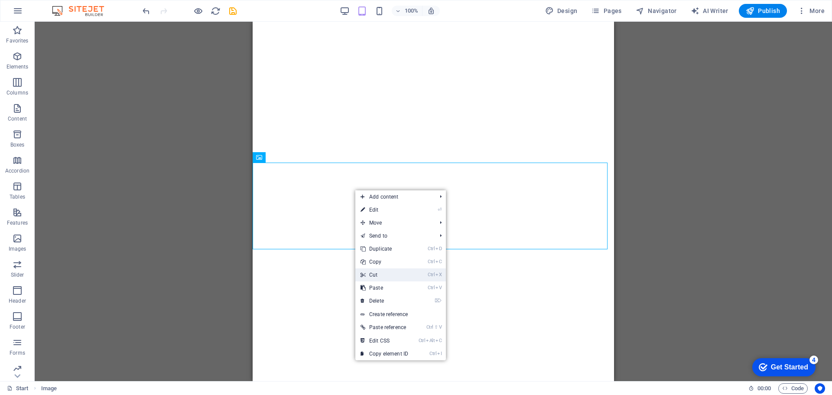
click at [373, 276] on link "Ctrl X Cut" at bounding box center [384, 274] width 58 height 13
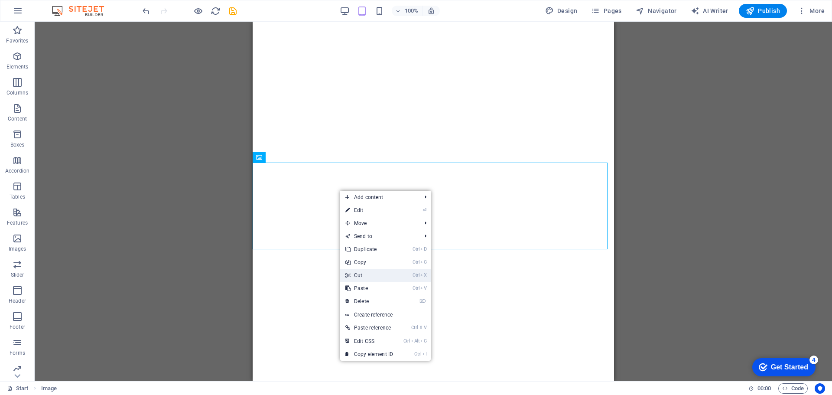
click at [359, 271] on link "Ctrl X Cut" at bounding box center [369, 275] width 58 height 13
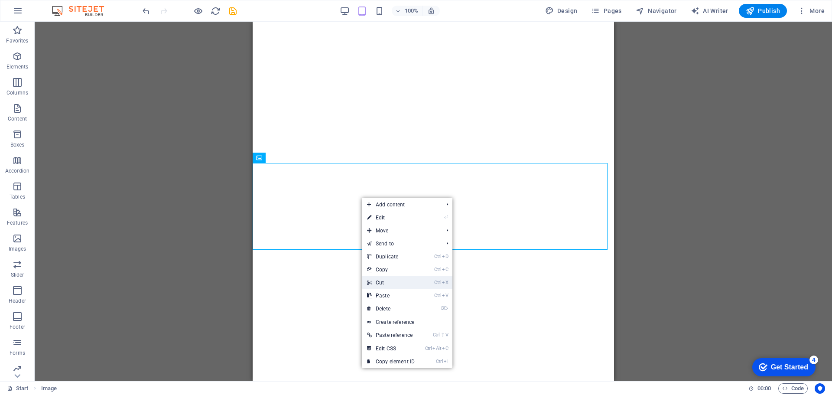
click at [380, 286] on link "Ctrl X Cut" at bounding box center [391, 282] width 58 height 13
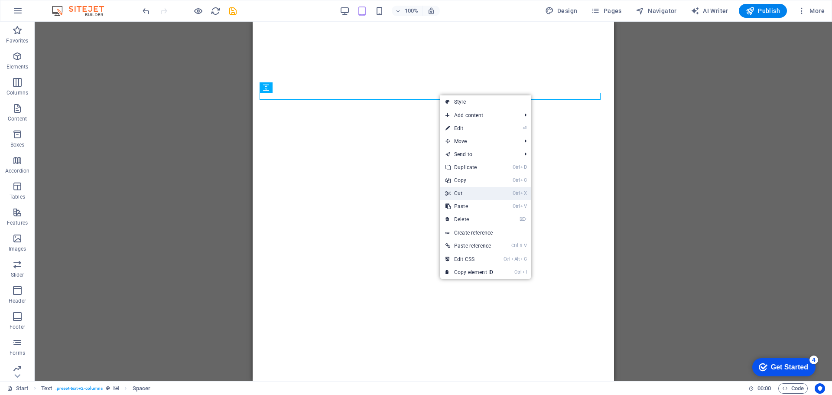
click at [464, 192] on link "Ctrl X Cut" at bounding box center [469, 193] width 58 height 13
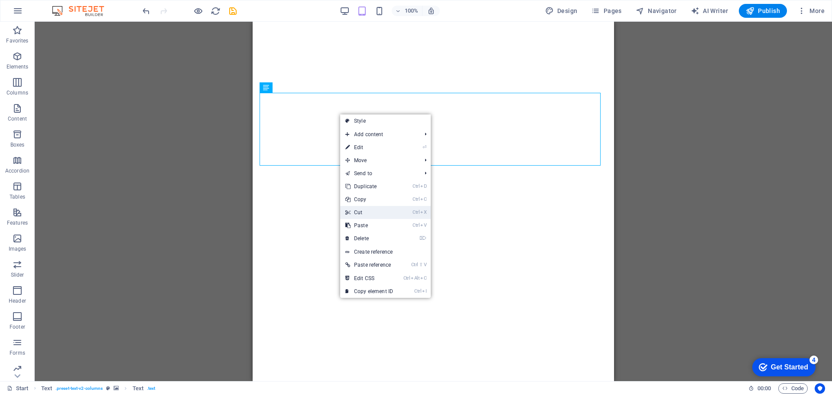
click at [359, 211] on link "Ctrl X Cut" at bounding box center [369, 212] width 58 height 13
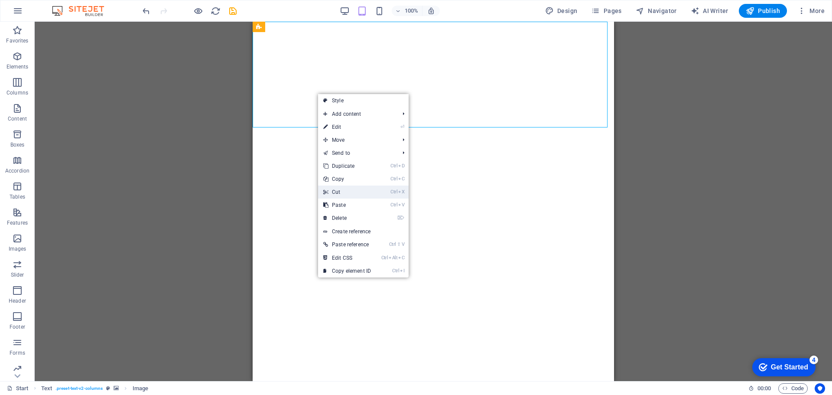
click at [347, 191] on link "Ctrl X Cut" at bounding box center [347, 191] width 58 height 13
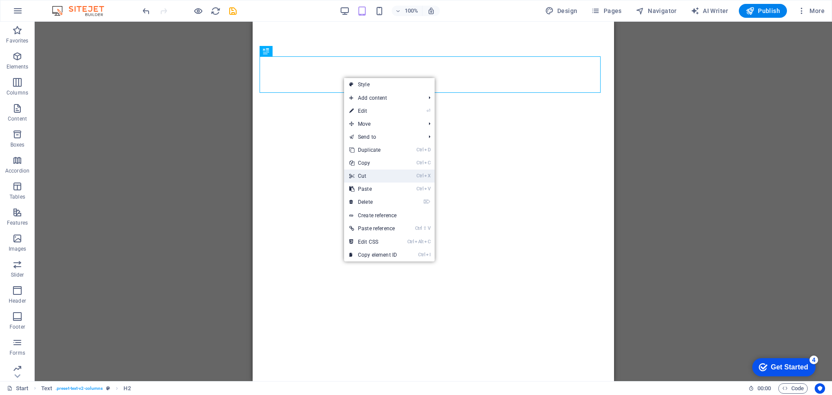
click at [374, 176] on link "Ctrl X Cut" at bounding box center [373, 175] width 58 height 13
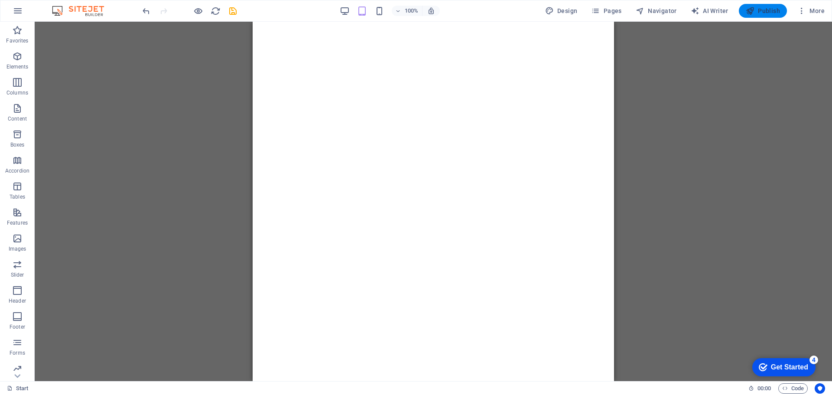
click at [762, 7] on span "Publish" at bounding box center [763, 10] width 34 height 9
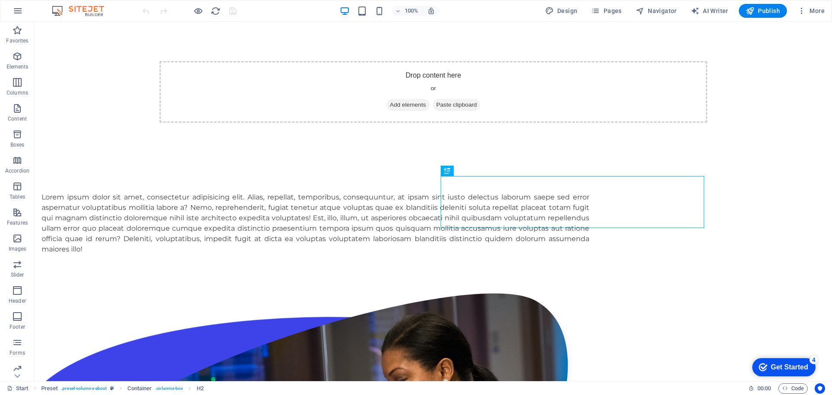
scroll to position [983, 0]
click at [169, 192] on div "Lorem ipsum dolor sit amet, consectetur adipisicing elit. Alias, repellat, temp…" at bounding box center [316, 223] width 548 height 62
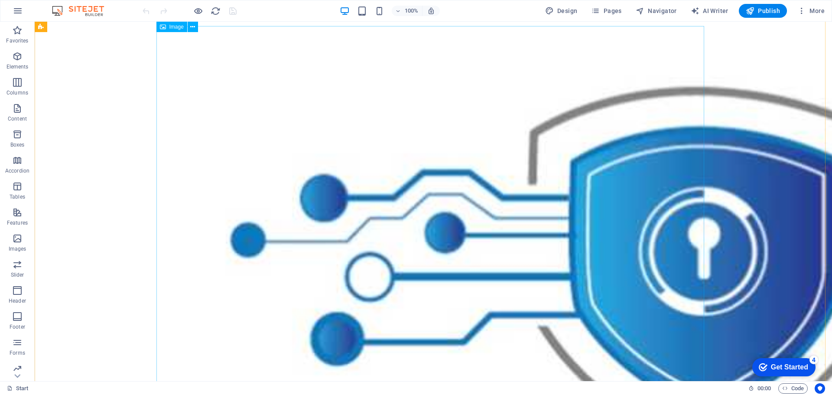
scroll to position [30, 0]
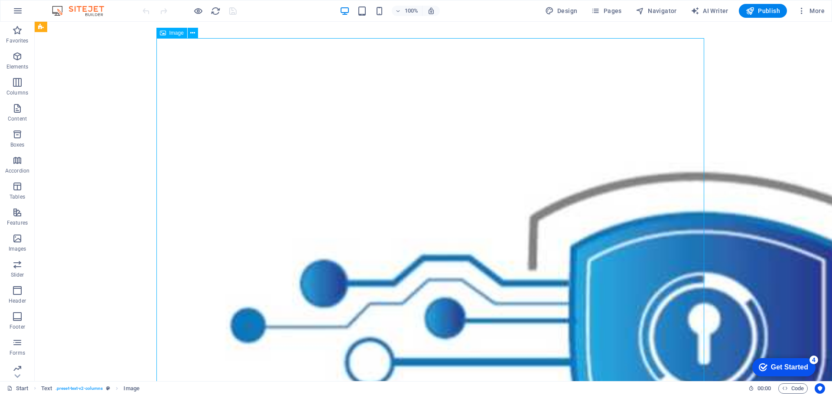
scroll to position [0, 0]
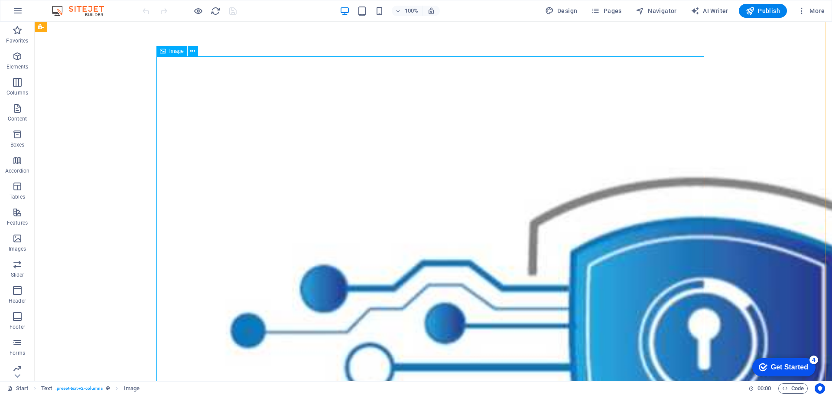
click at [173, 51] on span "Image" at bounding box center [176, 51] width 14 height 5
click at [191, 53] on icon at bounding box center [192, 51] width 5 height 9
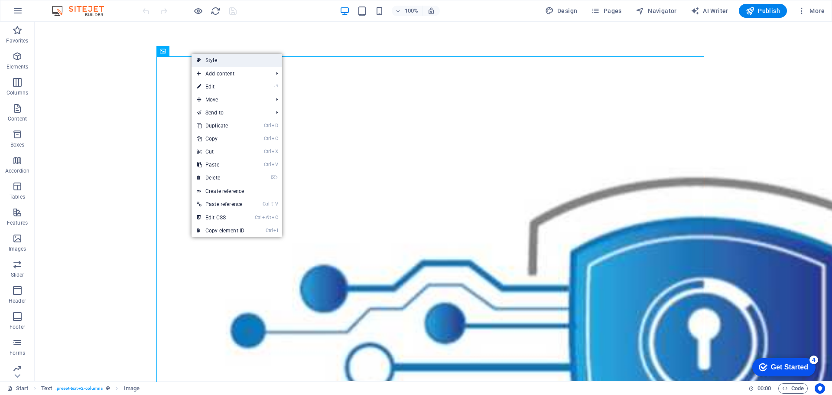
drag, startPoint x: 32, startPoint y: 41, endPoint x: 216, endPoint y: 60, distance: 184.6
click at [216, 60] on link "Style" at bounding box center [236, 60] width 91 height 13
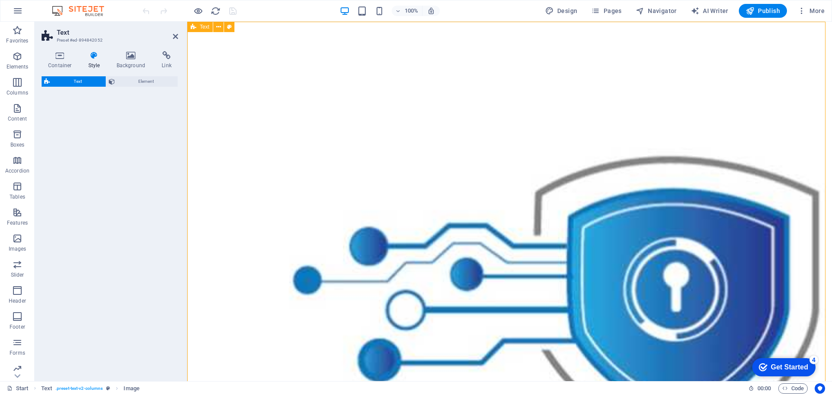
select select "rem"
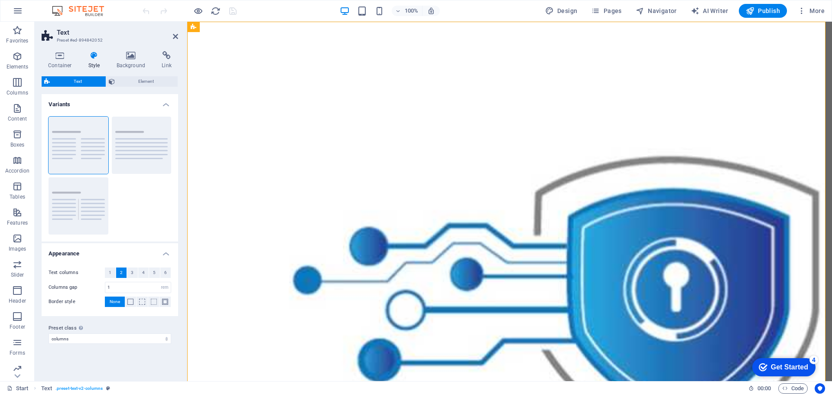
click at [162, 104] on h4 "Variants" at bounding box center [110, 102] width 136 height 16
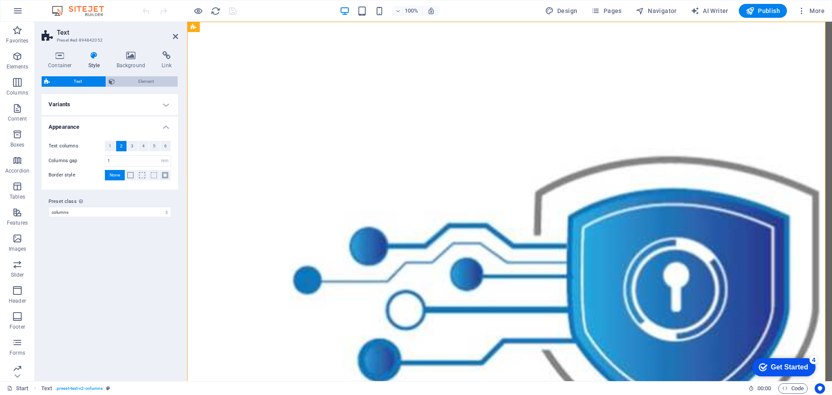
click at [150, 81] on span "Element" at bounding box center [146, 81] width 58 height 10
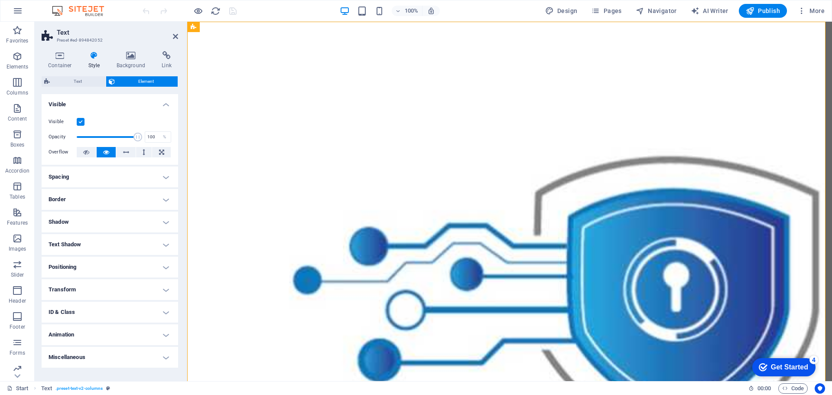
click at [85, 243] on h4 "Text Shadow" at bounding box center [110, 244] width 136 height 21
click at [139, 262] on button "Outside" at bounding box center [149, 261] width 42 height 10
type input "2"
type input "4"
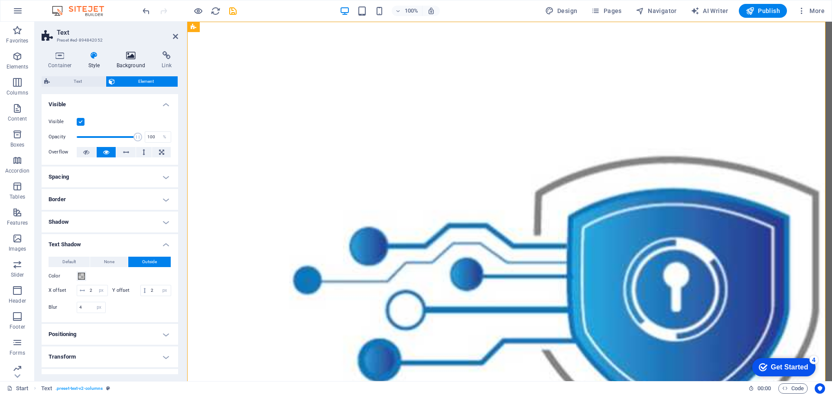
click at [127, 58] on icon at bounding box center [131, 55] width 42 height 9
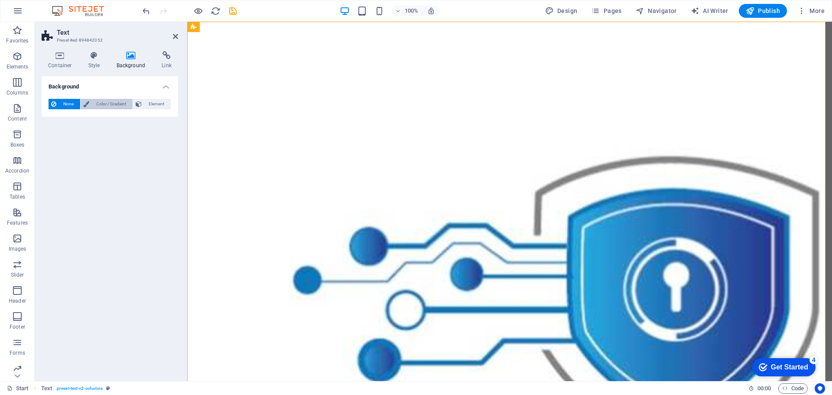
click at [111, 102] on span "Color / Gradient" at bounding box center [111, 104] width 38 height 10
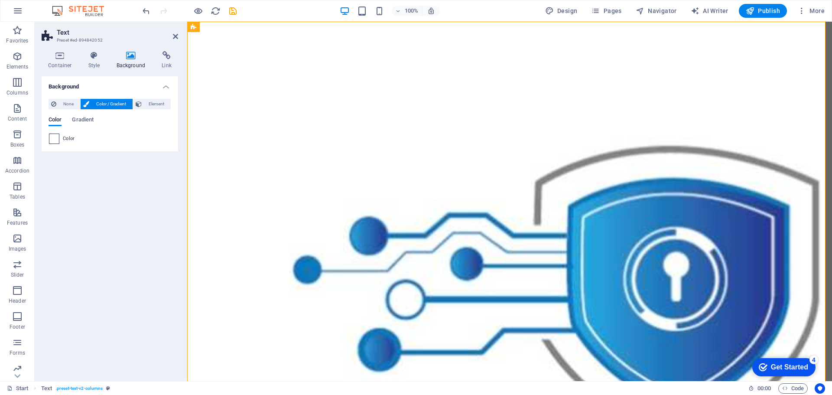
click at [52, 140] on span at bounding box center [54, 139] width 10 height 10
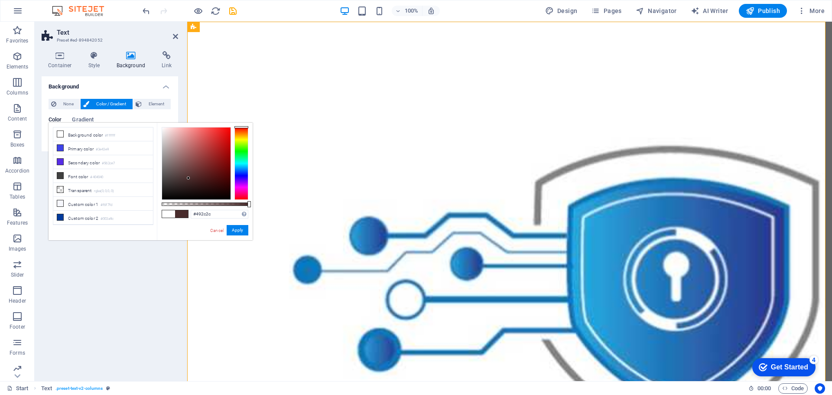
click at [188, 178] on div at bounding box center [196, 163] width 68 height 72
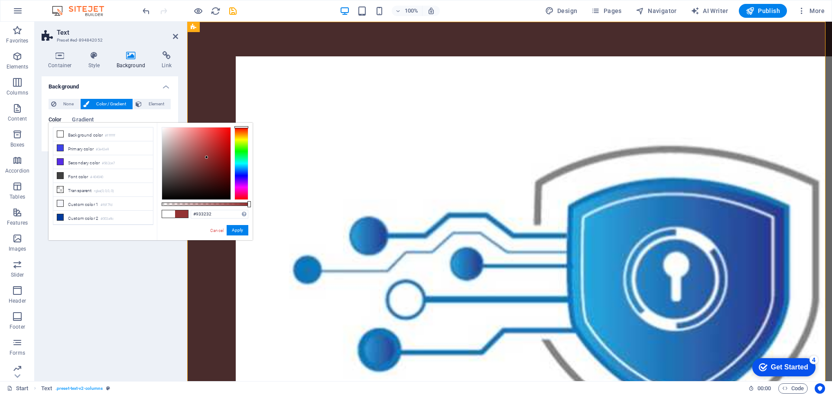
click at [207, 157] on div at bounding box center [196, 163] width 68 height 72
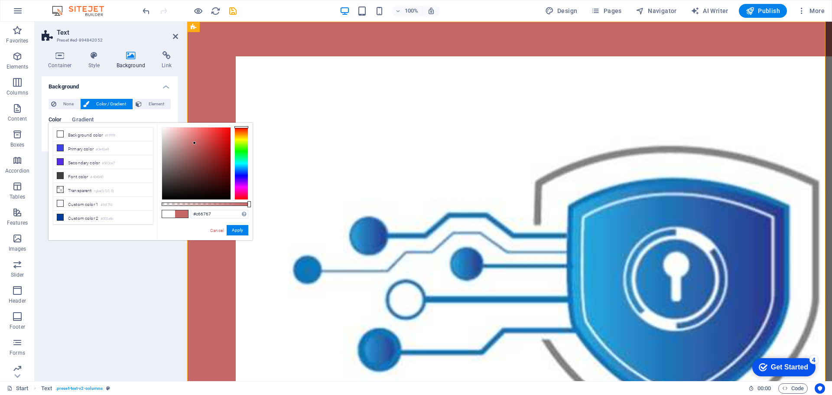
click at [195, 143] on div at bounding box center [196, 163] width 68 height 72
type input "#e1c8c8"
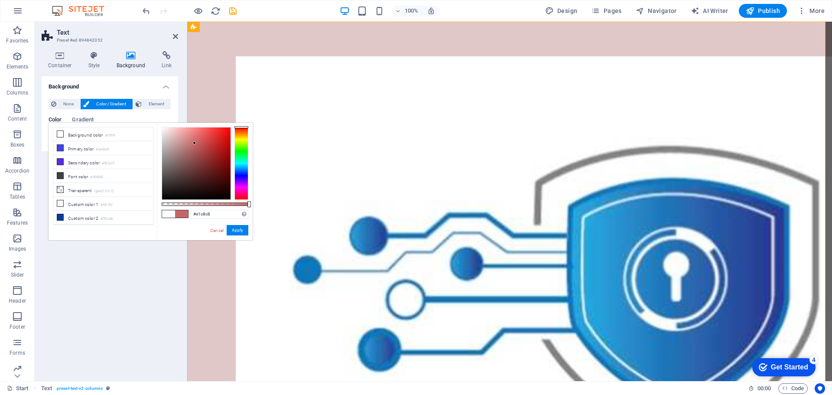
click at [169, 135] on div at bounding box center [196, 163] width 68 height 72
click at [238, 230] on button "Apply" at bounding box center [238, 230] width 22 height 10
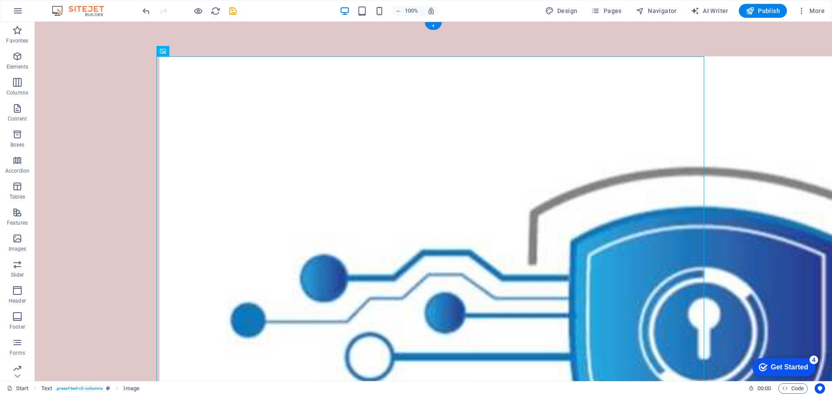
drag, startPoint x: 285, startPoint y: 74, endPoint x: 286, endPoint y: 58, distance: 15.2
click at [16, 55] on icon "button" at bounding box center [17, 56] width 10 height 10
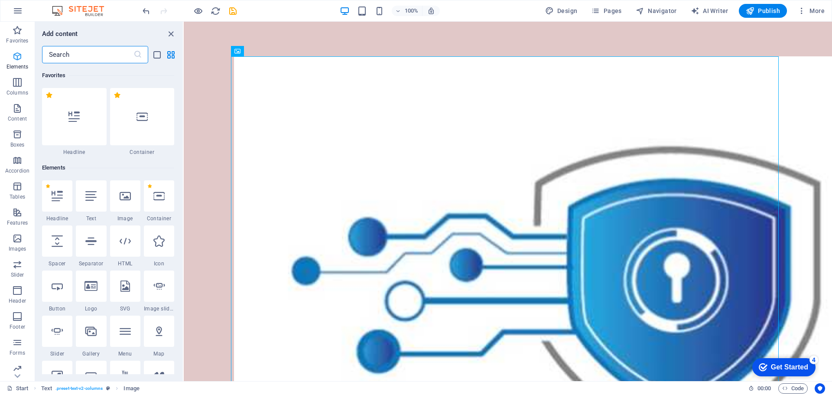
scroll to position [92, 0]
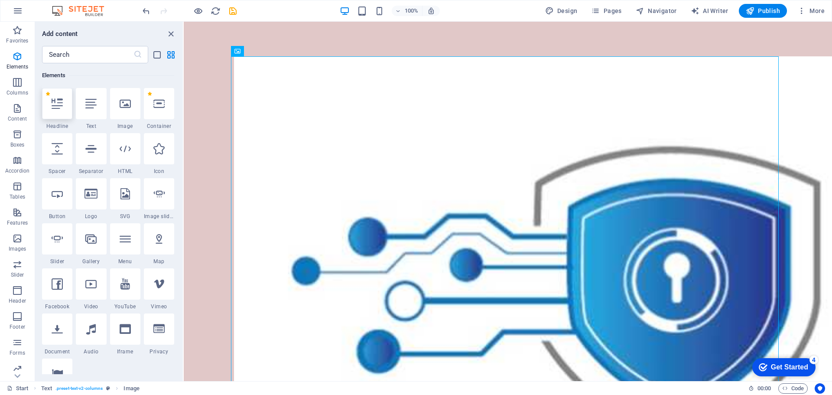
click at [62, 107] on icon at bounding box center [57, 103] width 11 height 11
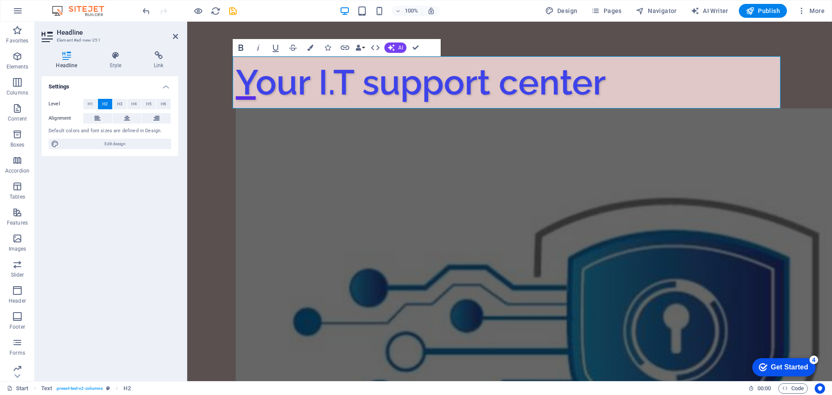
click at [240, 47] on icon "button" at bounding box center [240, 48] width 5 height 6
click at [258, 47] on icon "button" at bounding box center [258, 48] width 2 height 6
click at [358, 76] on h2 "Your I.T support center​" at bounding box center [510, 82] width 548 height 52
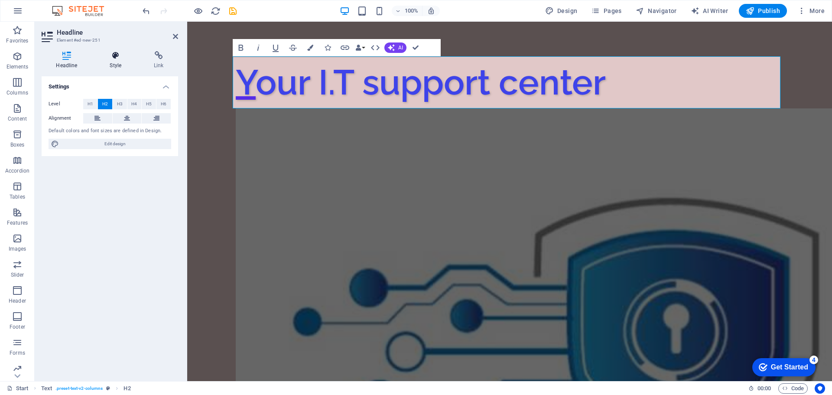
click at [114, 58] on icon at bounding box center [115, 55] width 41 height 9
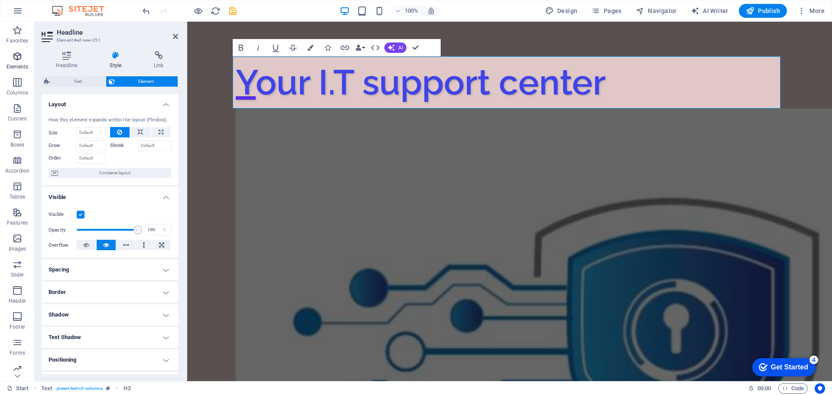
click at [21, 58] on icon "button" at bounding box center [17, 56] width 10 height 10
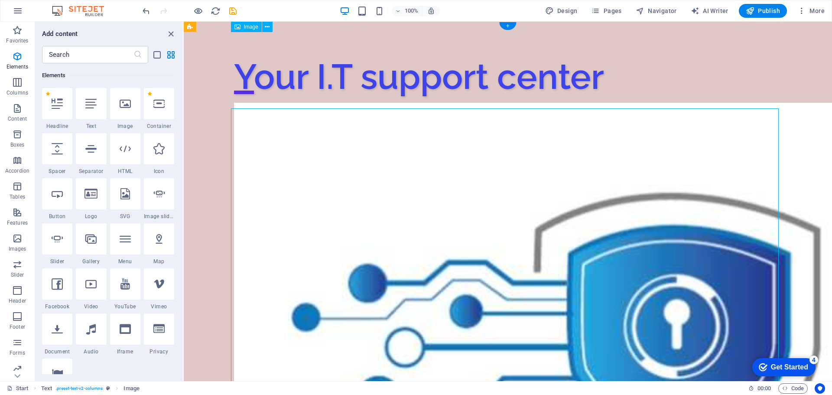
scroll to position [0, 0]
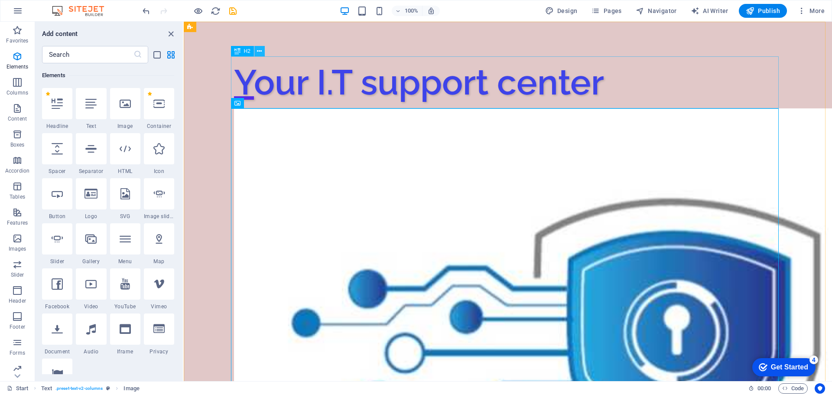
click at [257, 50] on icon at bounding box center [259, 51] width 5 height 9
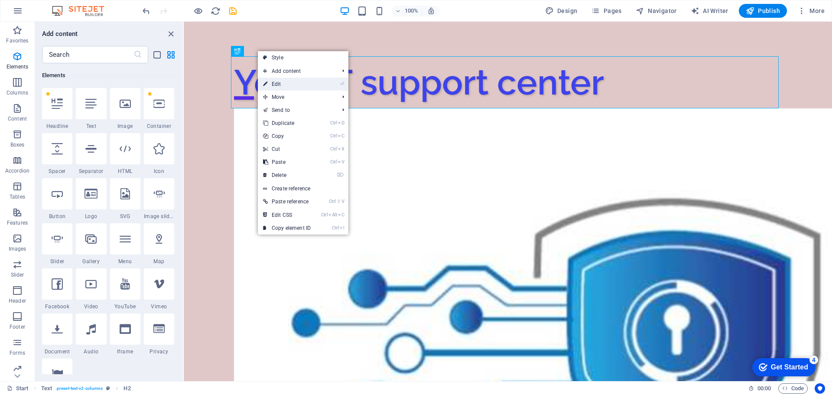
click at [285, 87] on link "⏎ Edit" at bounding box center [287, 84] width 58 height 13
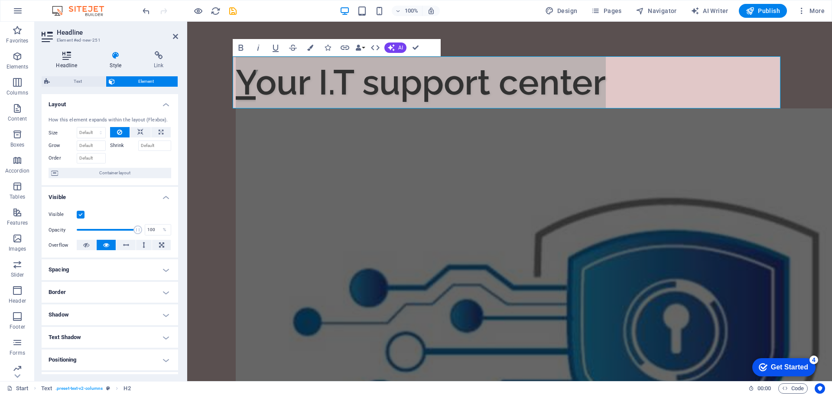
click at [65, 58] on icon at bounding box center [67, 55] width 50 height 9
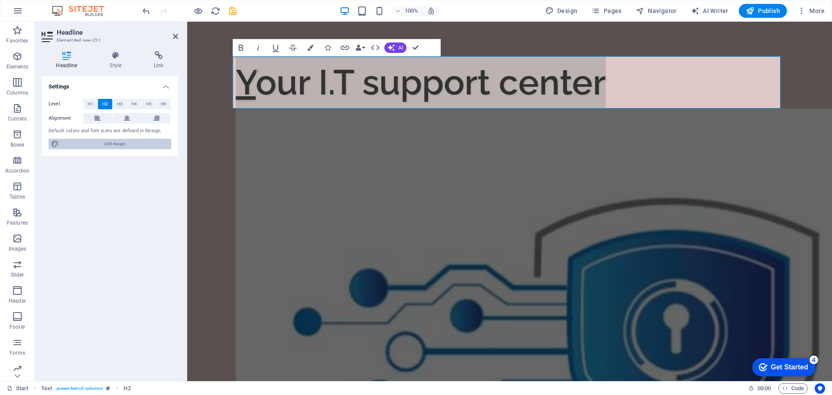
drag, startPoint x: 45, startPoint y: 70, endPoint x: 16, endPoint y: 75, distance: 29.3
click at [100, 142] on span "Edit design" at bounding box center [115, 144] width 107 height 10
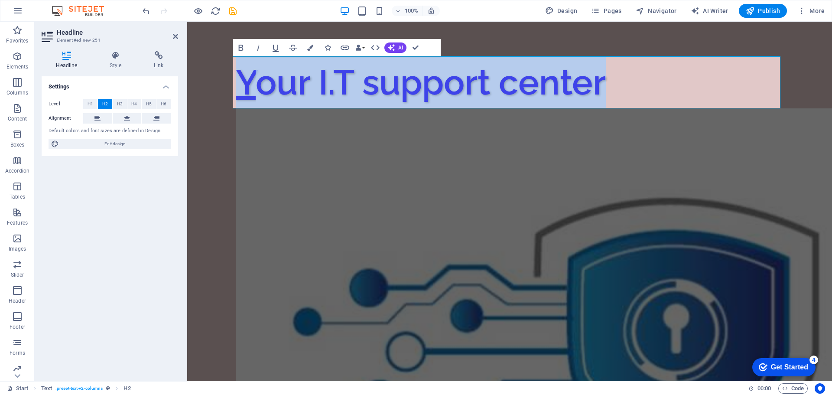
select select "px"
select select "300"
select select "px"
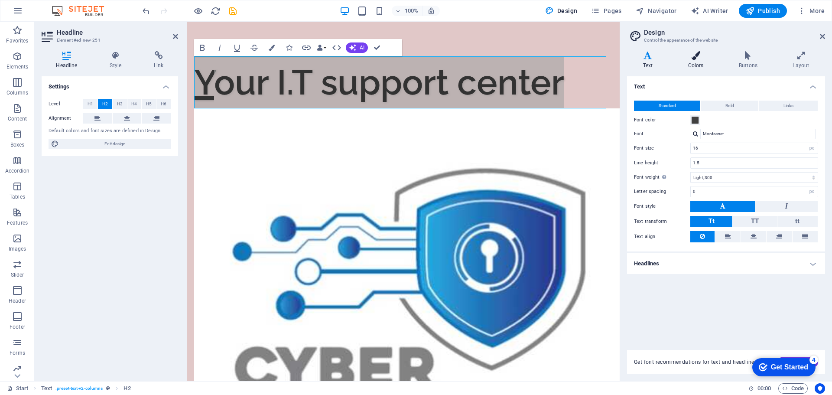
click at [690, 62] on h4 "Colors" at bounding box center [697, 60] width 51 height 18
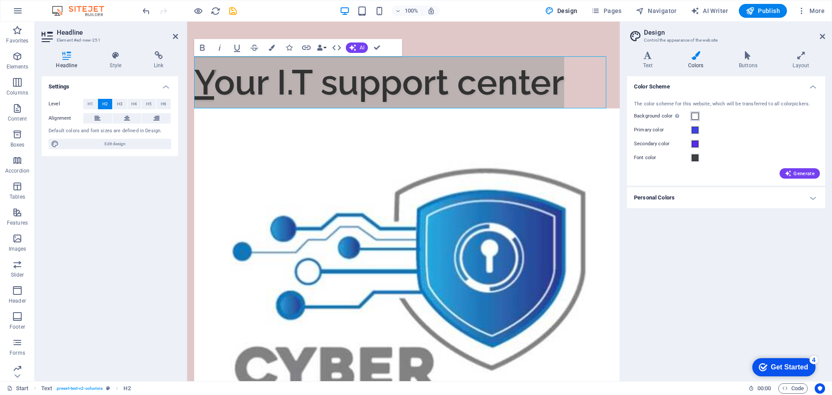
click at [695, 116] on span at bounding box center [694, 116] width 7 height 7
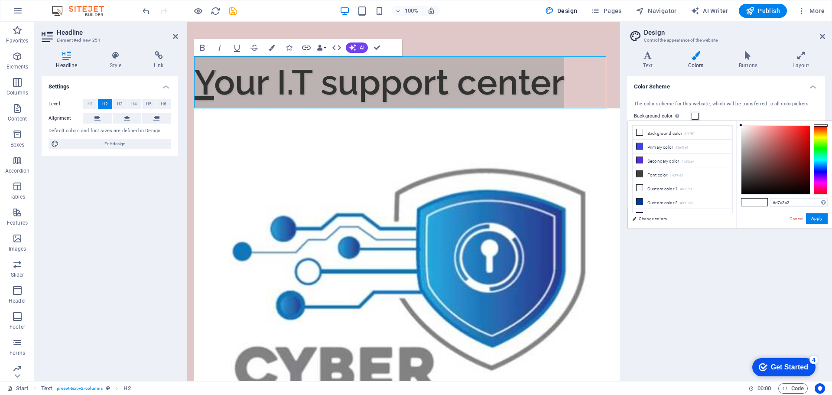
click at [753, 140] on div at bounding box center [775, 160] width 68 height 68
click at [770, 156] on div at bounding box center [775, 160] width 68 height 68
click at [791, 150] on div at bounding box center [775, 160] width 68 height 68
click at [791, 150] on div at bounding box center [790, 150] width 3 height 3
type input "#893434"
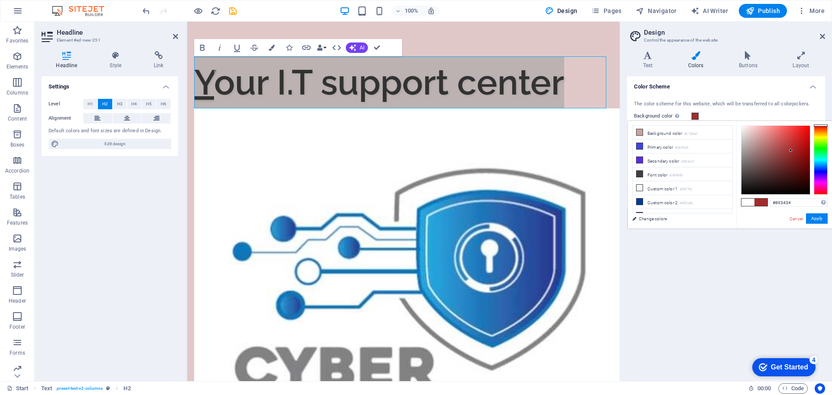
click at [783, 157] on div at bounding box center [775, 160] width 68 height 68
click at [744, 57] on icon at bounding box center [748, 55] width 50 height 9
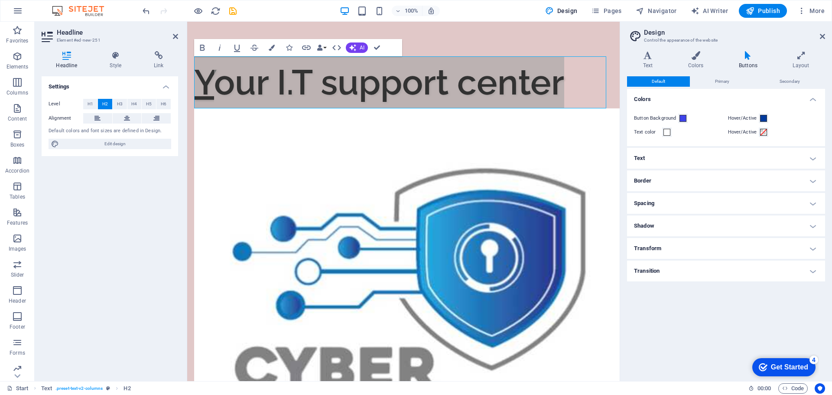
click at [670, 158] on h4 "Text" at bounding box center [726, 158] width 198 height 21
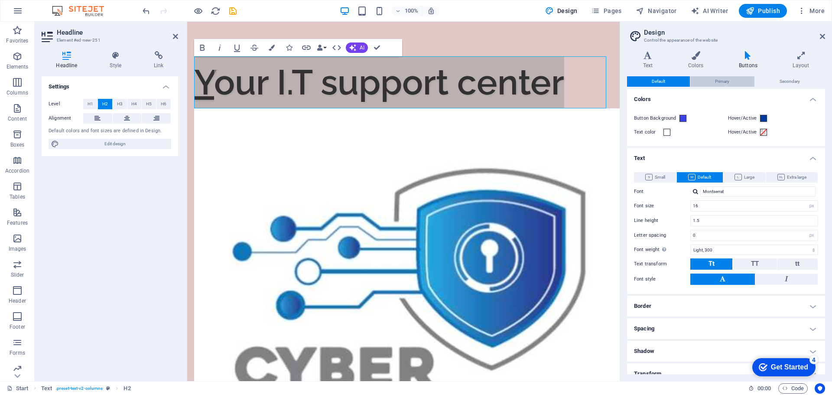
click at [717, 78] on span "Primary" at bounding box center [722, 81] width 14 height 10
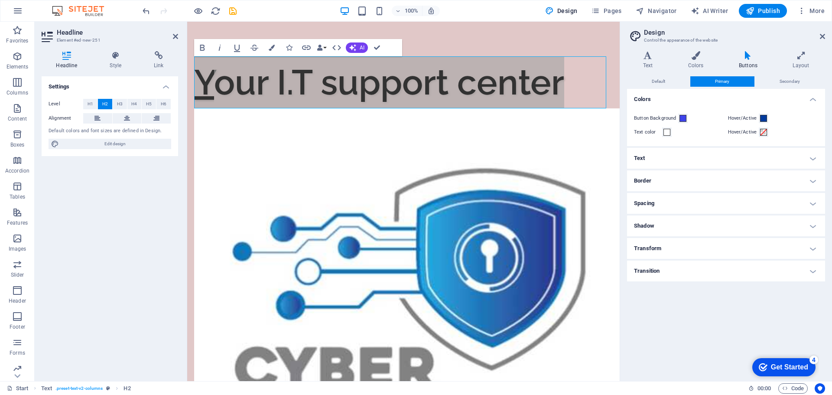
click at [655, 224] on h4 "Shadow" at bounding box center [726, 225] width 198 height 21
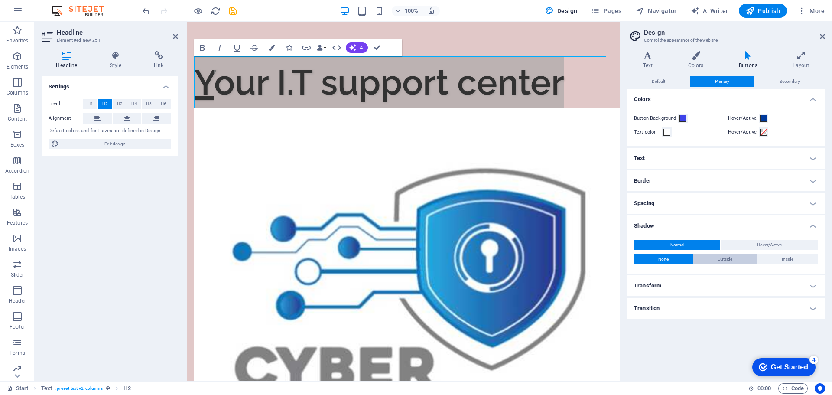
click at [707, 260] on button "Outside" at bounding box center [724, 259] width 63 height 10
type input "2"
type input "4"
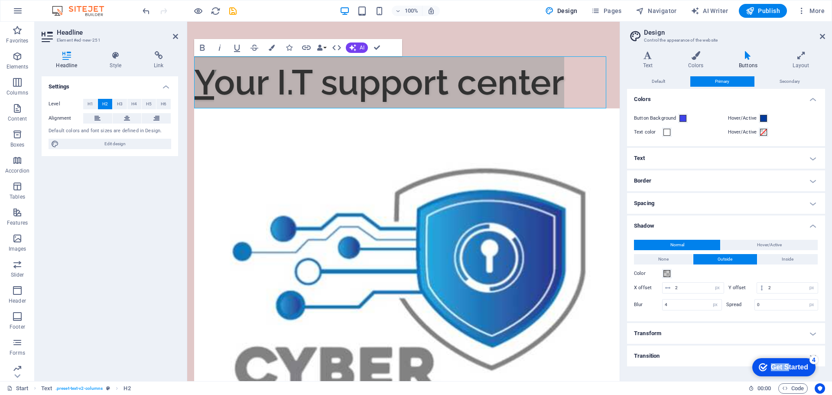
drag, startPoint x: 787, startPoint y: 367, endPoint x: 634, endPoint y: 377, distance: 152.9
click html "checkmark Get Started 4 First Steps in the Editor Let's guide you through the t…"
click at [815, 359] on div "4" at bounding box center [813, 359] width 9 height 9
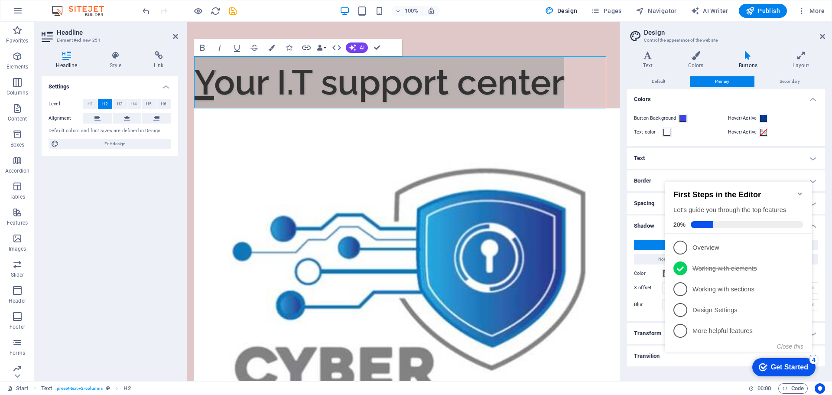
click div "checkmark Get Started 4 First Steps in the Editor Let's guide you through the t…"
click at [788, 345] on button "Close this" at bounding box center [790, 346] width 26 height 7
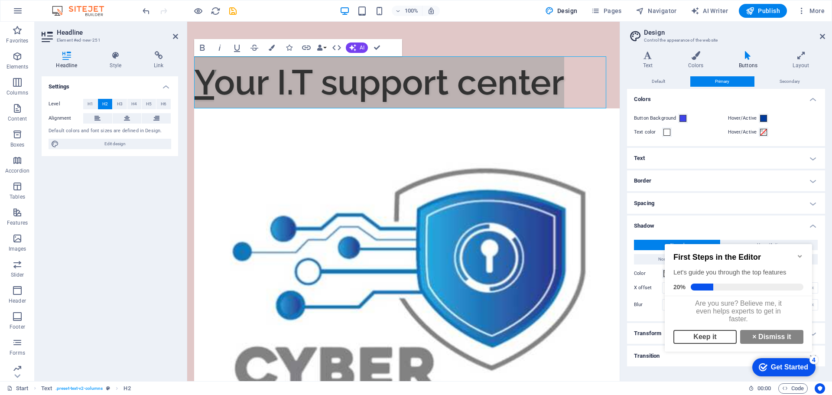
click at [718, 340] on link "Keep it" at bounding box center [704, 337] width 63 height 14
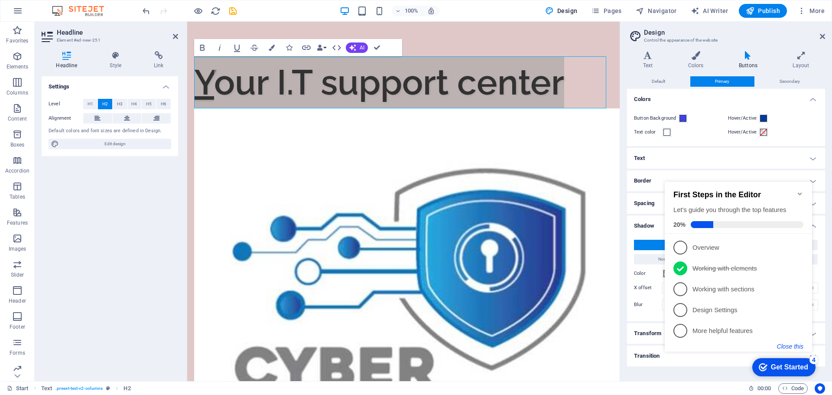
click at [779, 345] on button "Close this" at bounding box center [790, 346] width 26 height 7
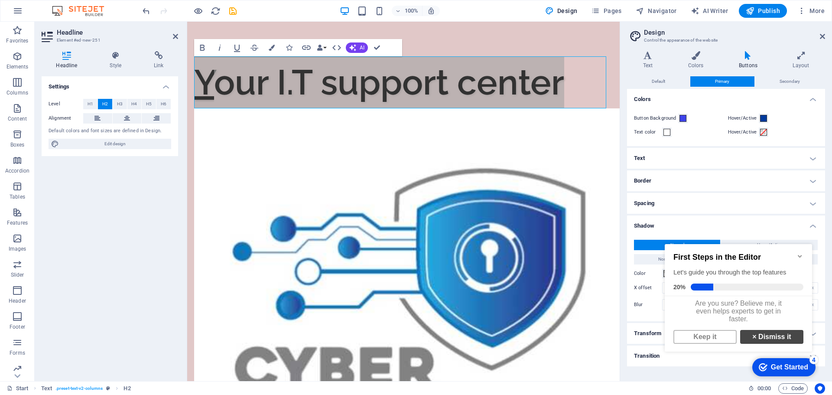
click at [779, 344] on link "× Dismiss it" at bounding box center [771, 337] width 63 height 14
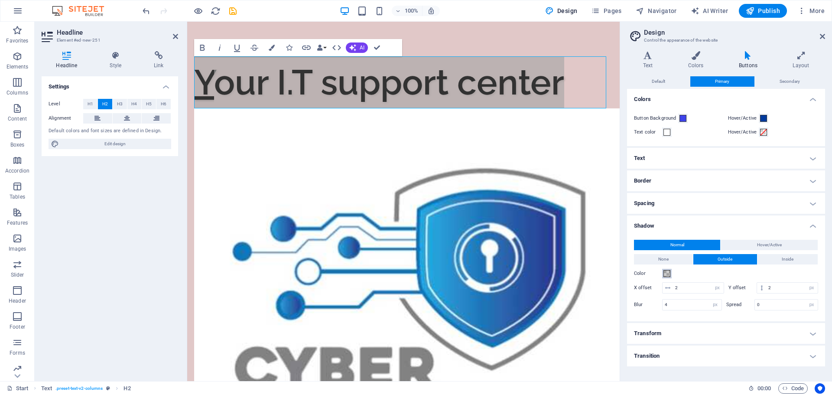
click at [664, 273] on span at bounding box center [666, 273] width 7 height 7
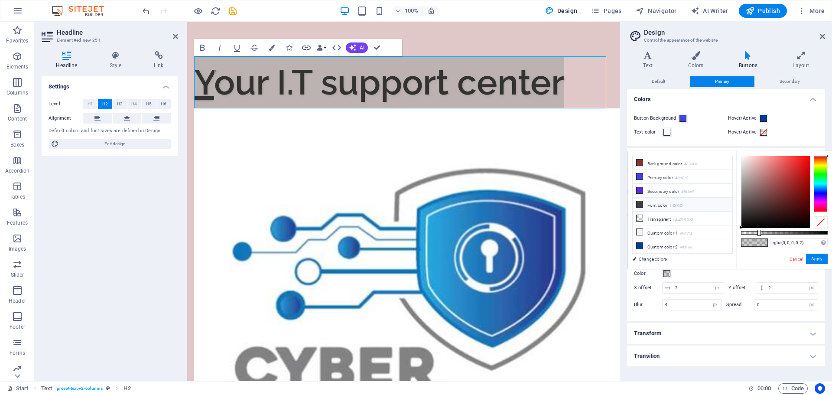
click at [637, 204] on icon at bounding box center [639, 204] width 6 height 6
click at [634, 190] on li "Secondary color #562ce7" at bounding box center [683, 191] width 100 height 14
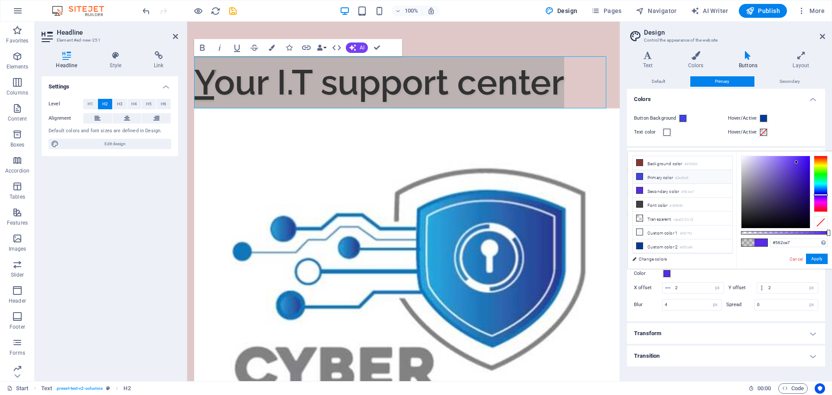
click at [640, 179] on li "Primary color #3e43e9" at bounding box center [683, 177] width 100 height 14
click at [637, 162] on icon at bounding box center [639, 162] width 6 height 6
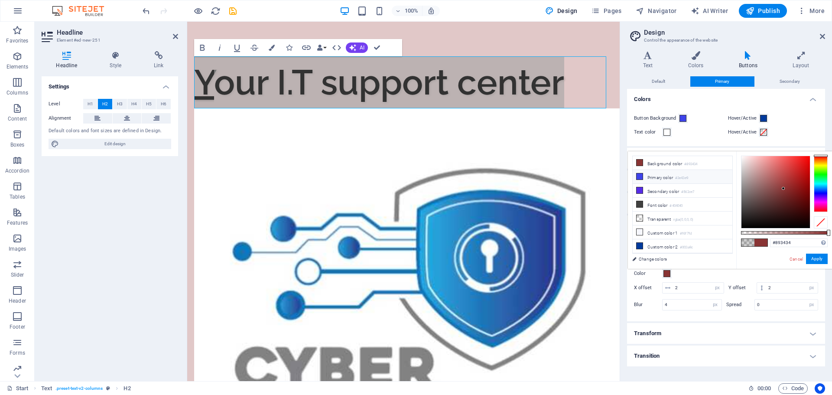
click at [637, 174] on icon at bounding box center [639, 176] width 6 height 6
type input "#3e43e9"
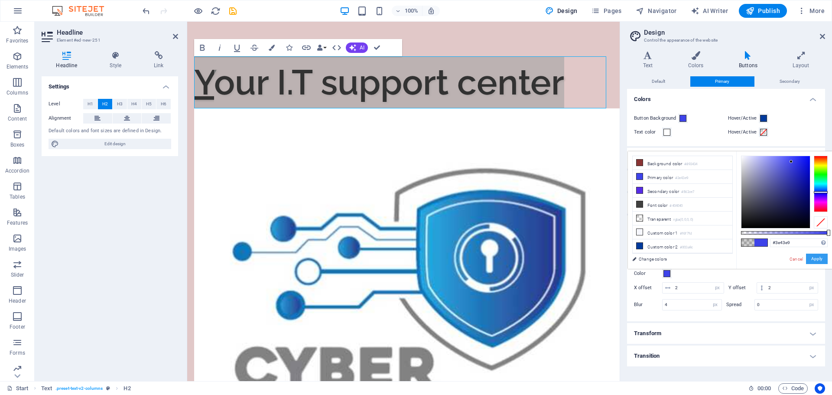
click at [814, 257] on button "Apply" at bounding box center [817, 258] width 22 height 10
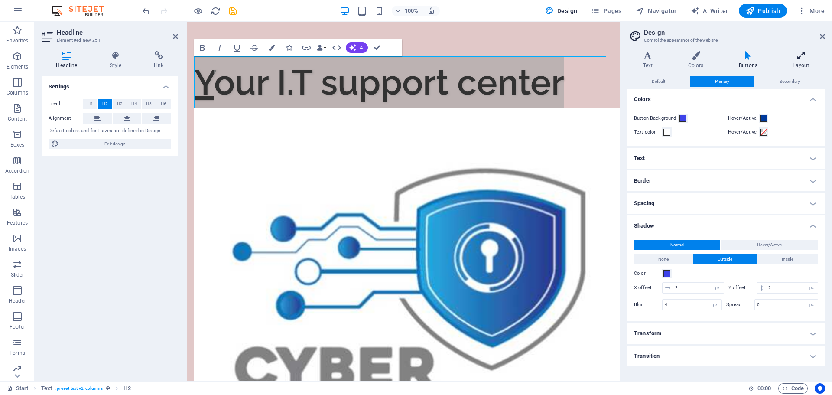
click at [800, 58] on icon at bounding box center [801, 55] width 48 height 9
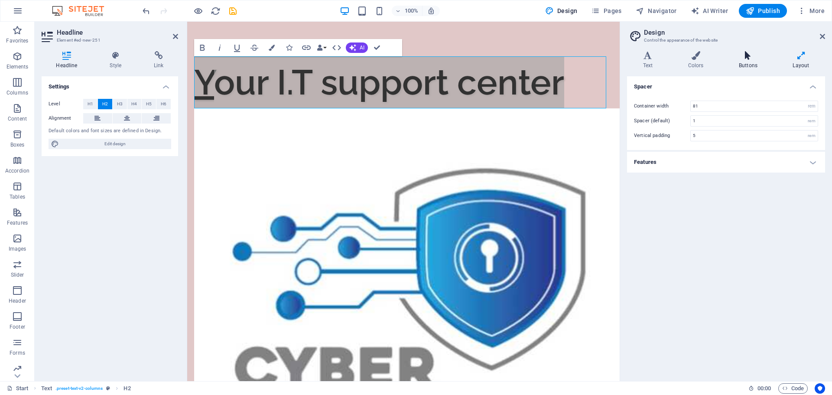
click at [752, 55] on icon at bounding box center [748, 55] width 50 height 9
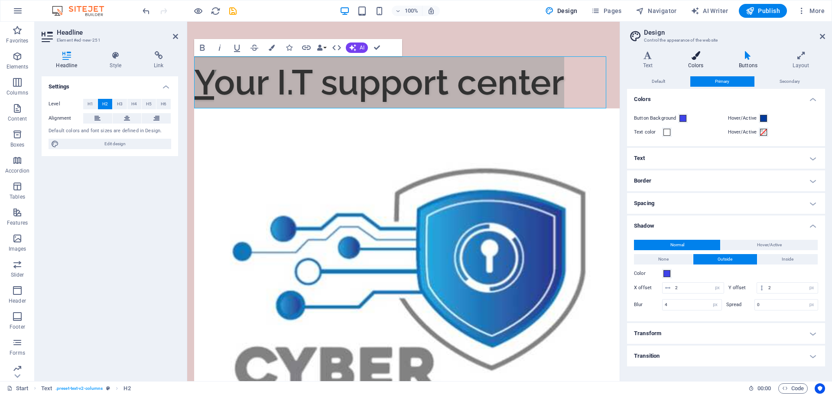
click at [696, 62] on h4 "Colors" at bounding box center [697, 60] width 51 height 18
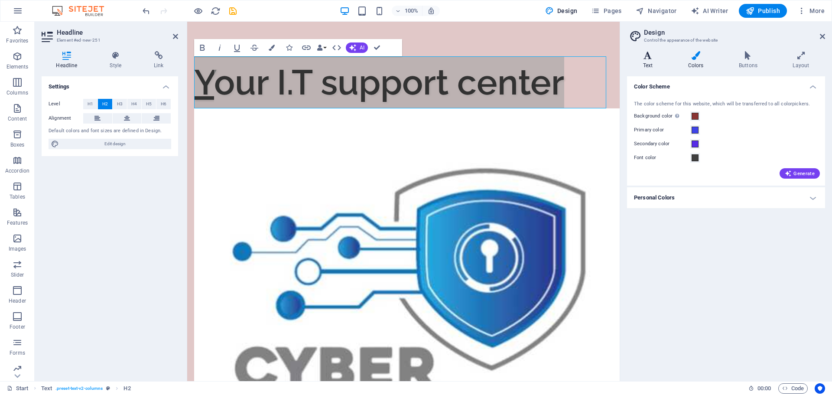
click at [646, 60] on h4 "Text" at bounding box center [649, 60] width 45 height 18
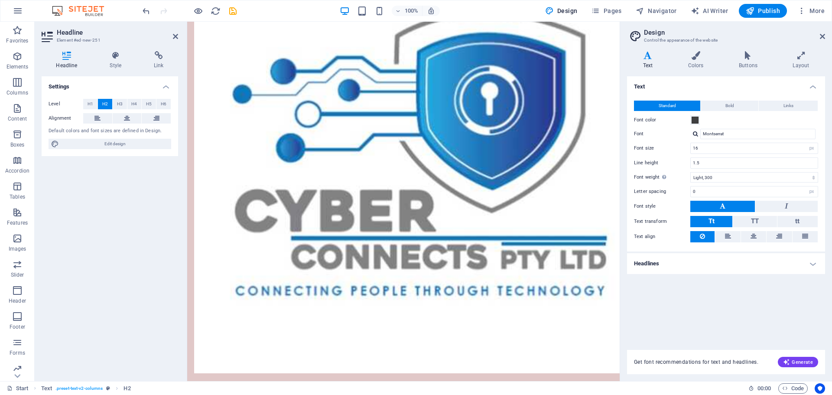
scroll to position [152, 0]
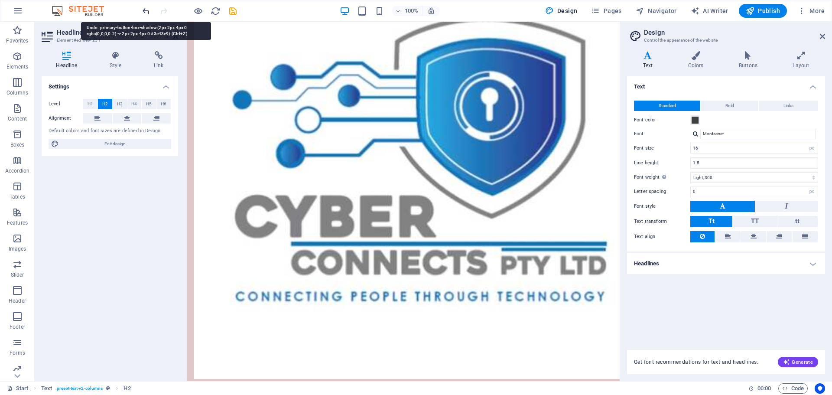
click at [148, 8] on icon "undo" at bounding box center [146, 11] width 10 height 10
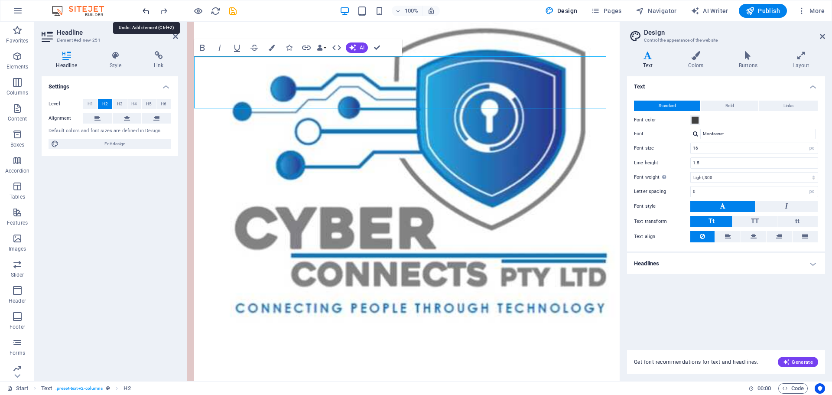
scroll to position [0, 0]
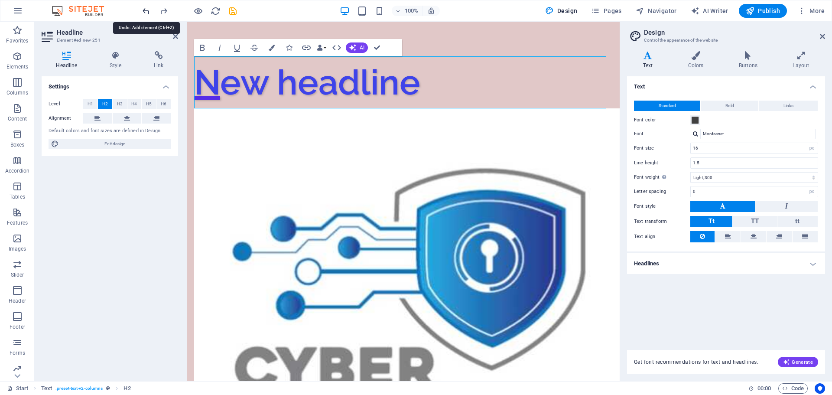
click at [148, 8] on icon "undo" at bounding box center [146, 11] width 10 height 10
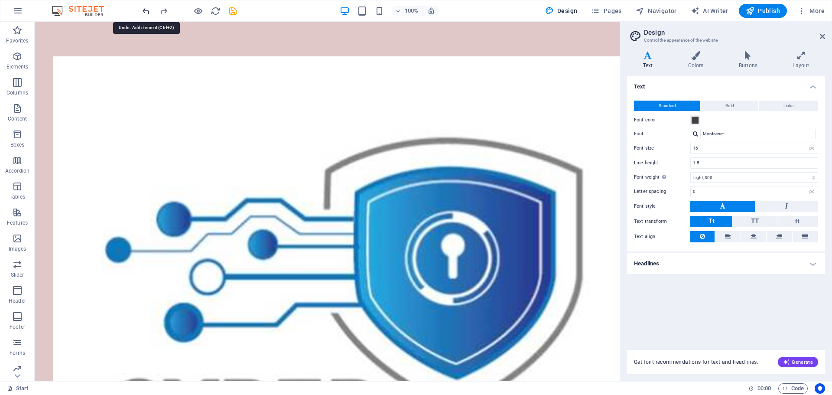
click at [148, 8] on icon "undo" at bounding box center [146, 11] width 10 height 10
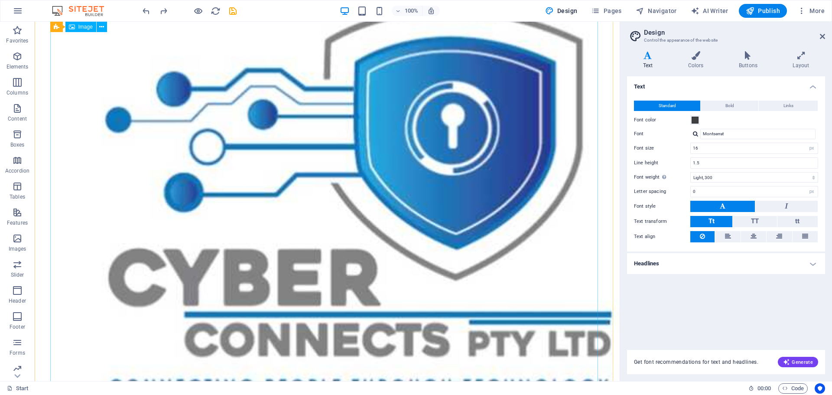
scroll to position [43, 0]
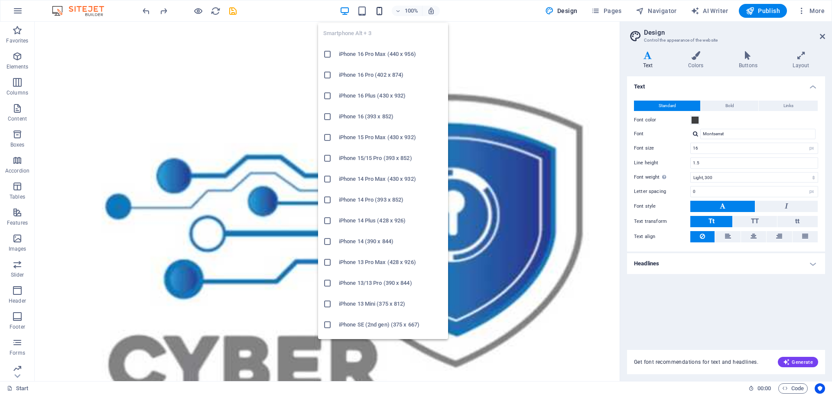
click at [379, 8] on icon "button" at bounding box center [379, 11] width 10 height 10
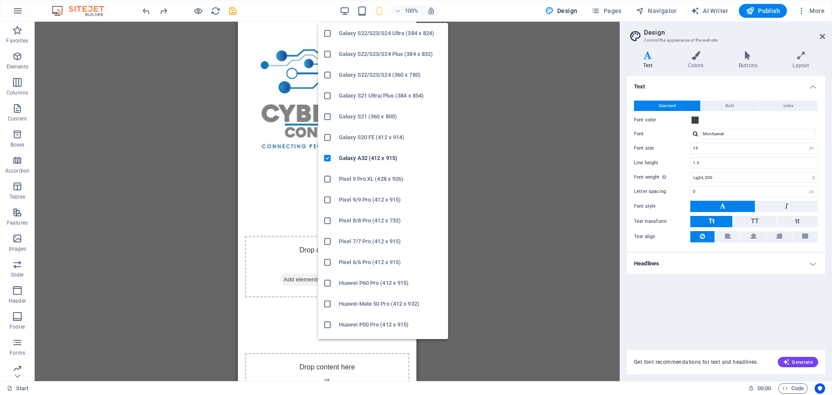
scroll to position [240, 0]
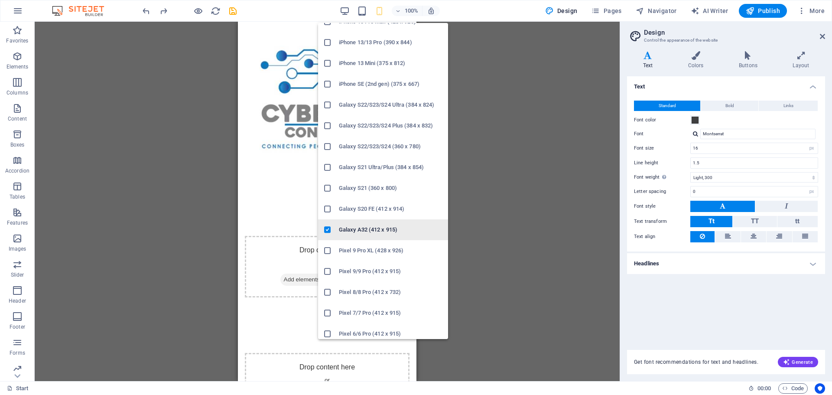
drag, startPoint x: 353, startPoint y: 226, endPoint x: 117, endPoint y: 205, distance: 237.1
click at [353, 226] on h6 "Galaxy A32 (412 x 915)" at bounding box center [391, 229] width 104 height 10
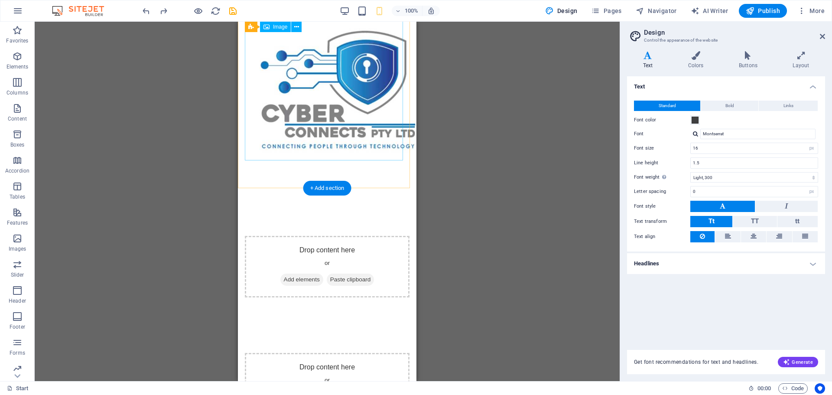
click at [336, 159] on figure at bounding box center [327, 93] width 165 height 174
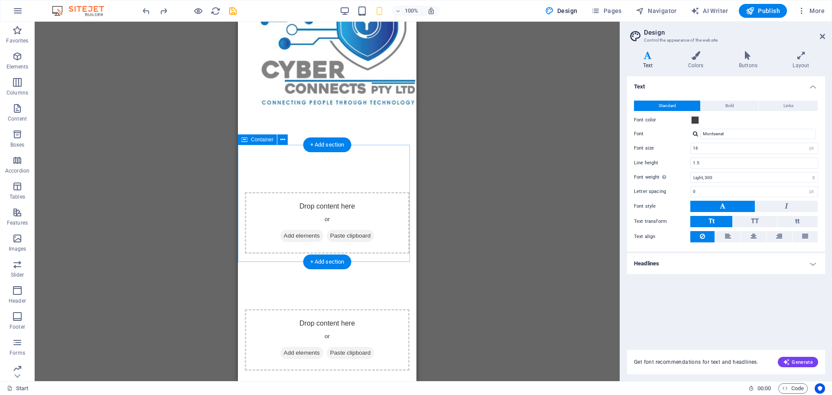
scroll to position [87, 0]
click at [280, 139] on icon at bounding box center [282, 139] width 5 height 9
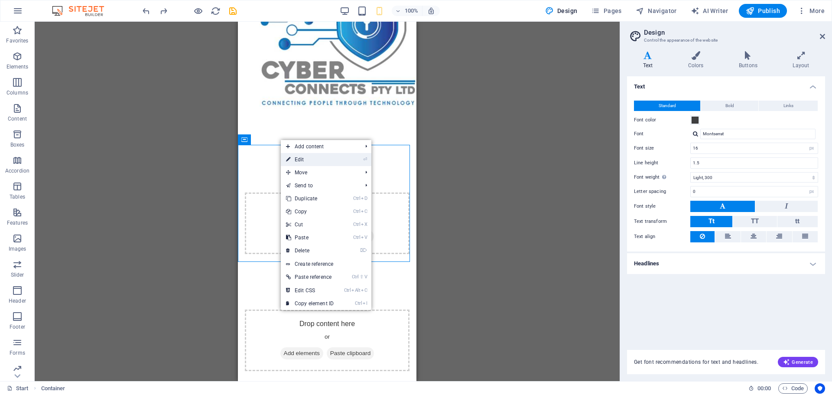
click at [295, 155] on link "⏎ Edit" at bounding box center [310, 159] width 58 height 13
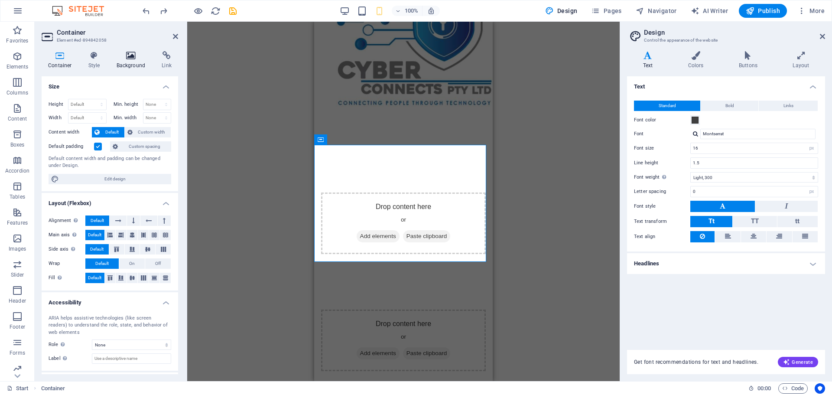
click at [125, 54] on icon at bounding box center [131, 55] width 42 height 9
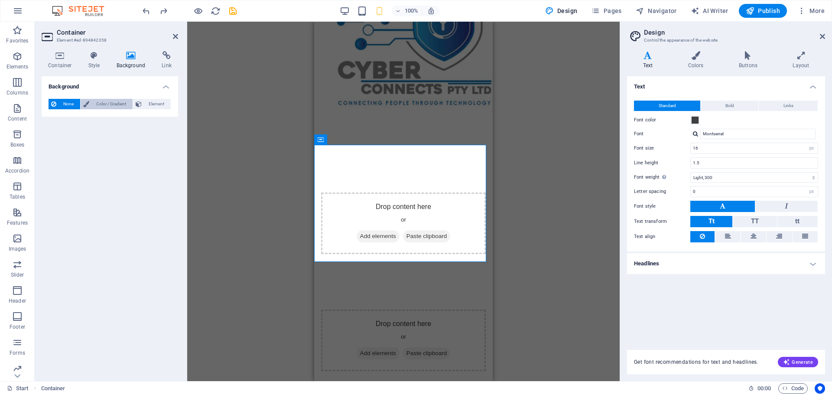
click at [114, 104] on span "Color / Gradient" at bounding box center [111, 104] width 38 height 10
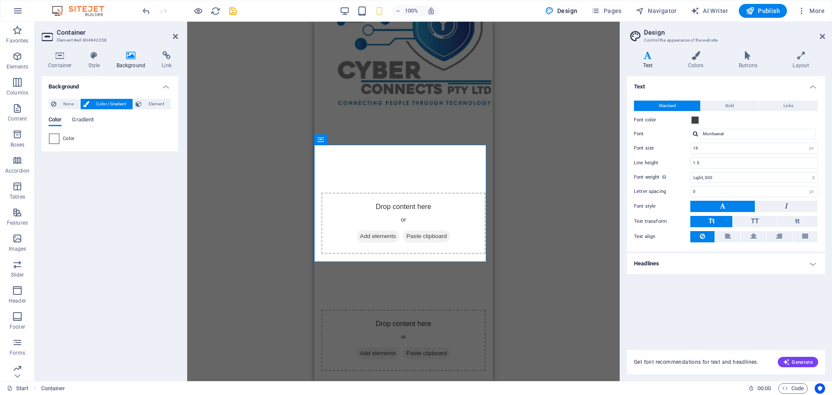
click at [58, 138] on span at bounding box center [54, 139] width 10 height 10
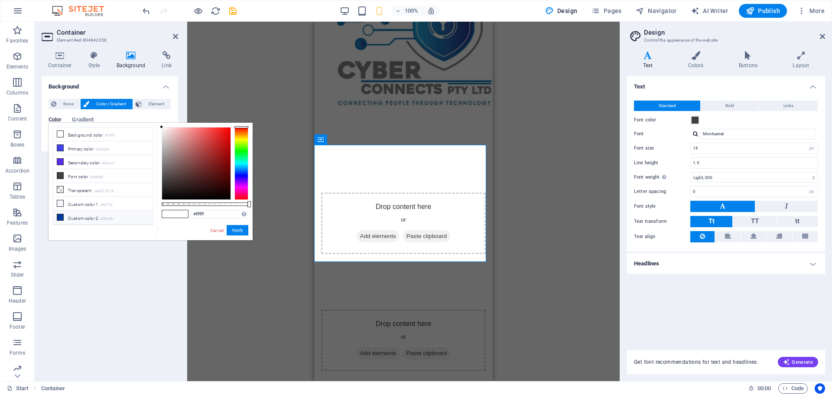
click at [88, 217] on li "Custom color 2 #003a9c" at bounding box center [103, 218] width 100 height 14
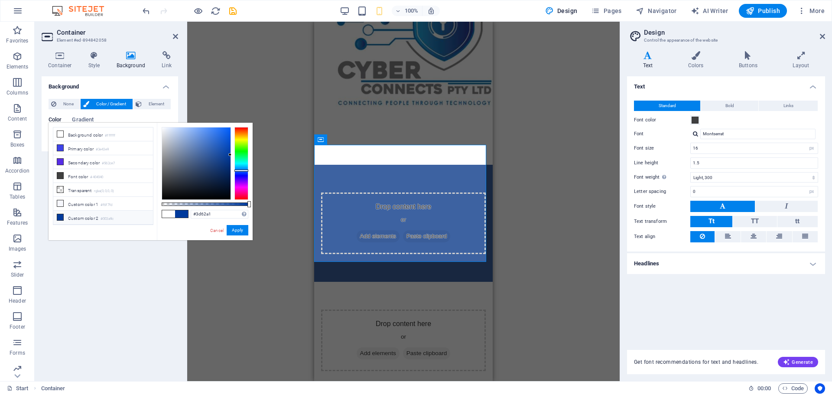
click at [204, 153] on div at bounding box center [196, 163] width 68 height 72
type input "#6485bb"
click at [193, 146] on div at bounding box center [196, 163] width 68 height 72
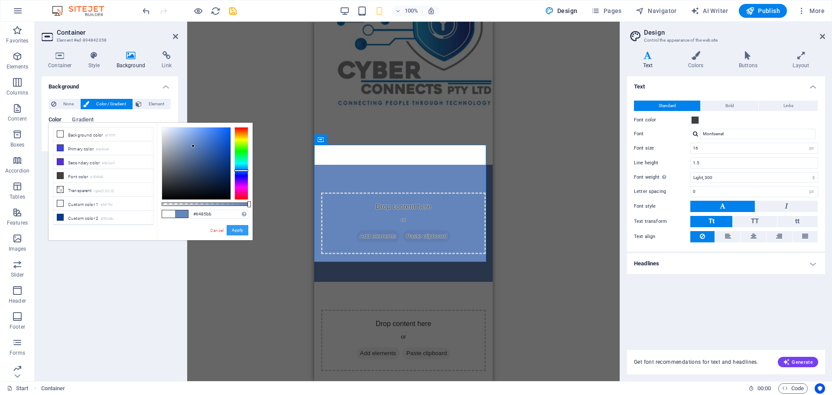
click at [235, 232] on button "Apply" at bounding box center [238, 230] width 22 height 10
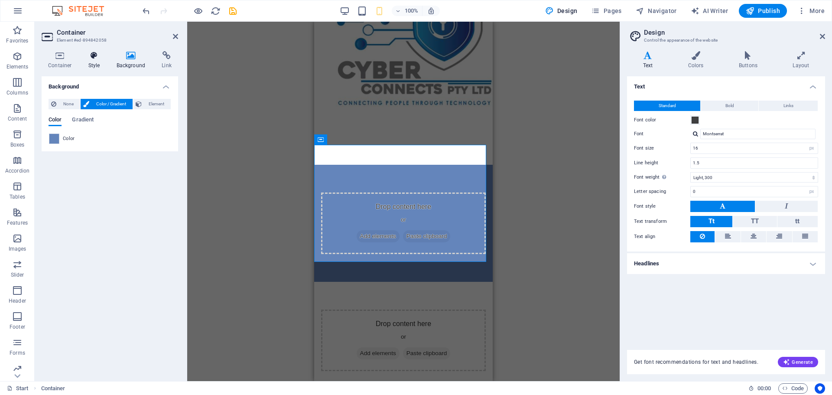
click at [89, 61] on h4 "Style" at bounding box center [96, 60] width 28 height 18
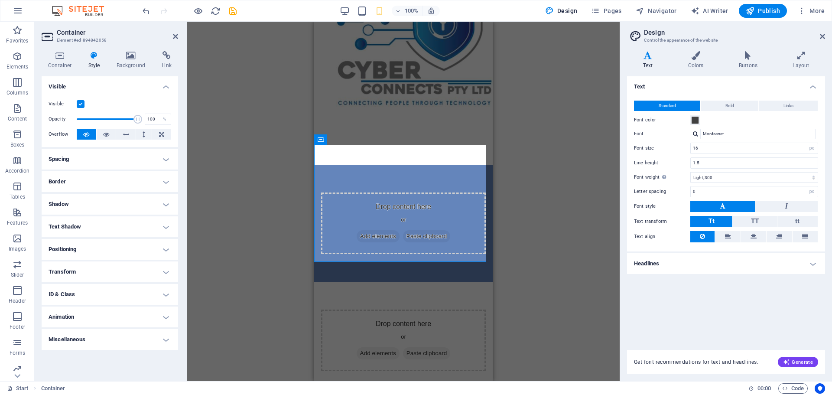
click at [165, 202] on h4 "Shadow" at bounding box center [110, 204] width 136 height 21
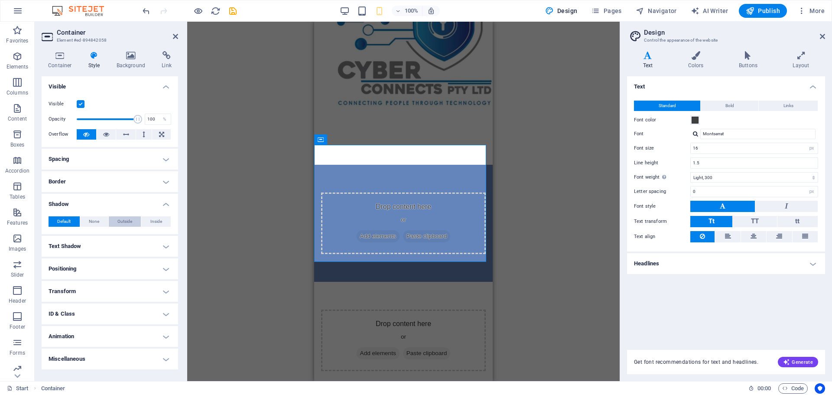
click at [125, 222] on span "Outside" at bounding box center [124, 221] width 15 height 10
type input "2"
type input "4"
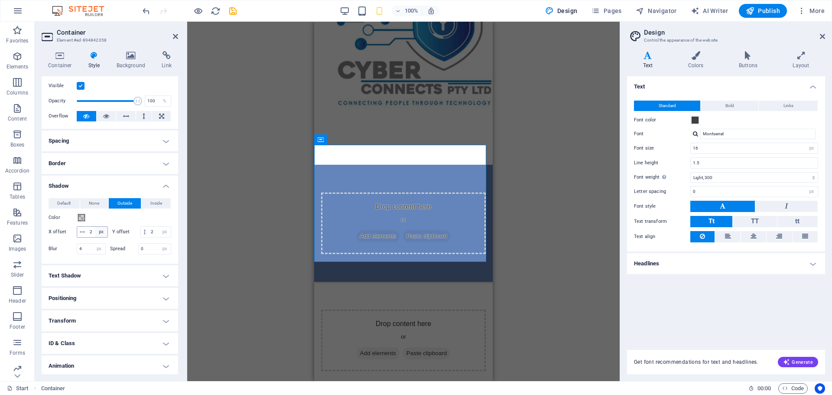
scroll to position [0, 0]
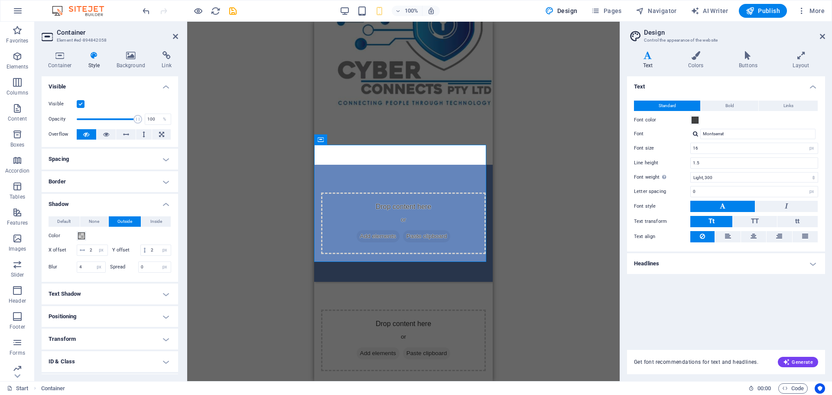
click at [162, 206] on h4 "Shadow" at bounding box center [110, 202] width 136 height 16
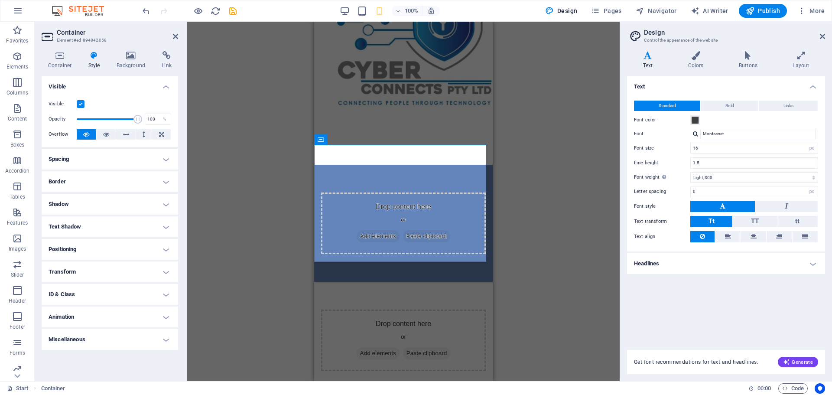
click at [162, 206] on h4 "Shadow" at bounding box center [110, 204] width 136 height 21
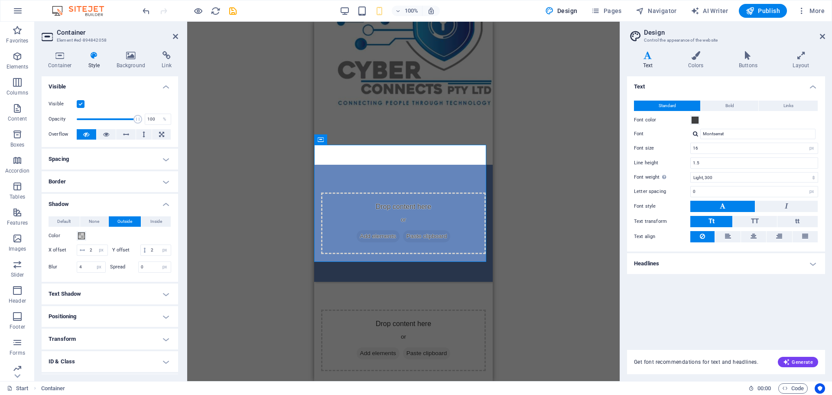
click at [162, 206] on h4 "Shadow" at bounding box center [110, 202] width 136 height 16
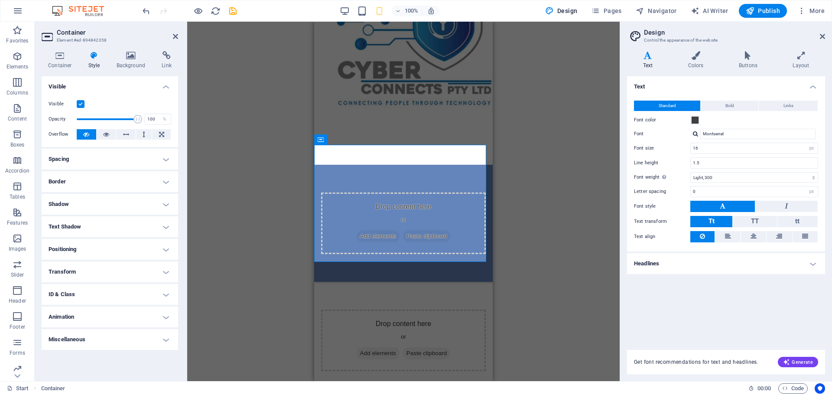
click at [165, 181] on h4 "Border" at bounding box center [110, 181] width 136 height 21
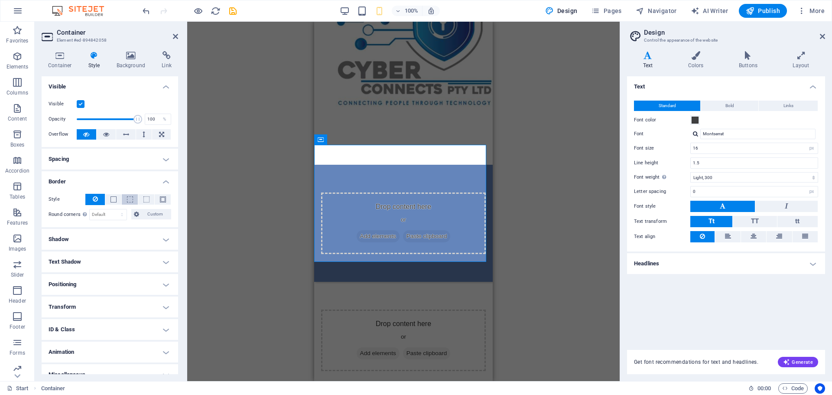
click at [129, 197] on span at bounding box center [130, 199] width 6 height 6
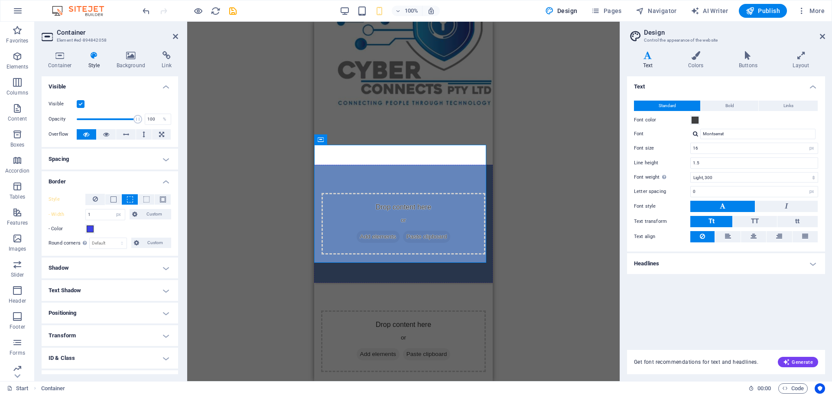
click at [162, 205] on div "Style" at bounding box center [110, 200] width 123 height 12
click at [160, 201] on span at bounding box center [163, 199] width 6 height 6
click at [163, 185] on h4 "Border" at bounding box center [110, 179] width 136 height 16
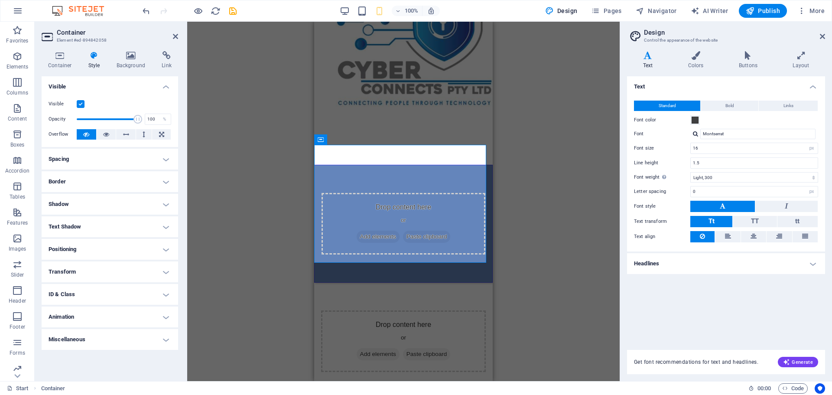
click at [166, 250] on h4 "Positioning" at bounding box center [110, 249] width 136 height 21
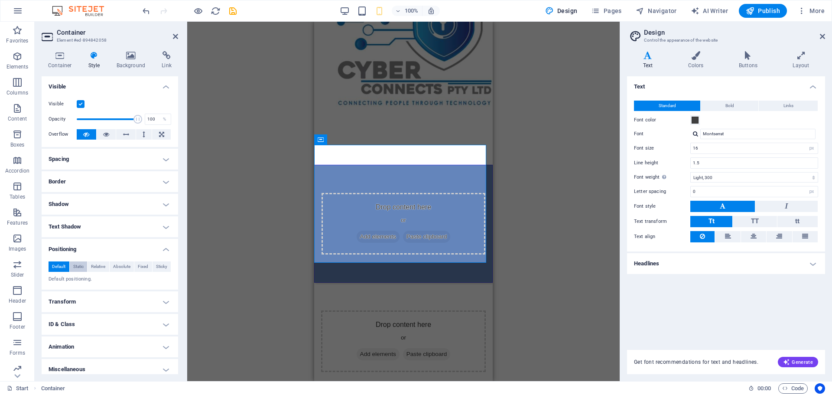
click at [79, 265] on span "Static" at bounding box center [78, 266] width 10 height 10
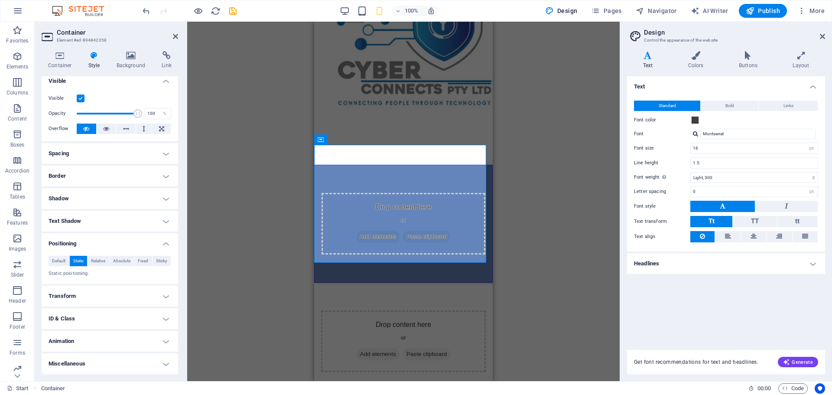
click at [162, 245] on h4 "Positioning" at bounding box center [110, 241] width 136 height 16
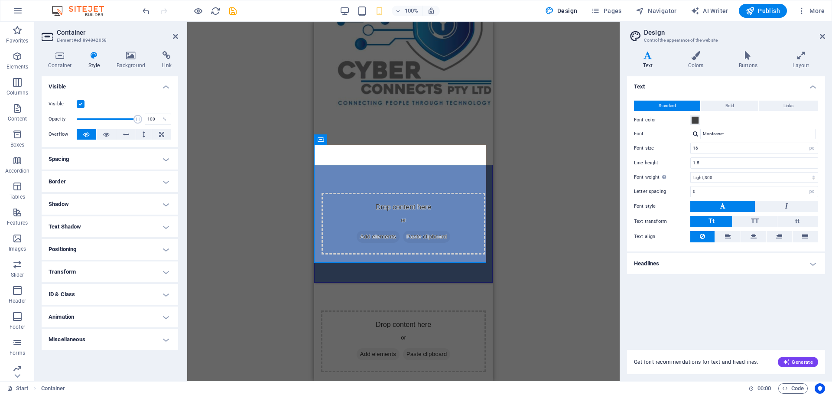
click at [162, 286] on h4 "ID & Class" at bounding box center [110, 294] width 136 height 21
click at [162, 286] on h4 "ID & Class" at bounding box center [110, 292] width 136 height 16
click at [128, 57] on icon at bounding box center [131, 55] width 42 height 9
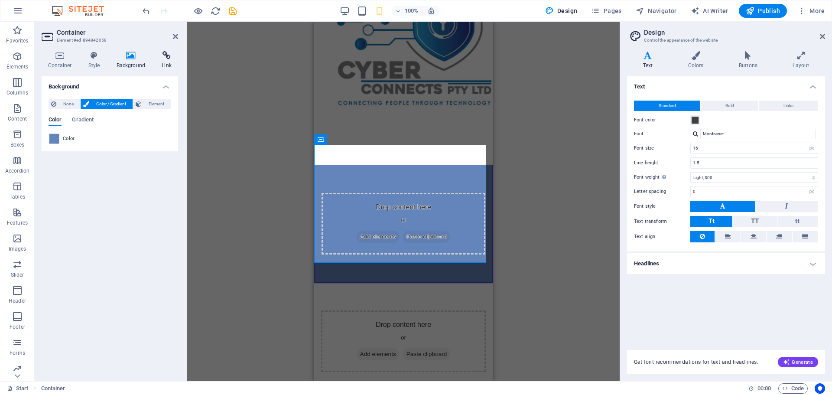
click at [160, 52] on icon at bounding box center [166, 55] width 23 height 9
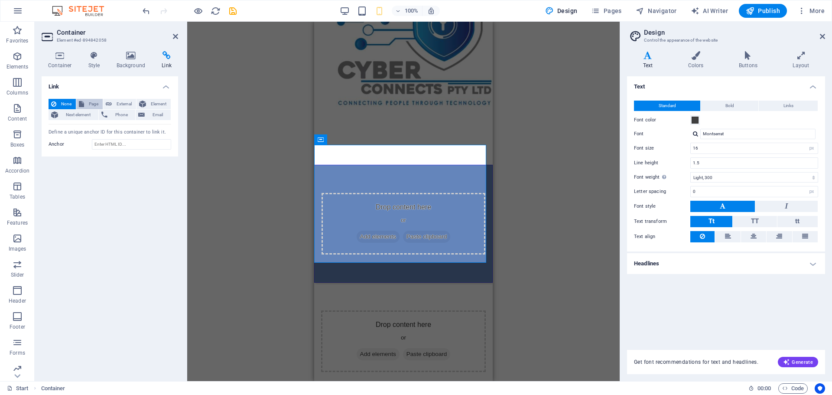
click at [96, 106] on span "Page" at bounding box center [93, 104] width 13 height 10
select select
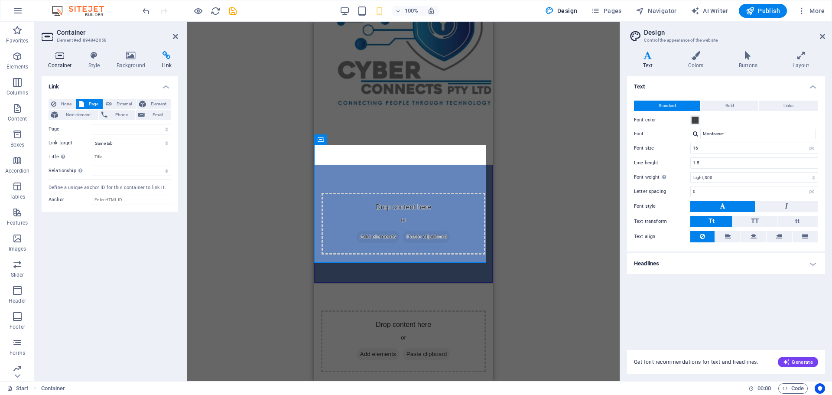
click at [60, 57] on icon at bounding box center [60, 55] width 37 height 9
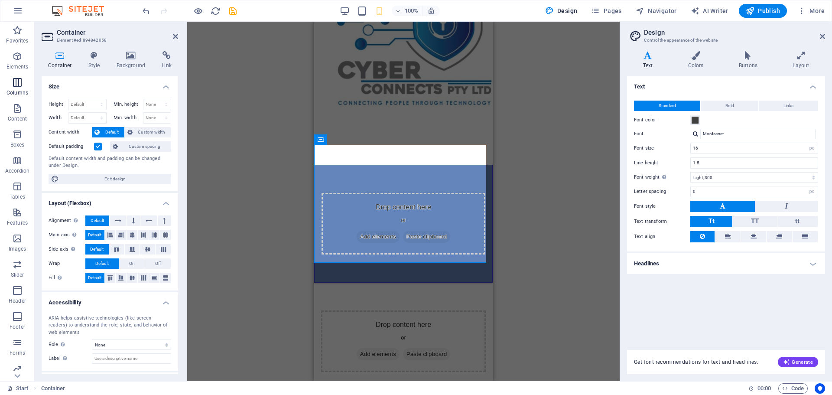
click at [15, 81] on icon "button" at bounding box center [17, 82] width 10 height 10
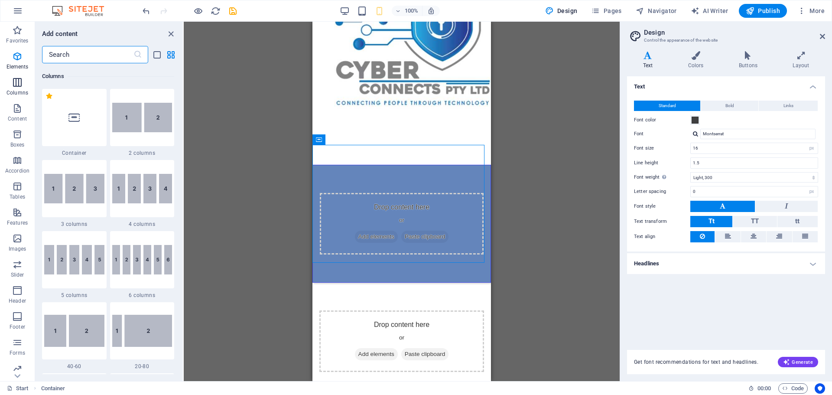
scroll to position [429, 0]
click at [127, 123] on img at bounding box center [142, 116] width 60 height 29
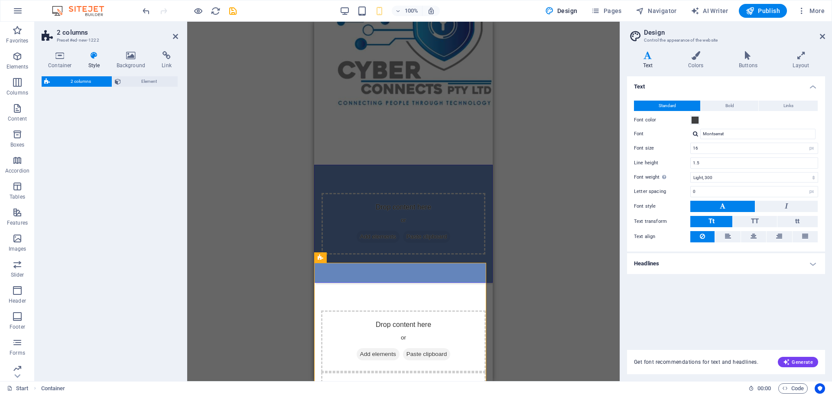
select select "rem"
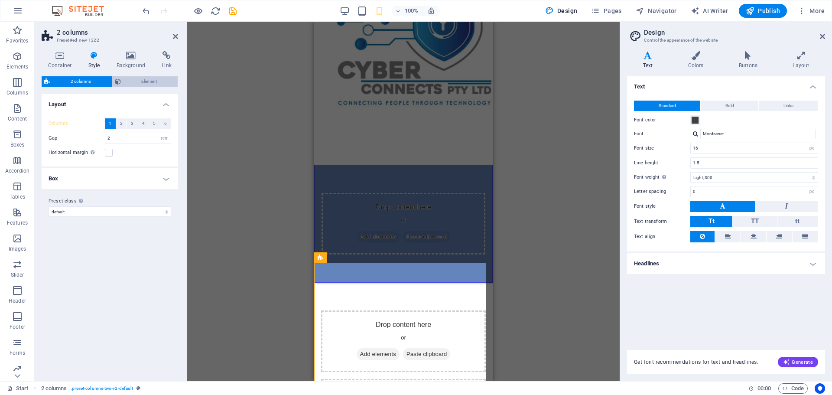
click at [131, 79] on span "Element" at bounding box center [149, 81] width 52 height 10
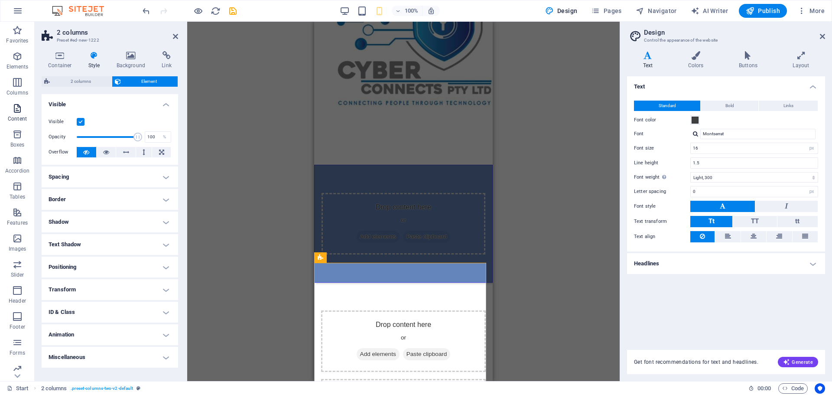
click at [15, 110] on icon "button" at bounding box center [17, 108] width 10 height 10
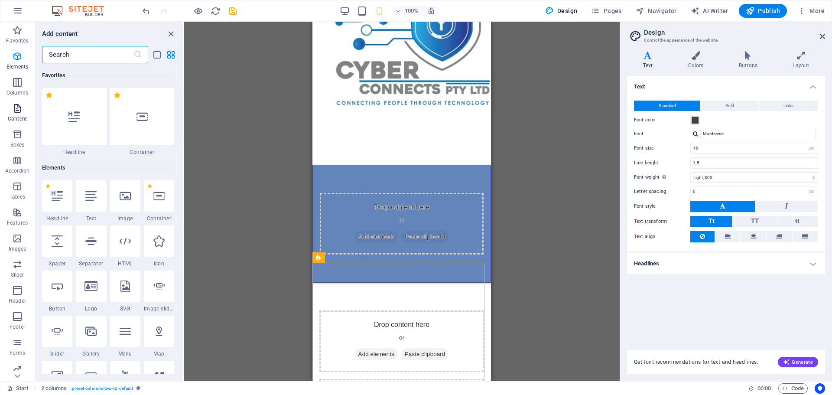
scroll to position [1516, 0]
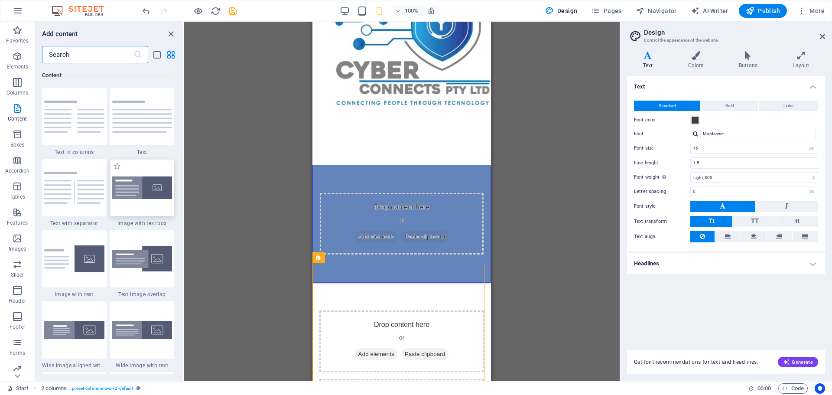
click at [140, 193] on img at bounding box center [142, 187] width 60 height 23
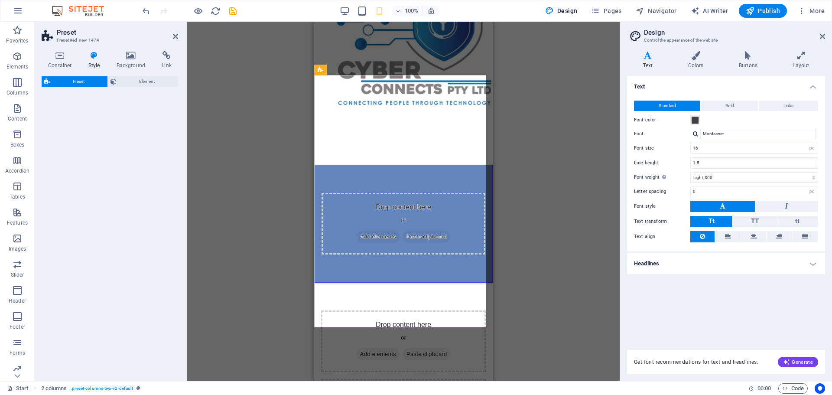
select select "rem"
select select "px"
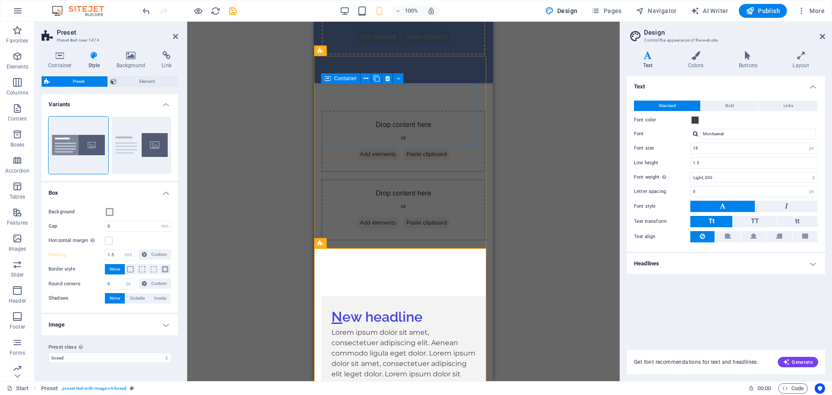
scroll to position [293, 0]
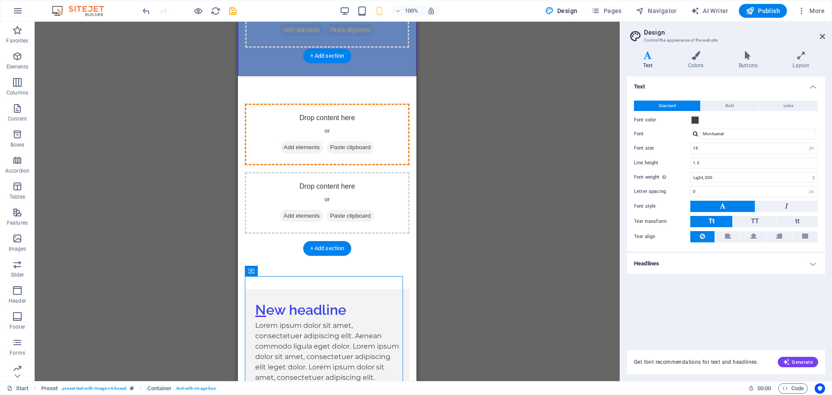
drag, startPoint x: 303, startPoint y: 281, endPoint x: 370, endPoint y: 95, distance: 197.8
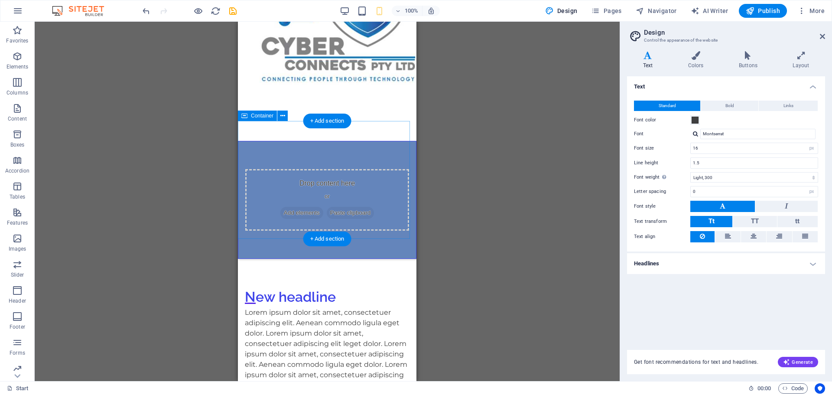
scroll to position [120, 0]
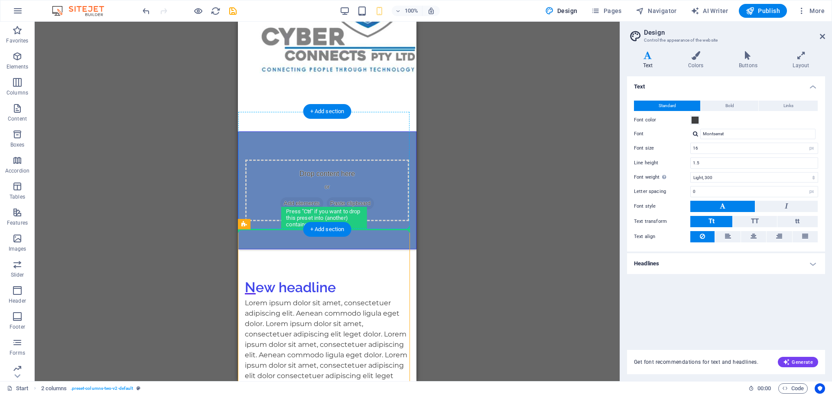
drag, startPoint x: 329, startPoint y: 266, endPoint x: 329, endPoint y: 183, distance: 83.6
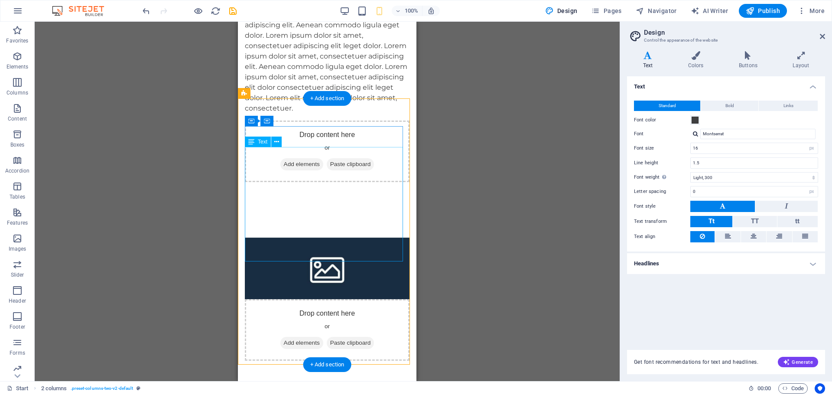
scroll to position [250, 0]
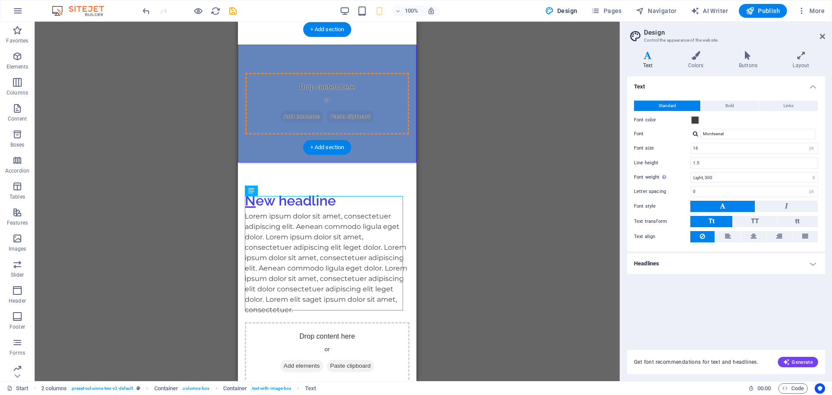
drag, startPoint x: 267, startPoint y: 178, endPoint x: 270, endPoint y: 35, distance: 142.6
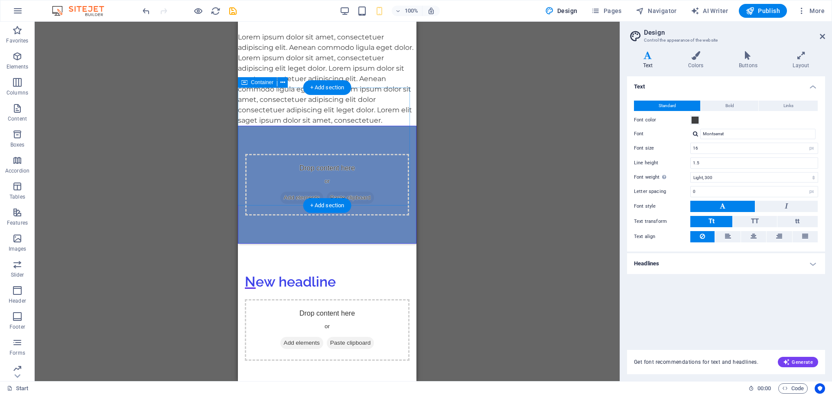
scroll to position [217, 0]
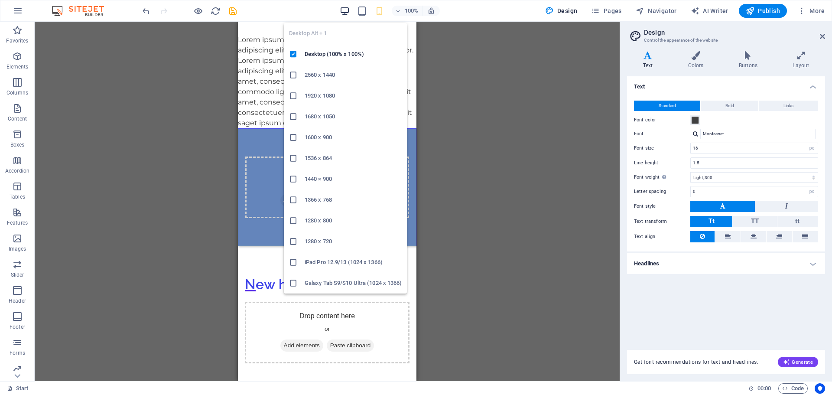
click at [345, 11] on icon "button" at bounding box center [345, 11] width 10 height 10
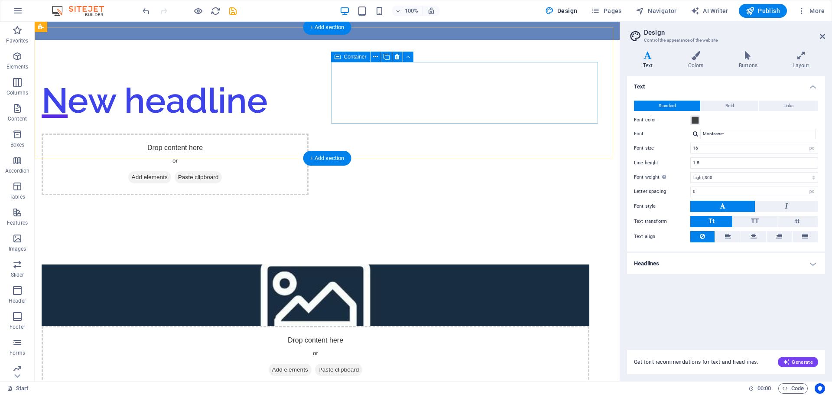
scroll to position [654, 0]
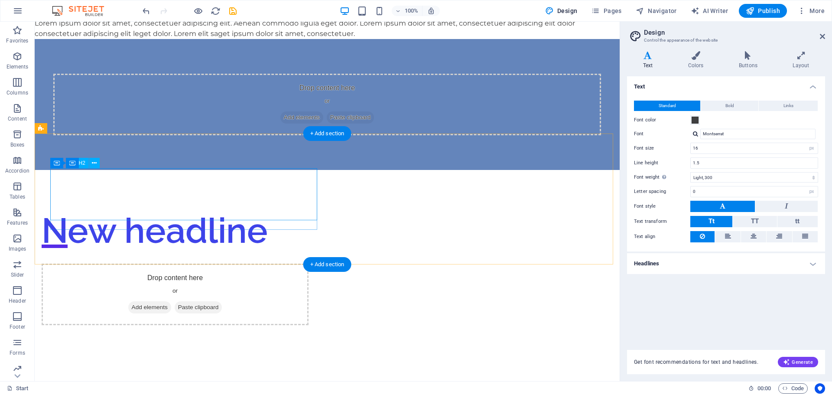
click at [274, 204] on div "New headline" at bounding box center [175, 230] width 267 height 52
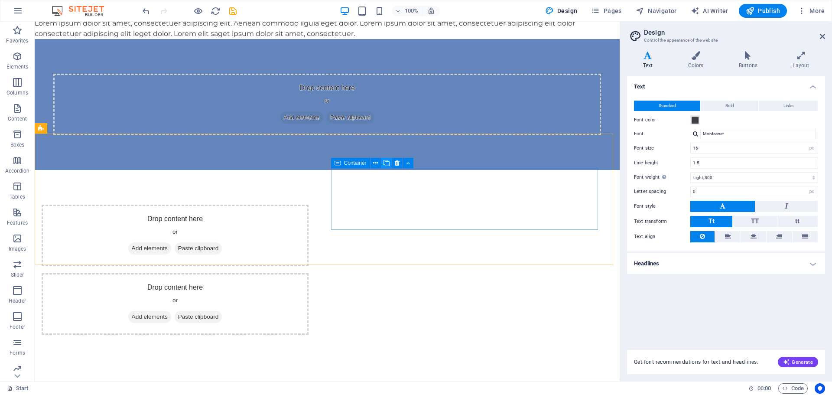
click at [385, 162] on icon at bounding box center [386, 163] width 6 height 9
click at [395, 163] on icon at bounding box center [397, 163] width 5 height 9
click at [171, 311] on span "Add elements" at bounding box center [149, 317] width 43 height 12
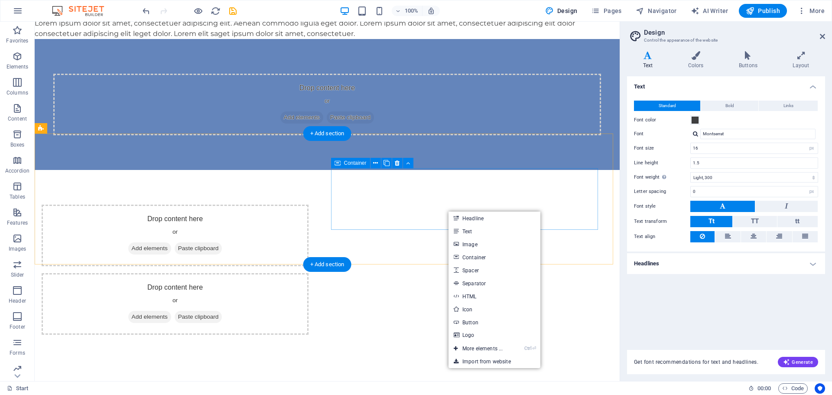
click at [308, 273] on div "Drop content here or Add elements Paste clipboard" at bounding box center [175, 304] width 267 height 62
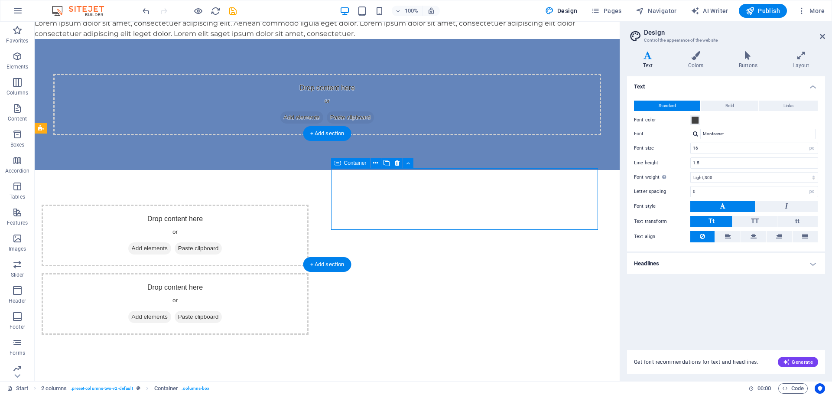
click at [222, 311] on span "Paste clipboard" at bounding box center [199, 317] width 48 height 12
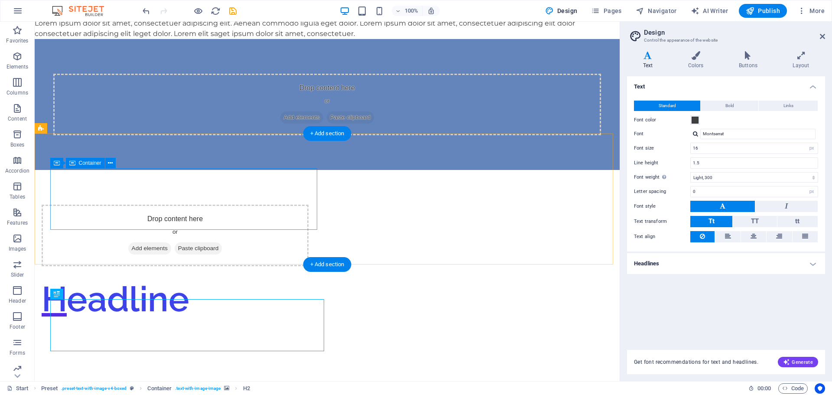
click at [222, 242] on span "Paste clipboard" at bounding box center [199, 248] width 48 height 12
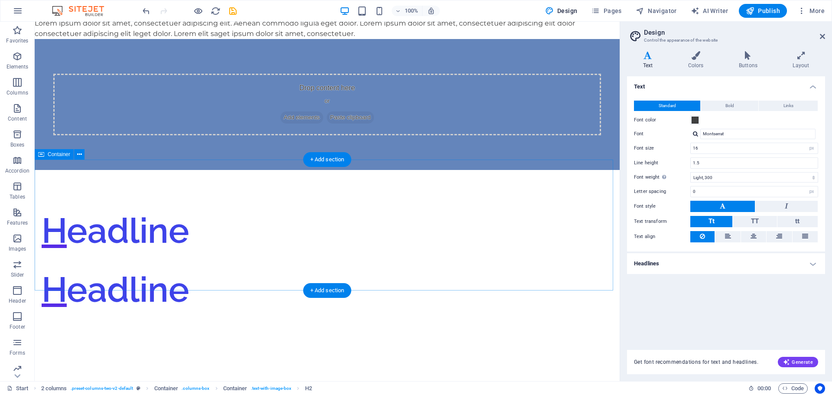
scroll to position [870, 0]
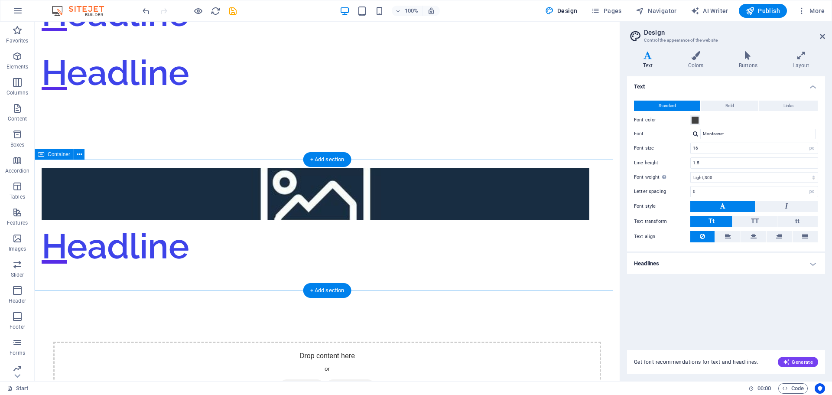
click at [344, 379] on span "Paste clipboard" at bounding box center [351, 385] width 48 height 12
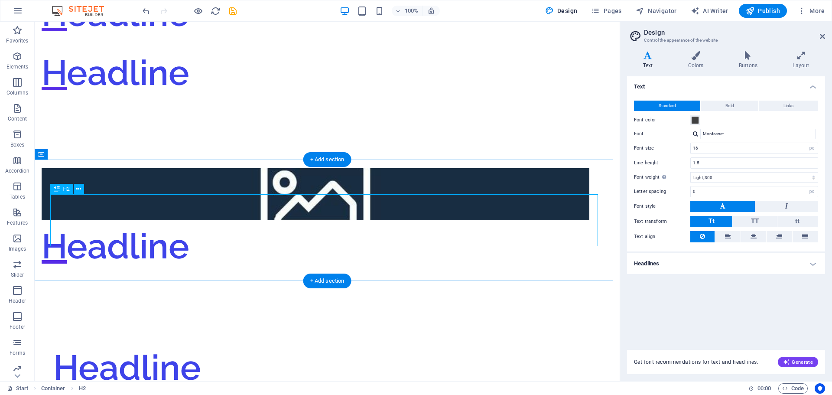
click at [201, 341] on div "Headline" at bounding box center [327, 367] width 548 height 52
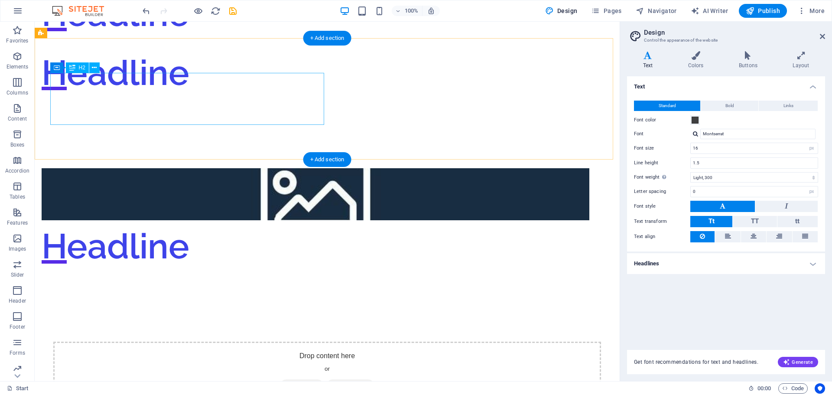
drag, startPoint x: 239, startPoint y: 110, endPoint x: 233, endPoint y: 107, distance: 6.6
click at [238, 220] on div "Headline" at bounding box center [316, 246] width 548 height 52
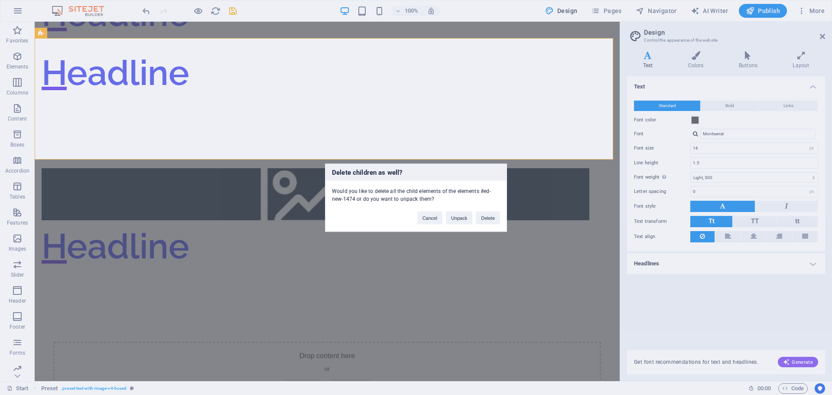
click at [218, 100] on div "Delete children as well? Would you like to delete all the child elements of the…" at bounding box center [416, 197] width 832 height 395
click at [487, 221] on button "Delete" at bounding box center [488, 217] width 24 height 13
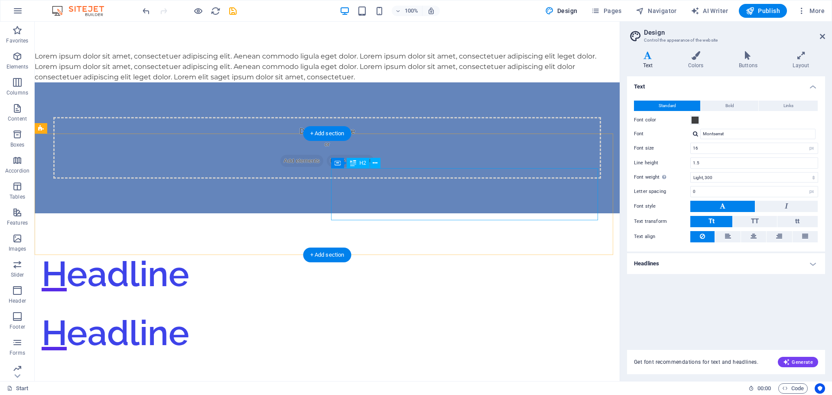
scroll to position [654, 0]
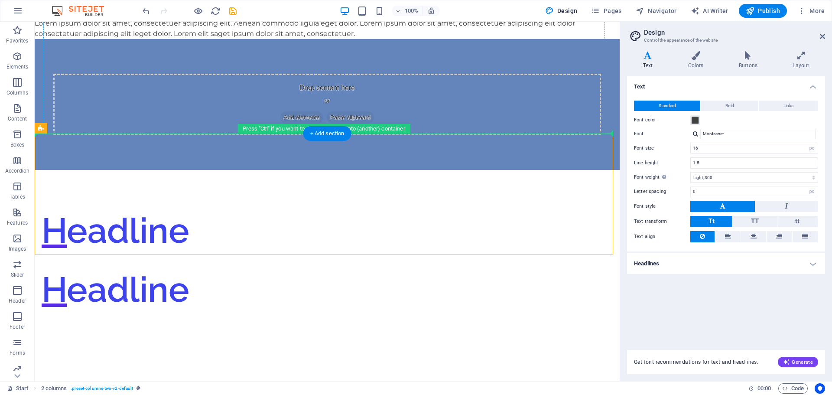
drag, startPoint x: 276, startPoint y: 189, endPoint x: 277, endPoint y: 80, distance: 109.2
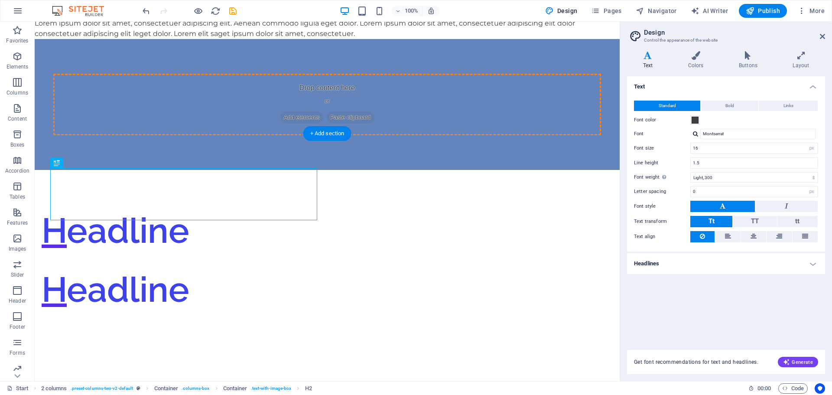
drag, startPoint x: 305, startPoint y: 183, endPoint x: 311, endPoint y: 74, distance: 108.9
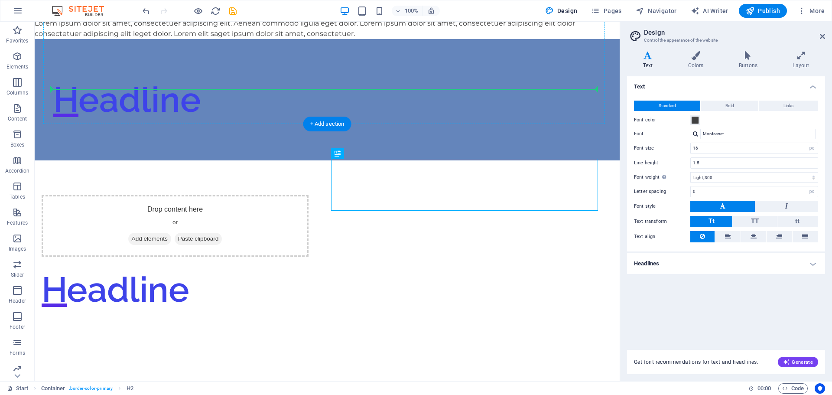
drag, startPoint x: 376, startPoint y: 170, endPoint x: 376, endPoint y: 63, distance: 107.0
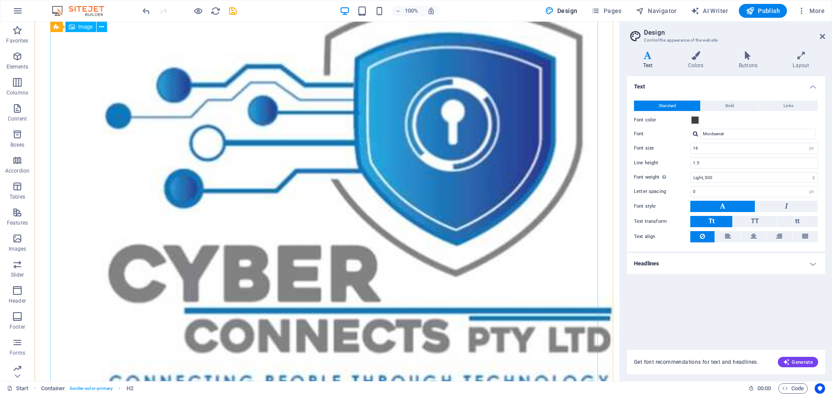
scroll to position [0, 0]
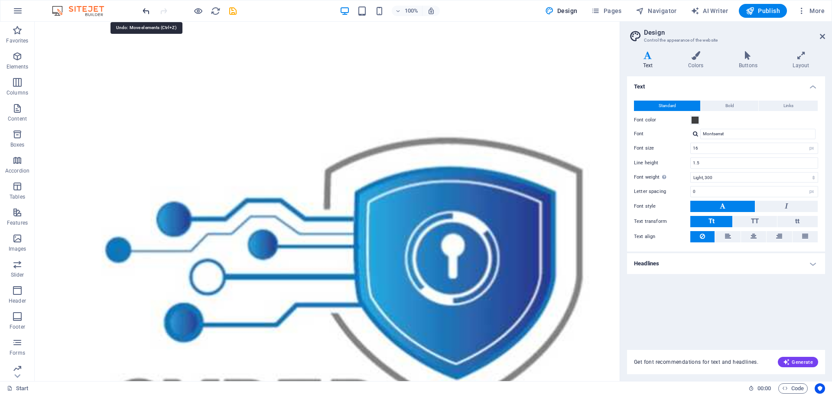
click at [143, 10] on icon "undo" at bounding box center [146, 11] width 10 height 10
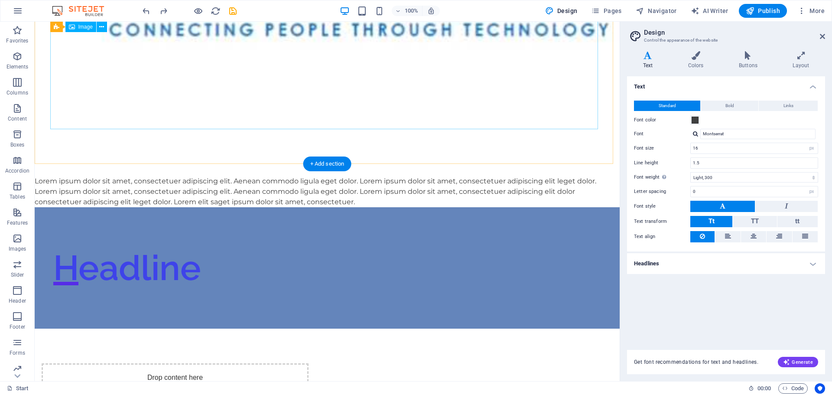
scroll to position [421, 0]
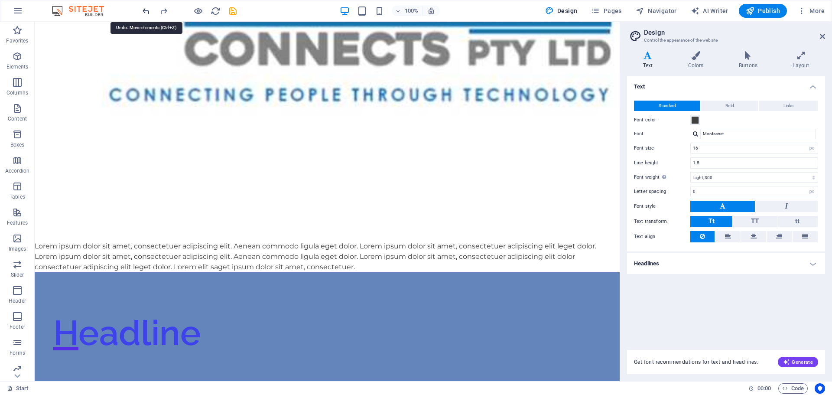
click at [146, 10] on icon "undo" at bounding box center [146, 11] width 10 height 10
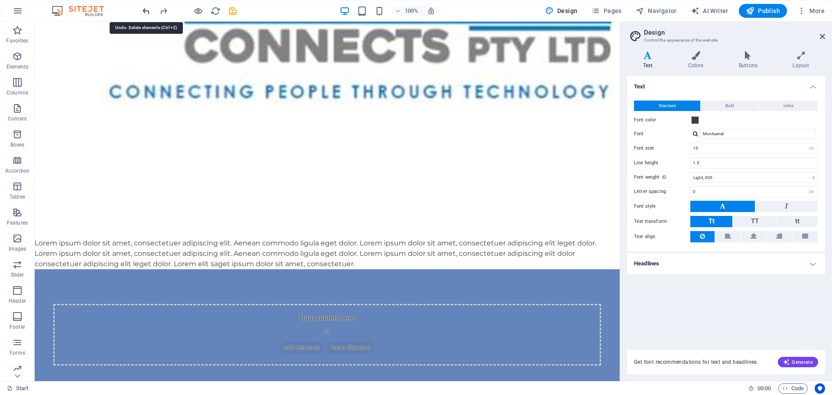
scroll to position [647, 0]
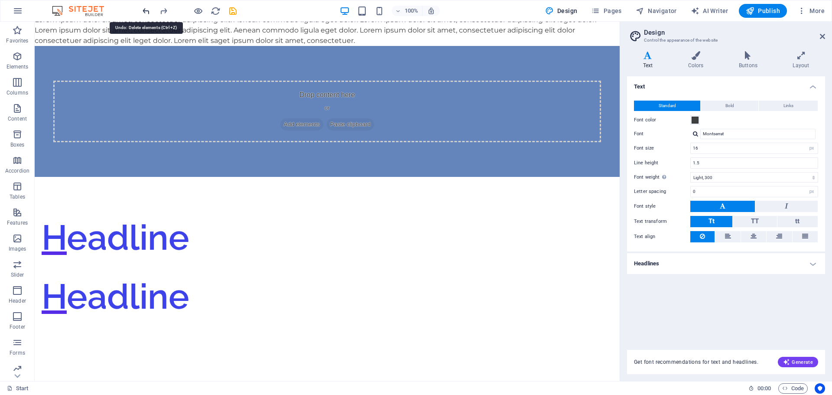
click at [146, 10] on icon "undo" at bounding box center [146, 11] width 10 height 10
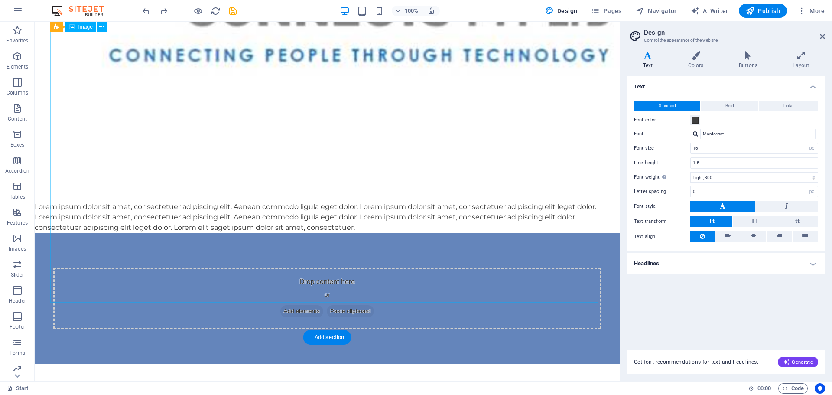
scroll to position [283, 0]
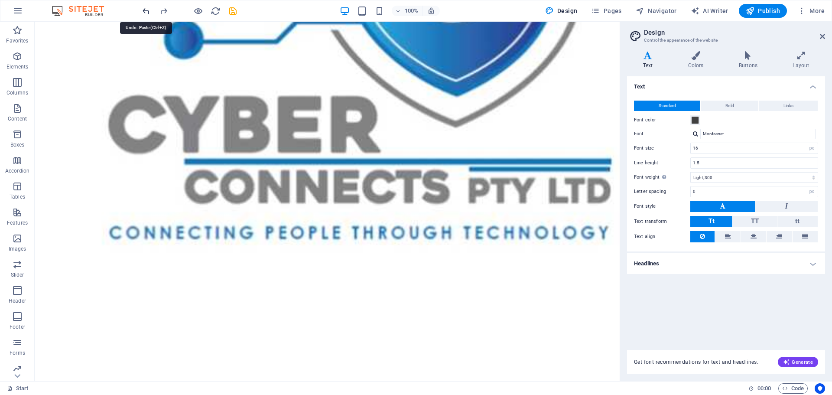
click at [146, 15] on icon "undo" at bounding box center [146, 11] width 10 height 10
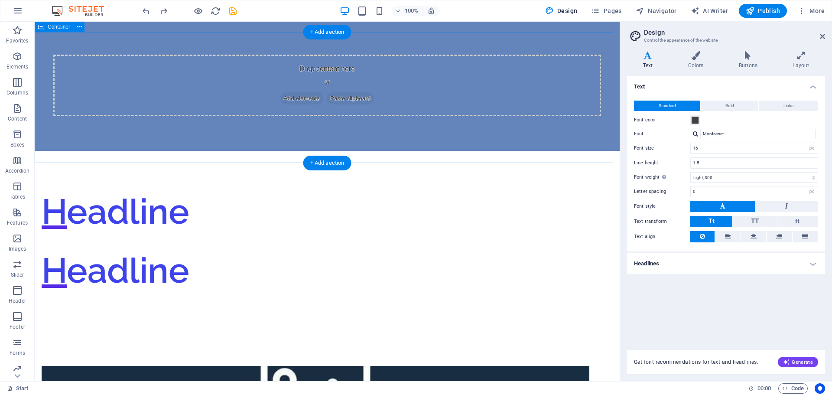
scroll to position [456, 0]
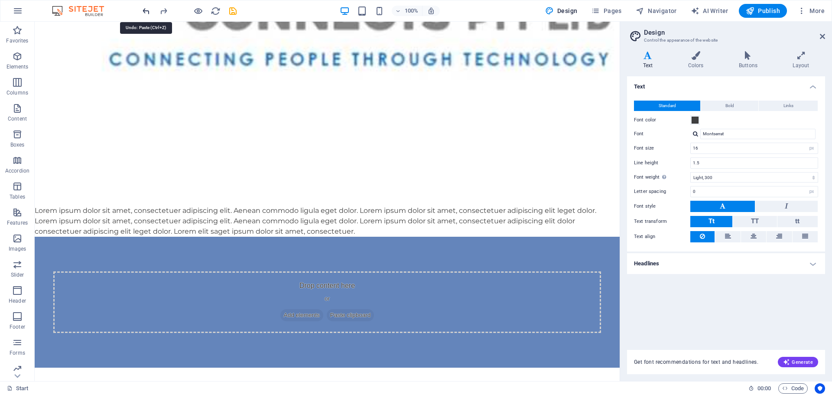
click at [147, 14] on icon "undo" at bounding box center [146, 11] width 10 height 10
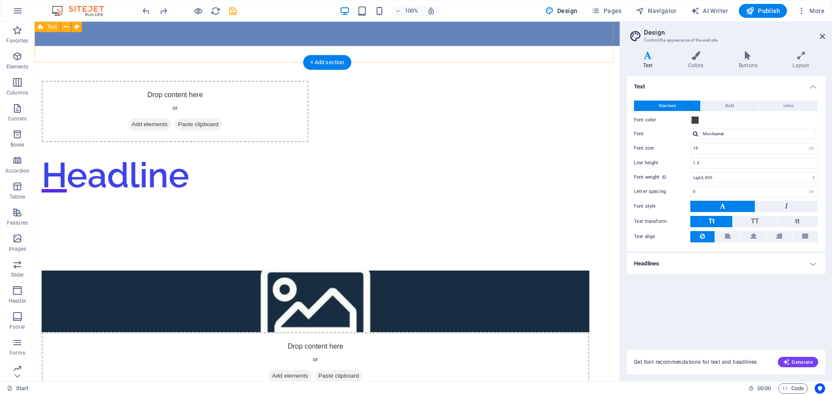
scroll to position [561, 0]
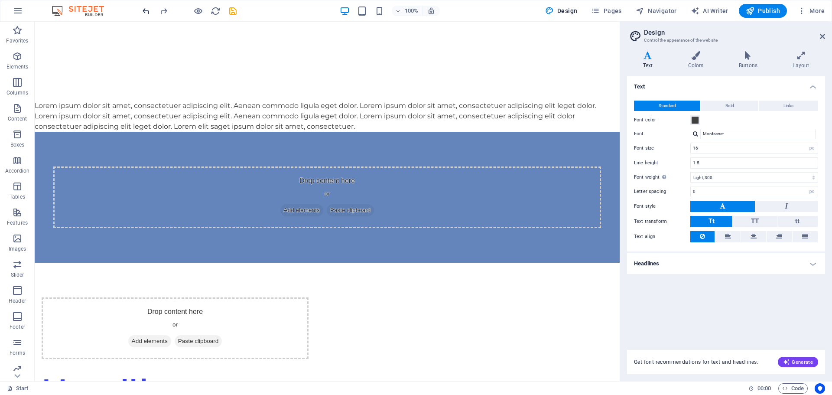
click at [143, 11] on icon "undo" at bounding box center [146, 11] width 10 height 10
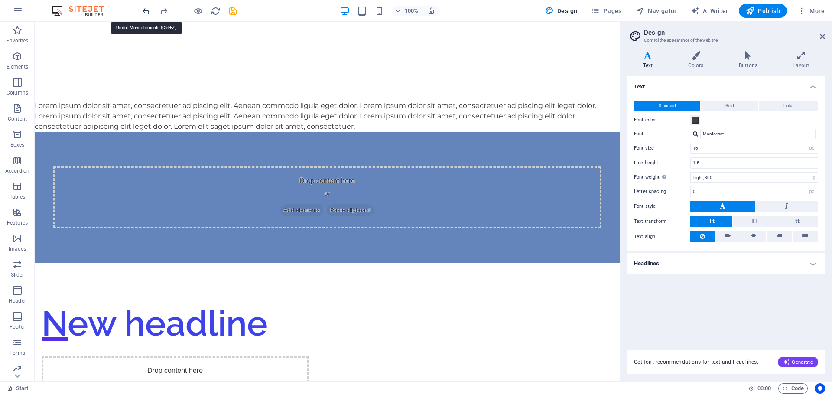
click at [143, 11] on icon "undo" at bounding box center [146, 11] width 10 height 10
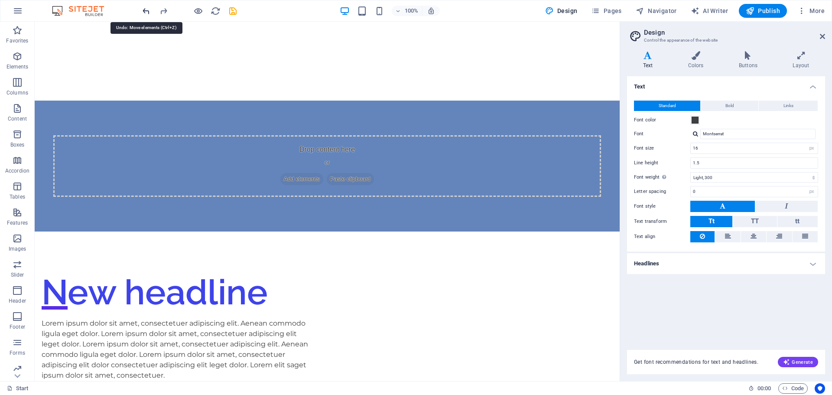
click at [143, 11] on icon "undo" at bounding box center [146, 11] width 10 height 10
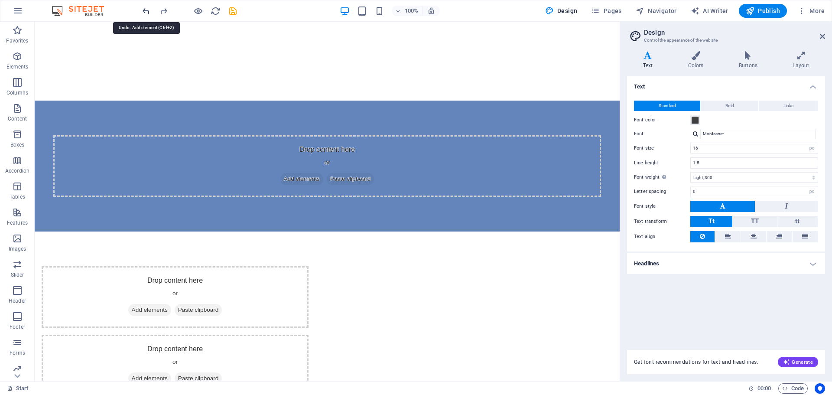
click at [143, 11] on icon "undo" at bounding box center [146, 11] width 10 height 10
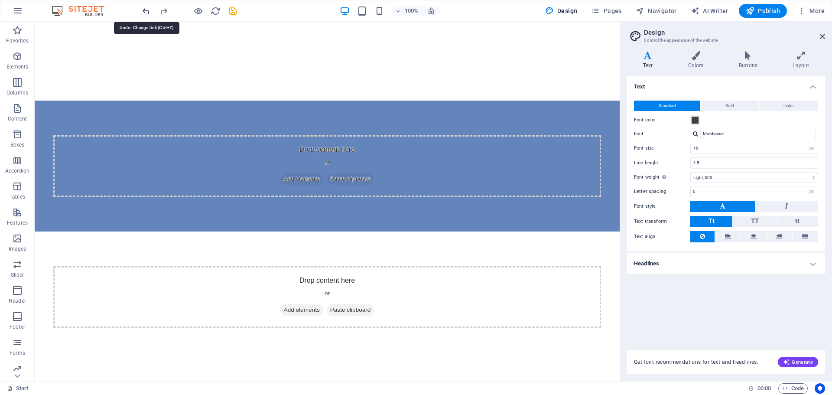
click at [143, 11] on icon "undo" at bounding box center [146, 11] width 10 height 10
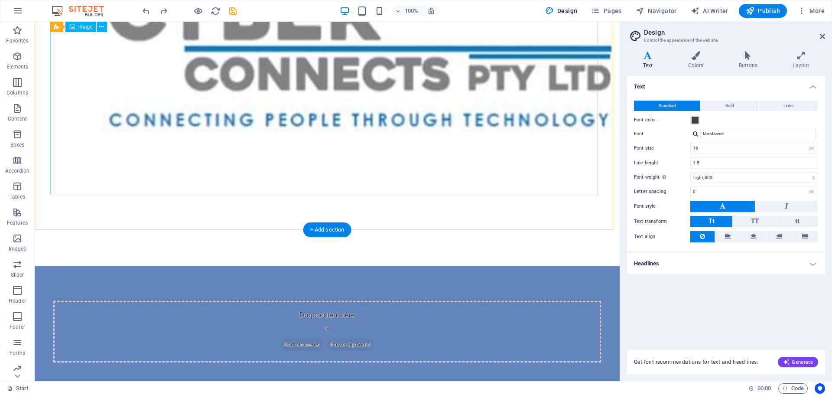
scroll to position [344, 0]
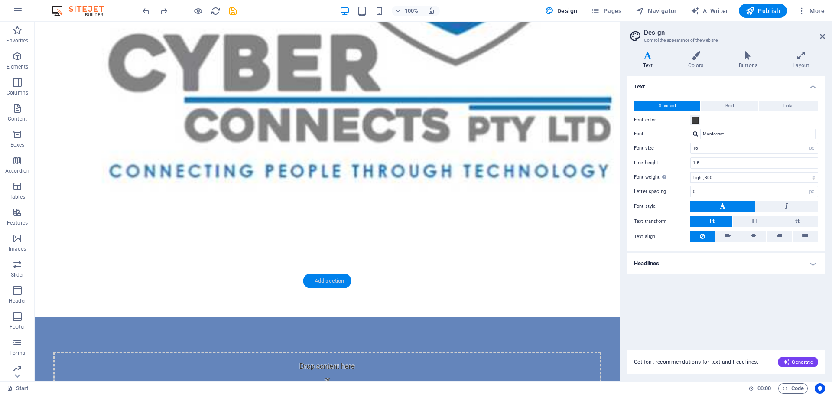
click at [319, 282] on div "+ Add section" at bounding box center [327, 280] width 48 height 15
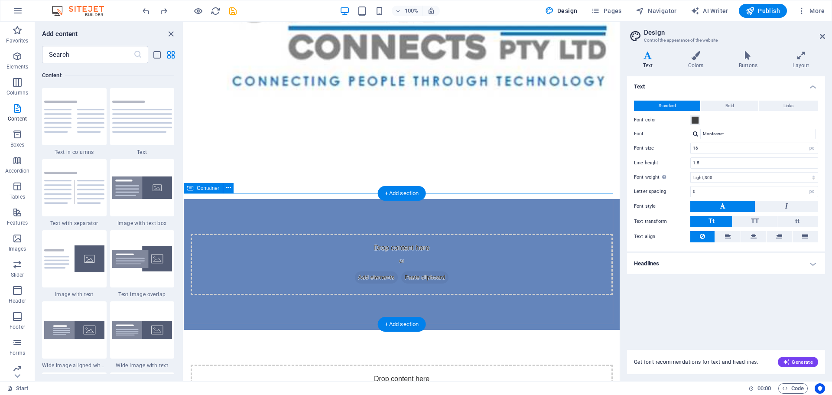
scroll to position [301, 0]
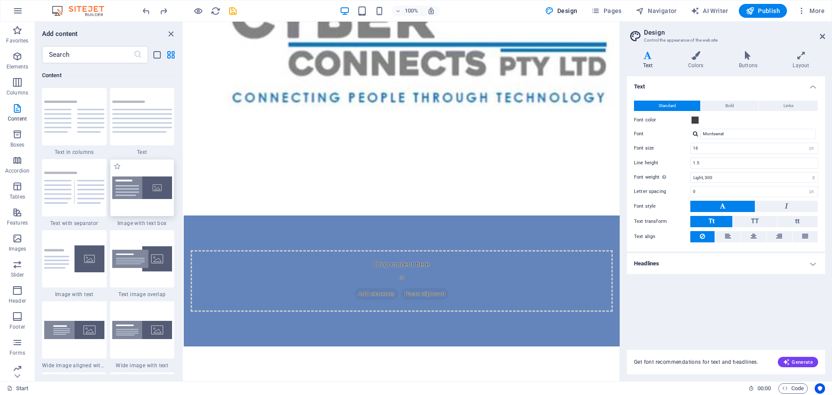
click at [156, 189] on img at bounding box center [142, 187] width 60 height 23
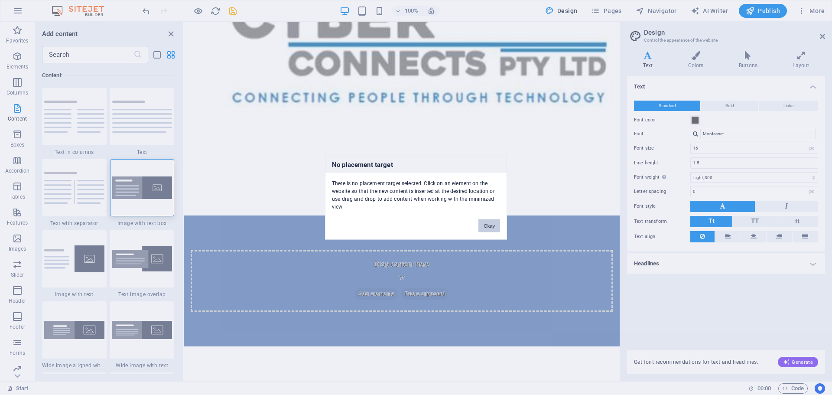
click at [484, 224] on button "Okay" at bounding box center [489, 225] width 22 height 13
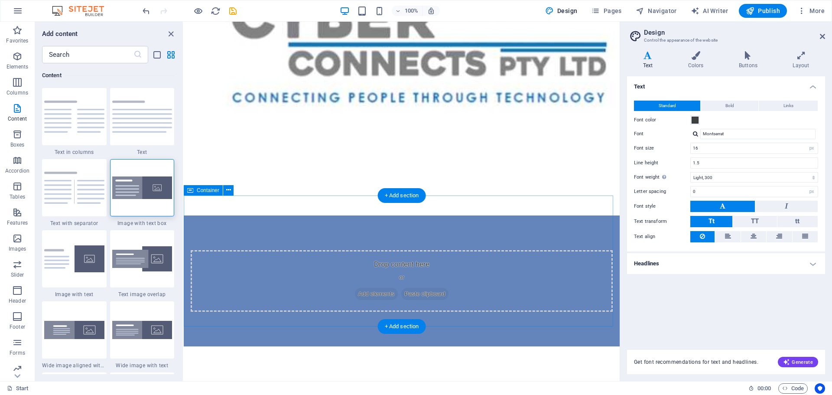
click at [312, 225] on div "Drop content here or Add elements Paste clipboard" at bounding box center [402, 280] width 436 height 131
click at [406, 195] on div "+ Add section" at bounding box center [402, 195] width 48 height 15
click at [375, 250] on div "Drop content here or Add elements Paste clipboard" at bounding box center [402, 281] width 422 height 62
drag, startPoint x: 325, startPoint y: 265, endPoint x: 230, endPoint y: 211, distance: 109.6
click at [324, 265] on div "Drop content here or Add elements Paste clipboard" at bounding box center [402, 281] width 422 height 62
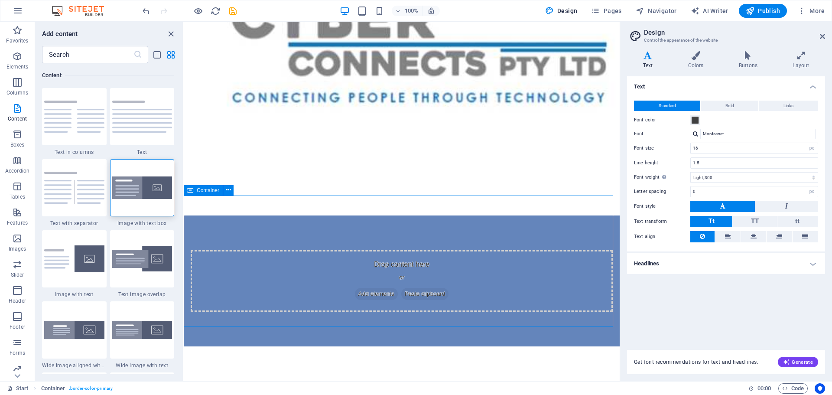
click at [198, 188] on span "Container" at bounding box center [208, 190] width 23 height 5
click at [199, 192] on span "Container" at bounding box center [208, 190] width 23 height 5
click at [259, 250] on div "Drop content here or Add elements Paste clipboard" at bounding box center [402, 281] width 422 height 62
click at [363, 288] on span "Add elements" at bounding box center [376, 294] width 43 height 12
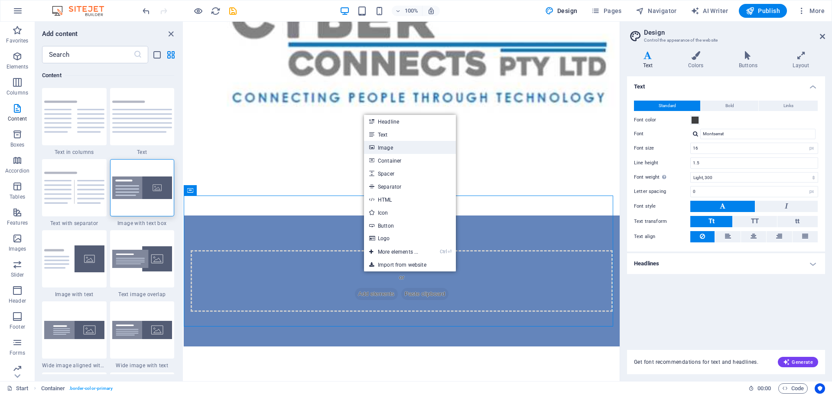
click at [396, 146] on link "Image" at bounding box center [410, 147] width 92 height 13
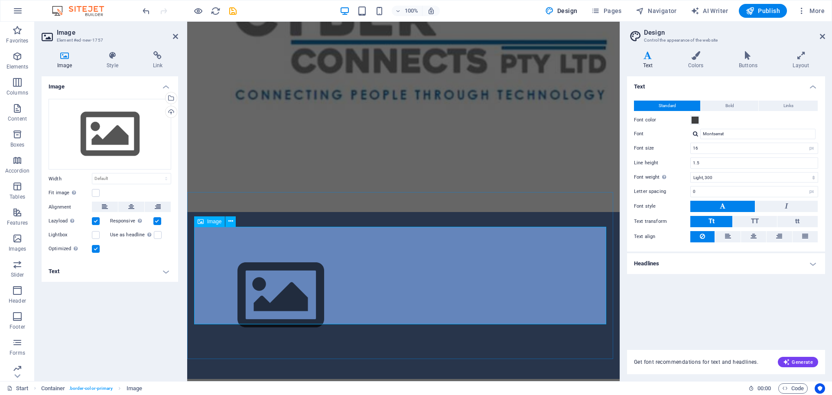
click at [273, 255] on figure at bounding box center [403, 295] width 419 height 97
click at [18, 242] on icon "button" at bounding box center [17, 238] width 10 height 10
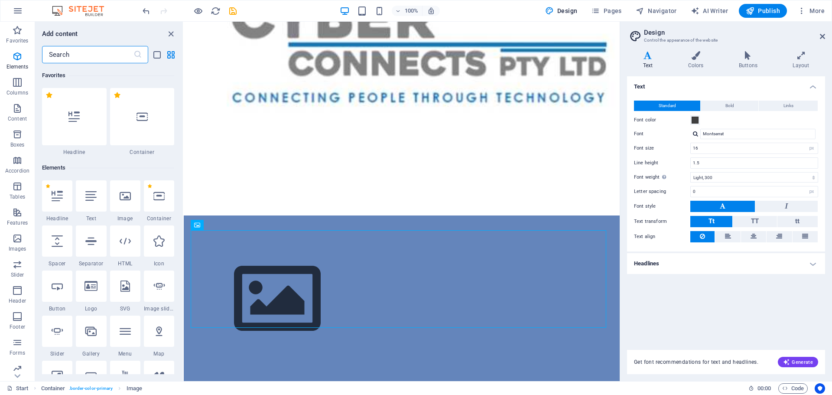
scroll to position [4393, 0]
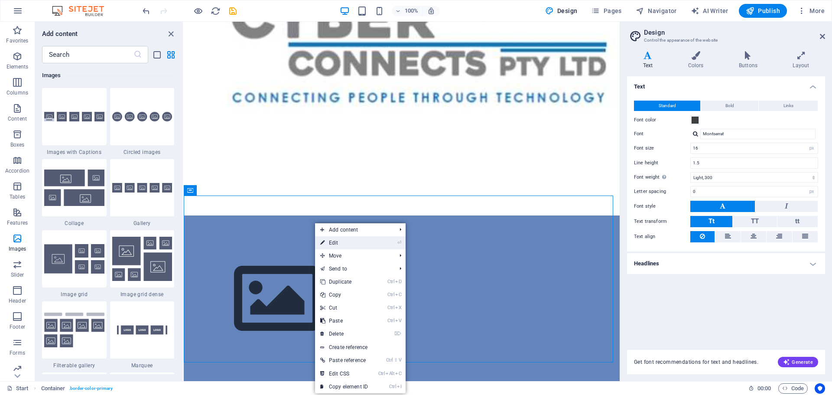
click at [380, 237] on li "⏎ Edit" at bounding box center [360, 242] width 91 height 13
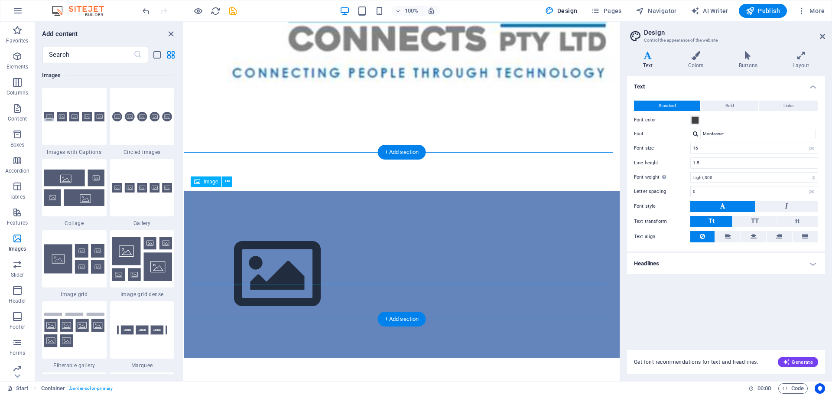
scroll to position [344, 0]
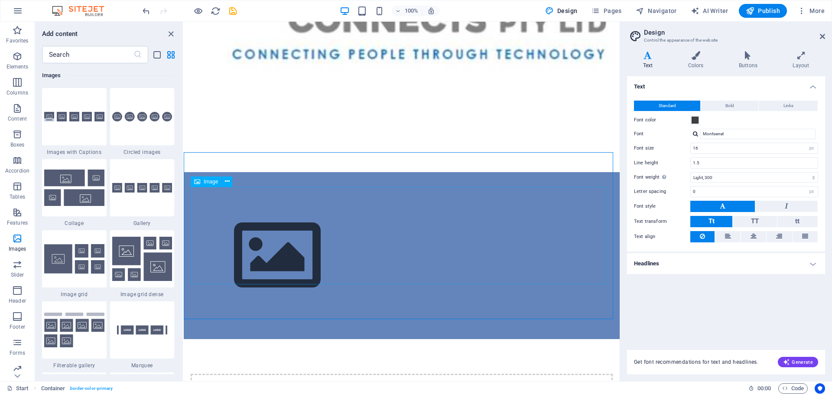
click at [205, 184] on span "Image" at bounding box center [211, 181] width 14 height 5
click at [15, 37] on span "Favorites" at bounding box center [17, 35] width 35 height 21
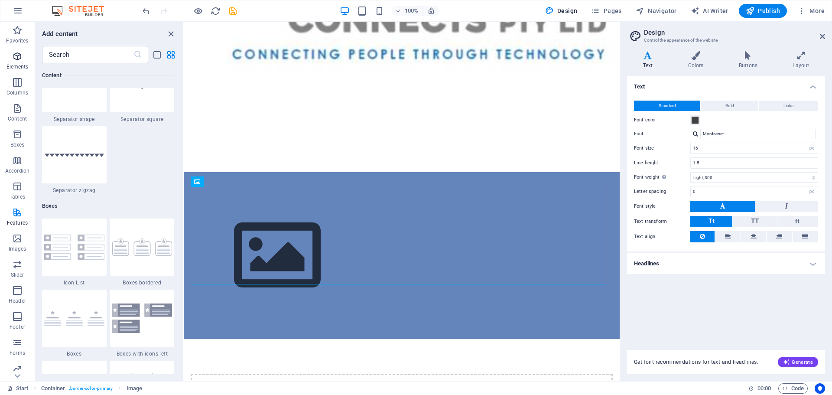
scroll to position [0, 0]
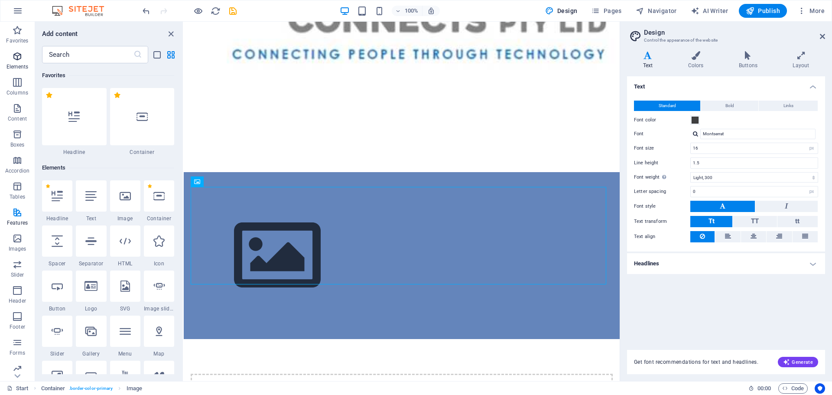
click at [18, 56] on icon "button" at bounding box center [17, 56] width 10 height 10
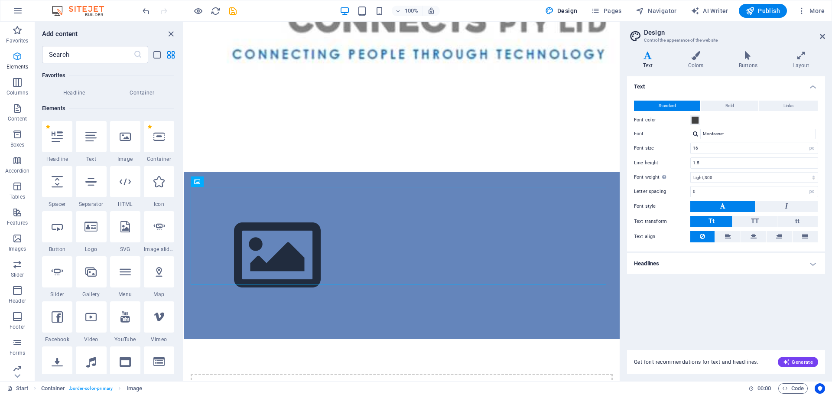
scroll to position [92, 0]
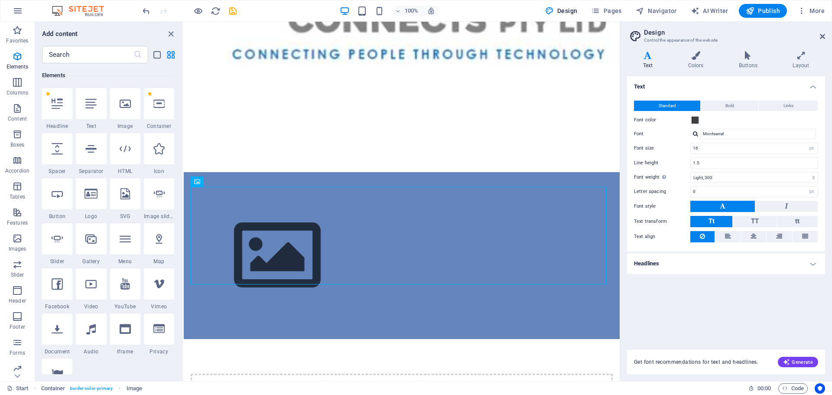
click at [129, 107] on icon at bounding box center [125, 103] width 11 height 11
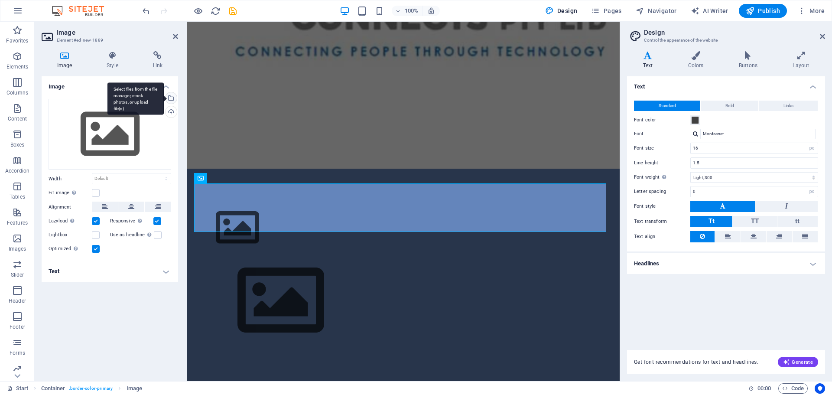
click at [172, 100] on div "Select files from the file manager, stock photos, or upload file(s)" at bounding box center [170, 98] width 13 height 13
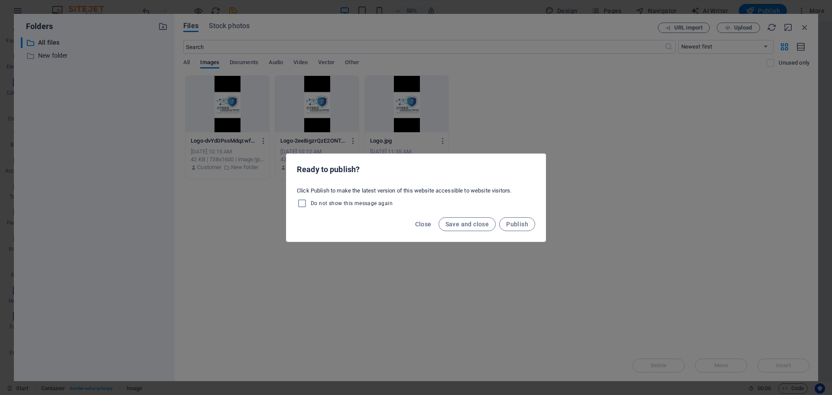
click at [803, 27] on div "Ready to publish? Click Publish to make the latest version of this website acce…" at bounding box center [416, 197] width 832 height 395
click at [427, 226] on span "Close" at bounding box center [423, 224] width 16 height 7
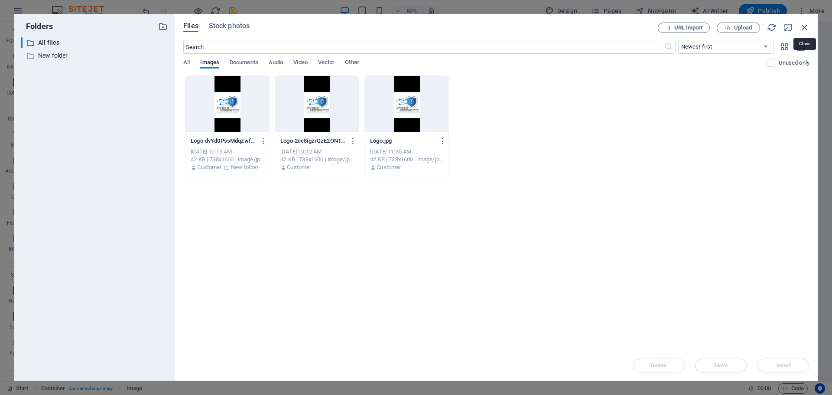
click at [805, 26] on icon "button" at bounding box center [805, 28] width 10 height 10
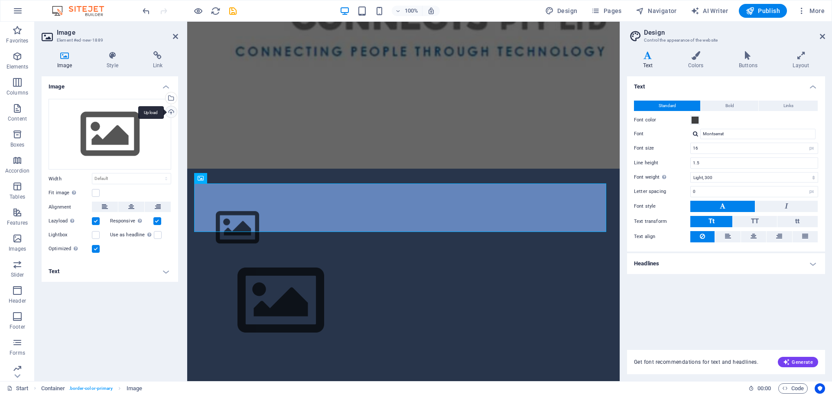
click at [172, 110] on div "Upload" at bounding box center [170, 112] width 13 height 13
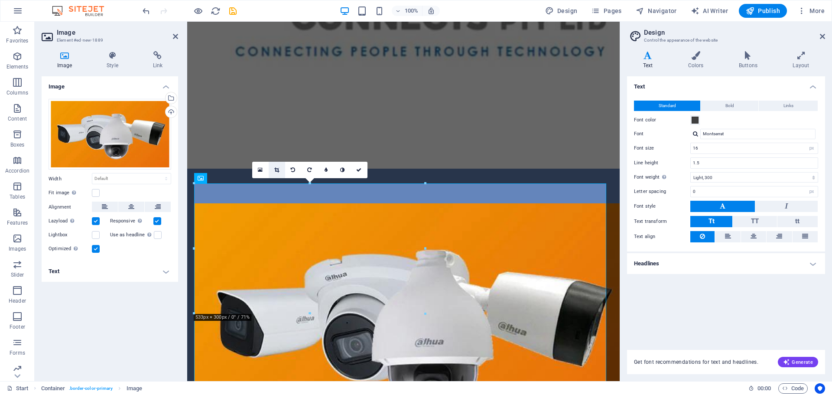
click at [276, 171] on icon at bounding box center [276, 169] width 5 height 5
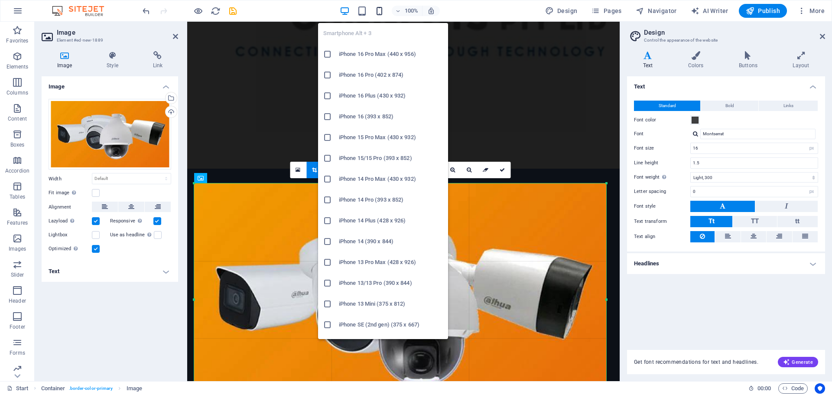
click at [383, 12] on icon "button" at bounding box center [379, 11] width 10 height 10
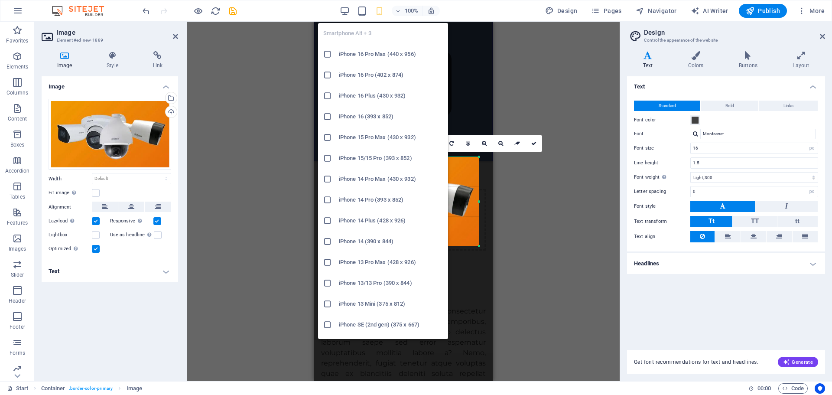
scroll to position [103, 0]
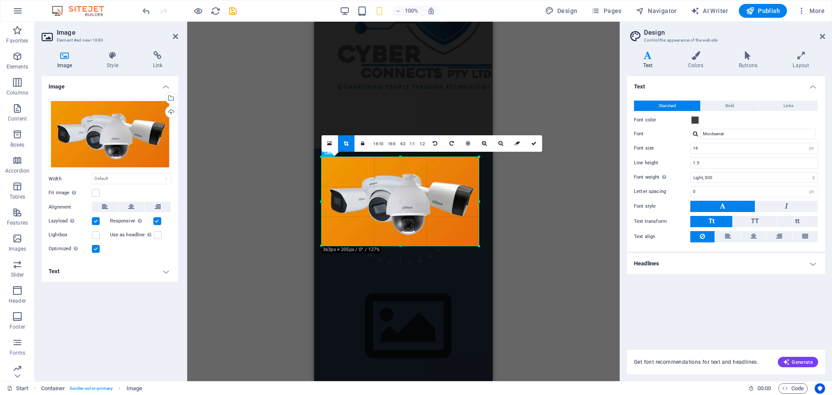
click at [535, 218] on div "Drag here to replace the existing content. Press “Ctrl” if you want to create a…" at bounding box center [403, 201] width 432 height 359
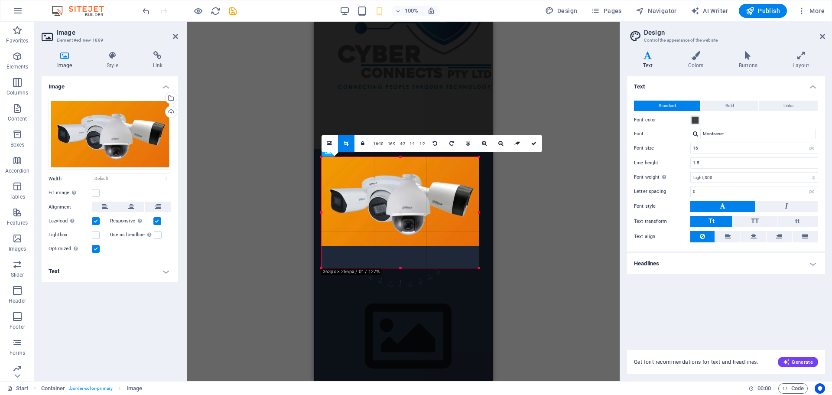
drag, startPoint x: 400, startPoint y: 157, endPoint x: 396, endPoint y: 135, distance: 22.4
click at [396, 135] on div "Drag here to replace the existing content. Press “Ctrl” if you want to create a…" at bounding box center [403, 150] width 178 height 462
drag, startPoint x: 401, startPoint y: 247, endPoint x: 403, endPoint y: 266, distance: 19.7
click at [403, 266] on div at bounding box center [399, 265] width 157 height 3
drag, startPoint x: 399, startPoint y: 244, endPoint x: 86, endPoint y: 247, distance: 312.8
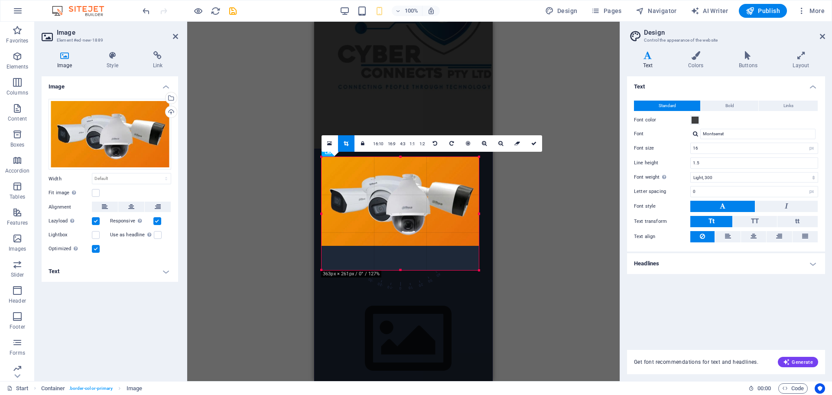
click at [400, 269] on div at bounding box center [399, 270] width 157 height 3
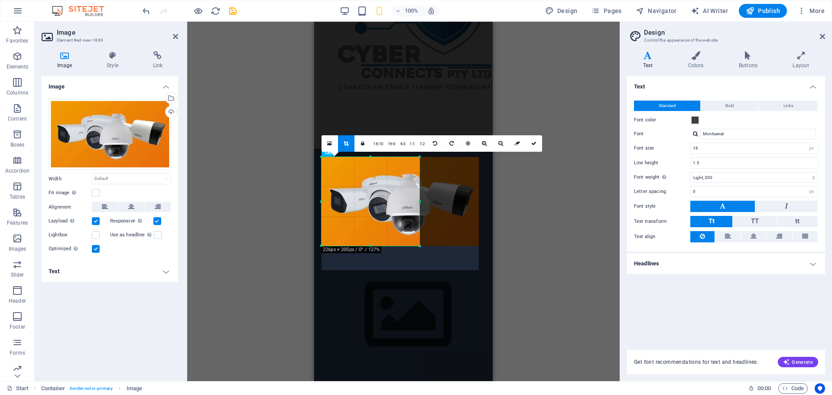
drag, startPoint x: 441, startPoint y: 201, endPoint x: 415, endPoint y: 201, distance: 25.6
click at [418, 201] on div at bounding box center [419, 201] width 3 height 89
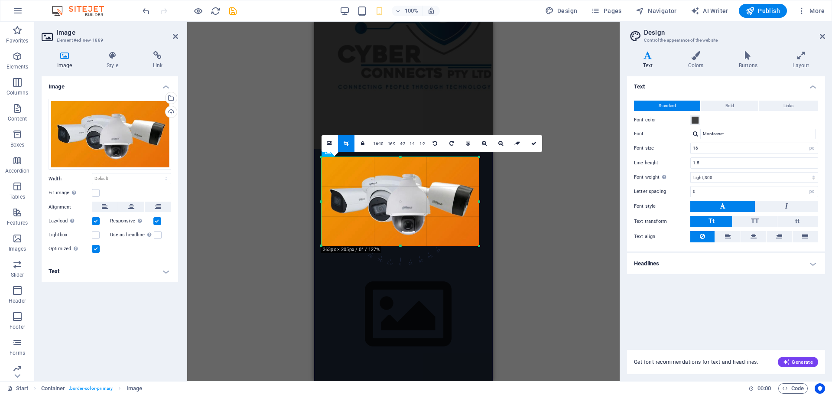
drag, startPoint x: 416, startPoint y: 201, endPoint x: 476, endPoint y: 201, distance: 59.8
click at [480, 204] on div at bounding box center [478, 201] width 3 height 89
click at [531, 141] on icon at bounding box center [533, 143] width 5 height 5
type input "363"
select select "px"
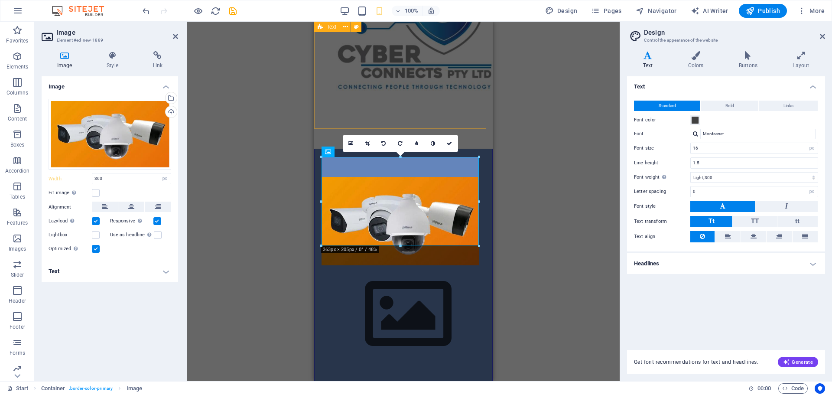
click at [451, 102] on div at bounding box center [403, 34] width 178 height 230
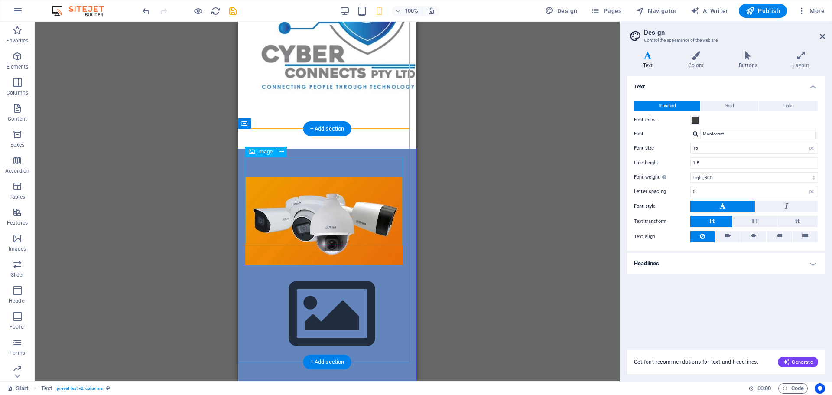
click at [325, 177] on figure at bounding box center [327, 221] width 164 height 88
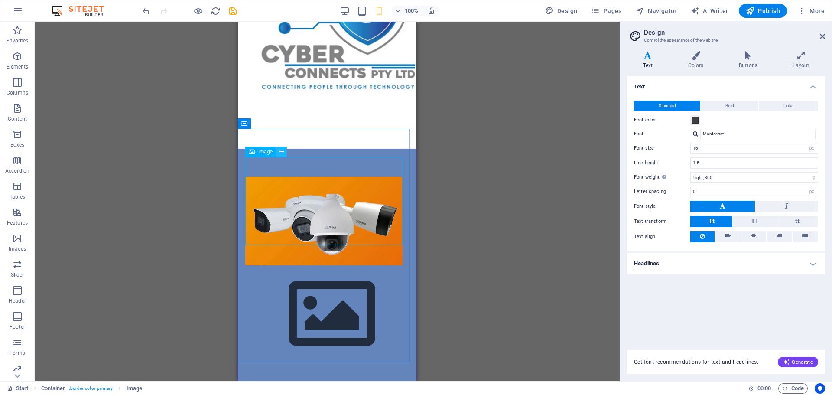
click at [279, 149] on icon at bounding box center [281, 151] width 5 height 9
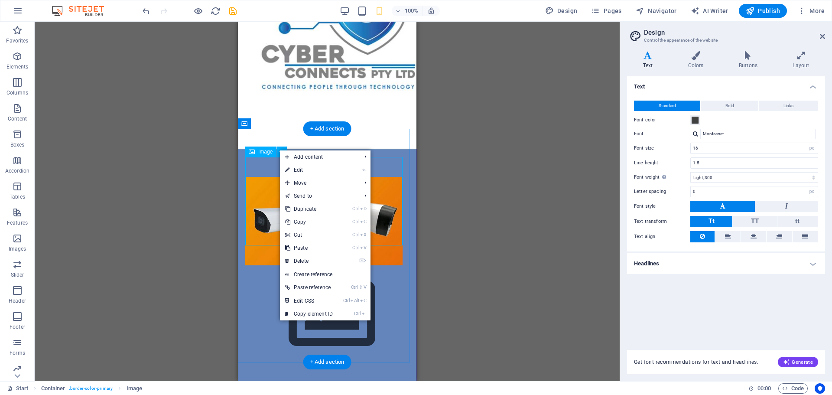
click at [259, 177] on figure at bounding box center [327, 221] width 164 height 88
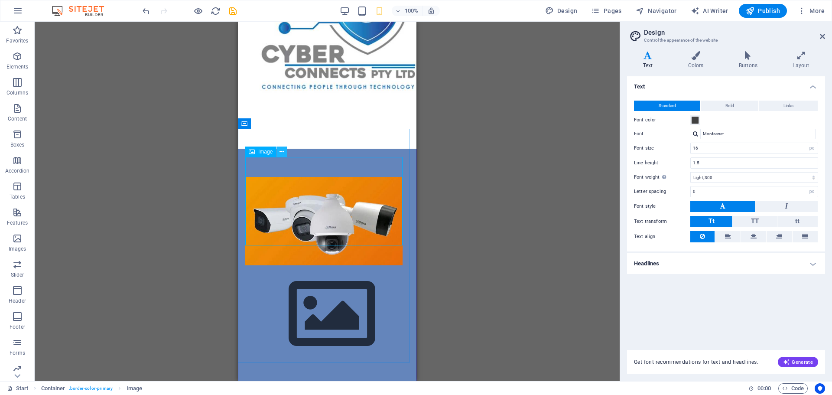
click at [281, 153] on icon at bounding box center [281, 151] width 5 height 9
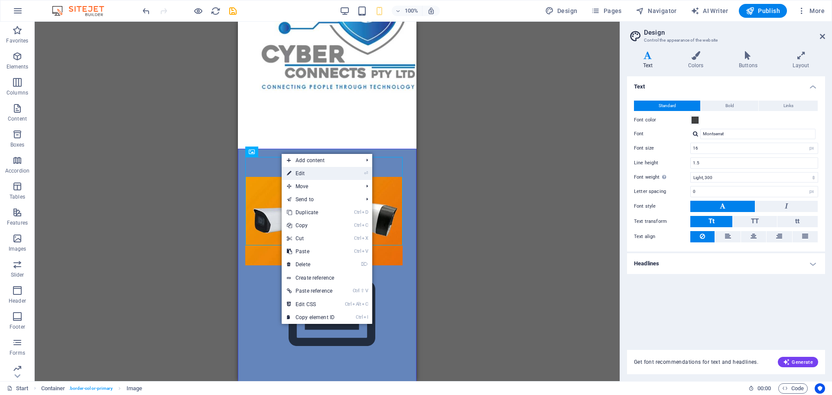
click at [306, 173] on link "⏎ Edit" at bounding box center [311, 173] width 58 height 13
select select "px"
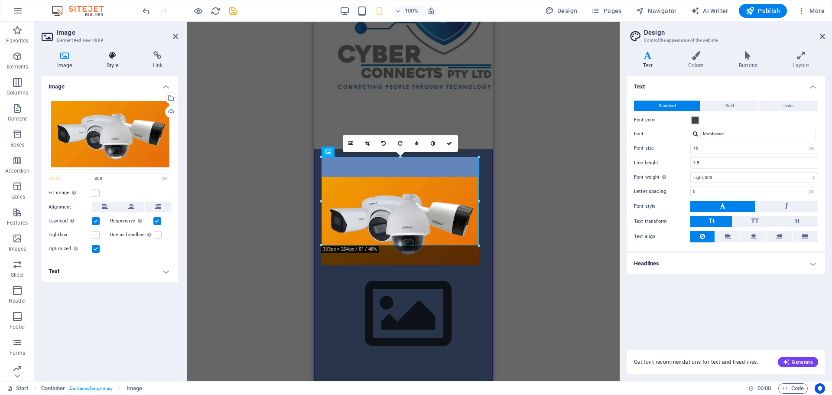
click at [111, 60] on h4 "Style" at bounding box center [114, 60] width 46 height 18
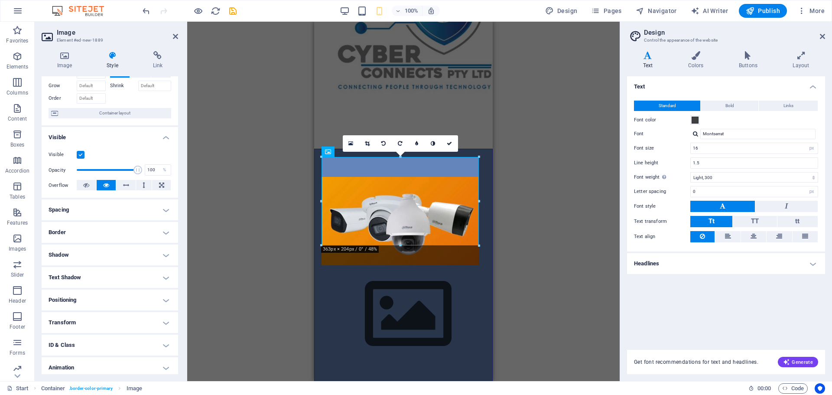
scroll to position [43, 0]
click at [94, 260] on h4 "Shadow" at bounding box center [110, 253] width 136 height 21
click at [127, 273] on span "Outside" at bounding box center [124, 271] width 15 height 10
type input "2"
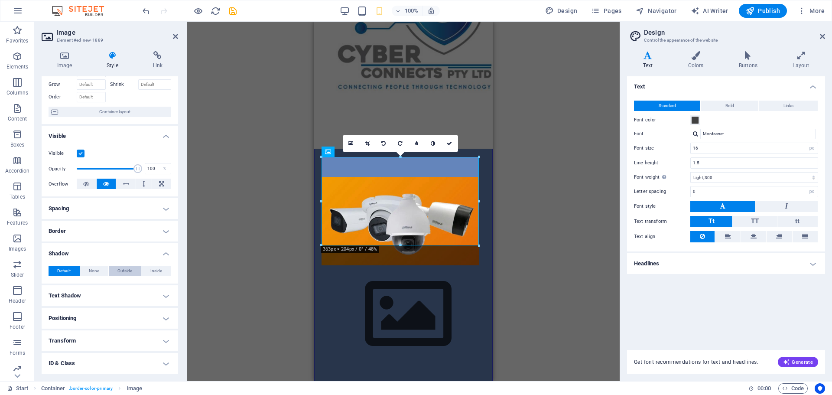
type input "4"
click at [449, 141] on icon at bounding box center [449, 143] width 5 height 5
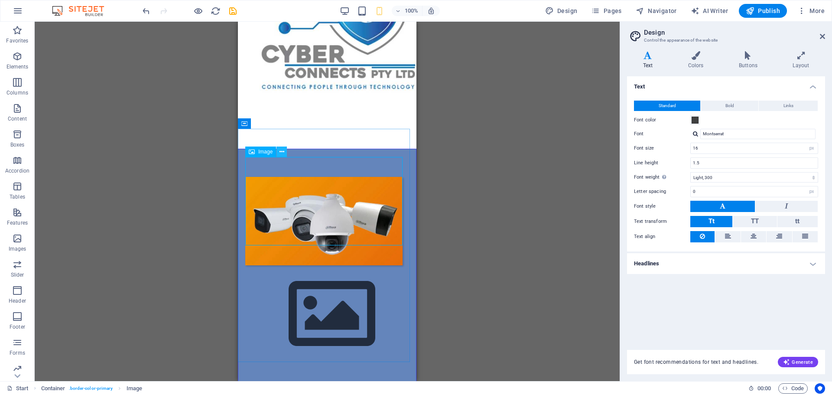
click at [279, 151] on button at bounding box center [281, 151] width 10 height 10
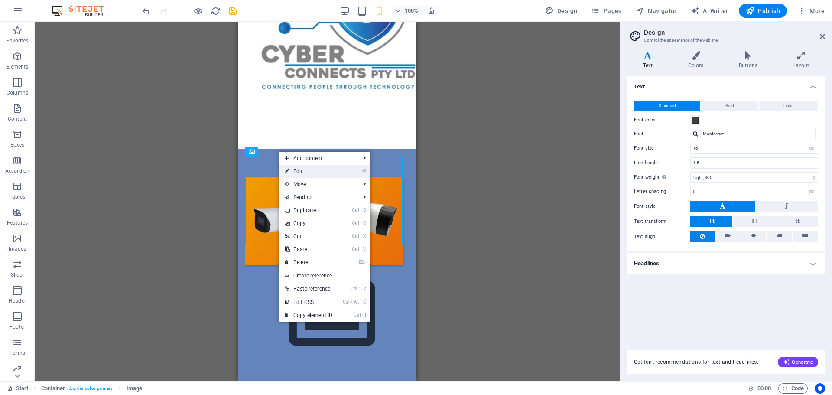
click at [302, 171] on link "⏎ Edit" at bounding box center [308, 171] width 58 height 13
select select "px"
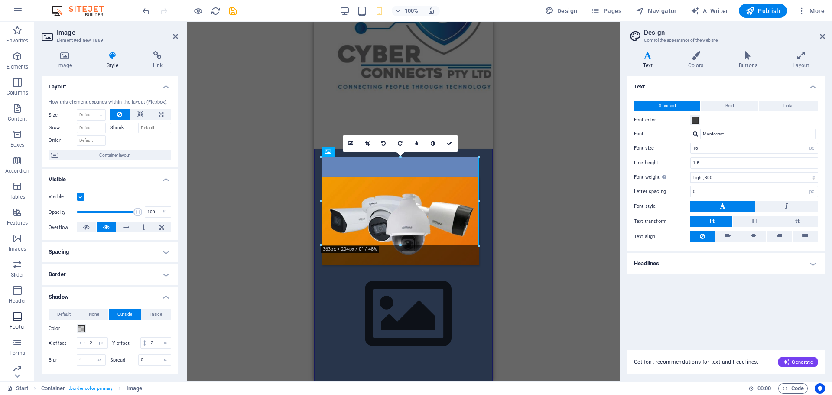
click at [17, 314] on icon "button" at bounding box center [17, 316] width 10 height 10
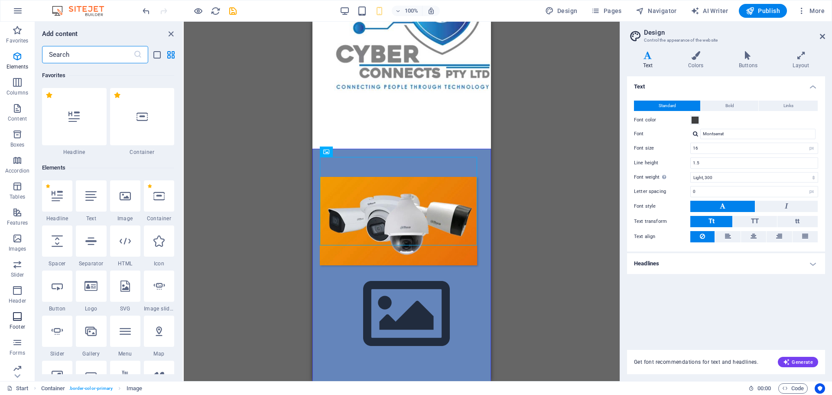
scroll to position [5736, 0]
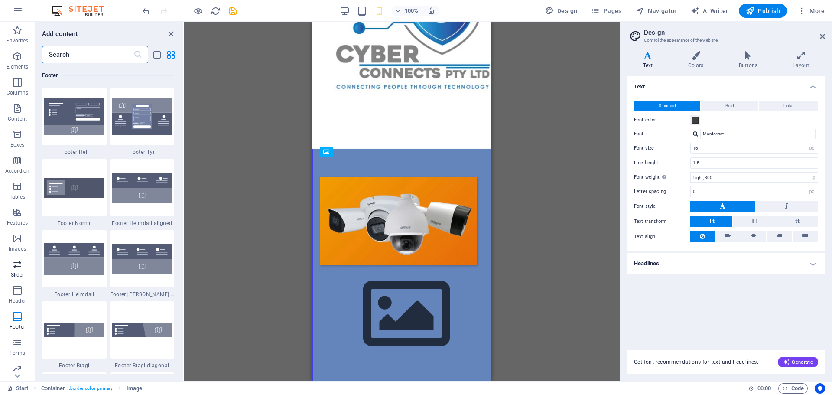
click at [17, 265] on icon "button" at bounding box center [17, 264] width 10 height 10
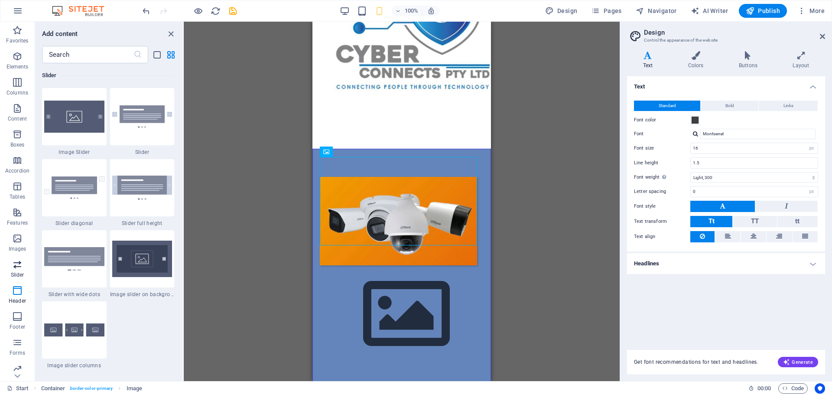
scroll to position [4912, 0]
click at [155, 189] on img at bounding box center [142, 187] width 60 height 24
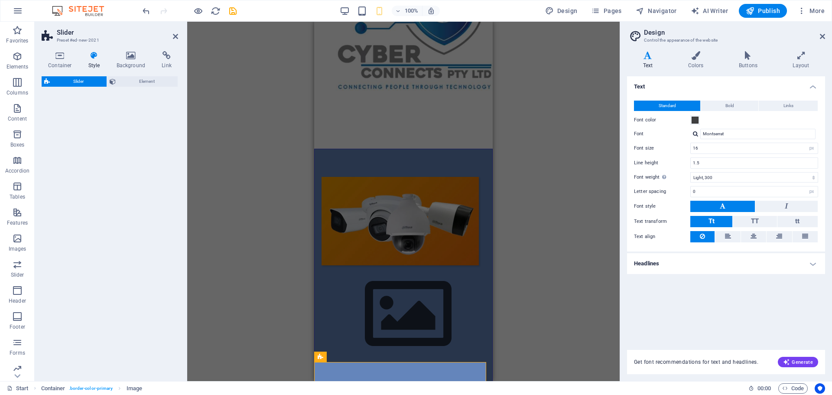
select select "rem"
select select "px"
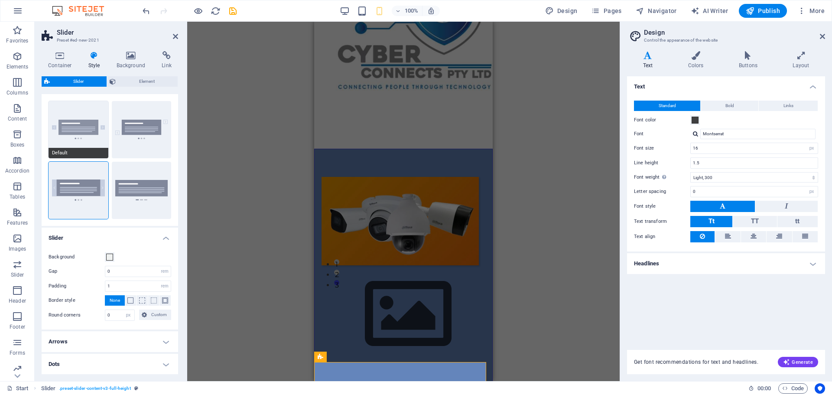
scroll to position [0, 0]
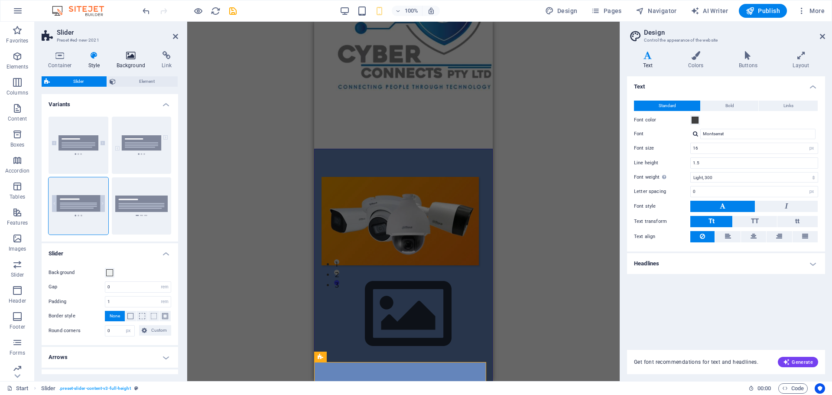
click at [132, 59] on icon at bounding box center [131, 55] width 42 height 9
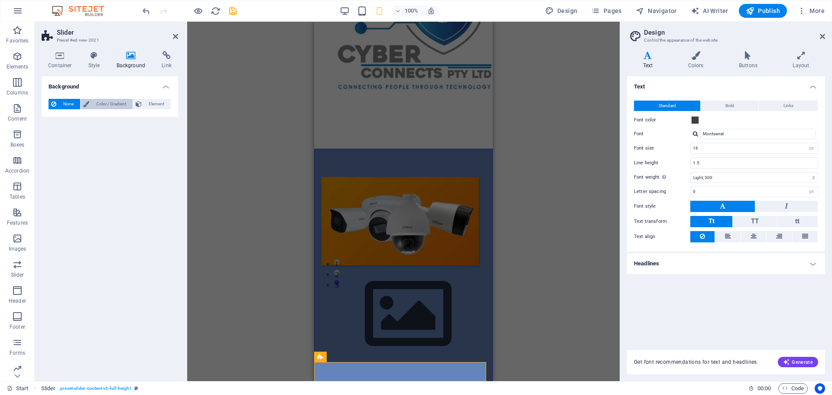
click at [106, 106] on span "Color / Gradient" at bounding box center [111, 104] width 38 height 10
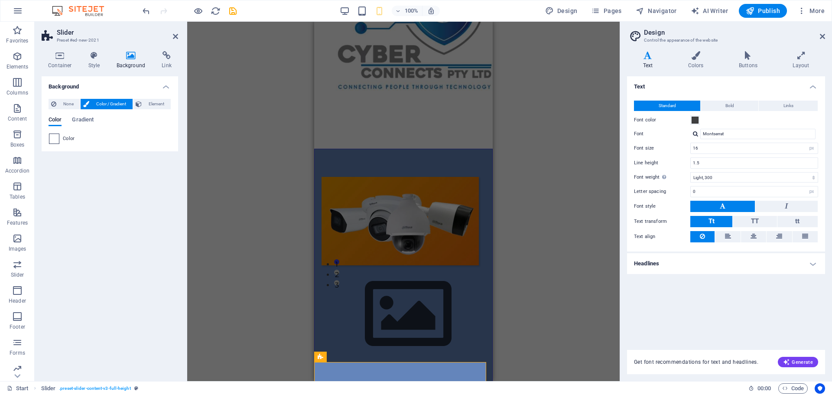
click at [55, 138] on span at bounding box center [54, 139] width 10 height 10
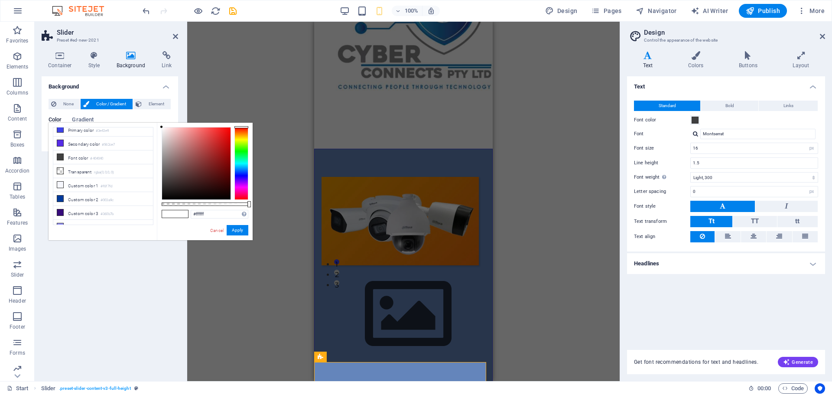
scroll to position [24, 0]
click at [103, 192] on small "#003a9c" at bounding box center [107, 195] width 13 height 6
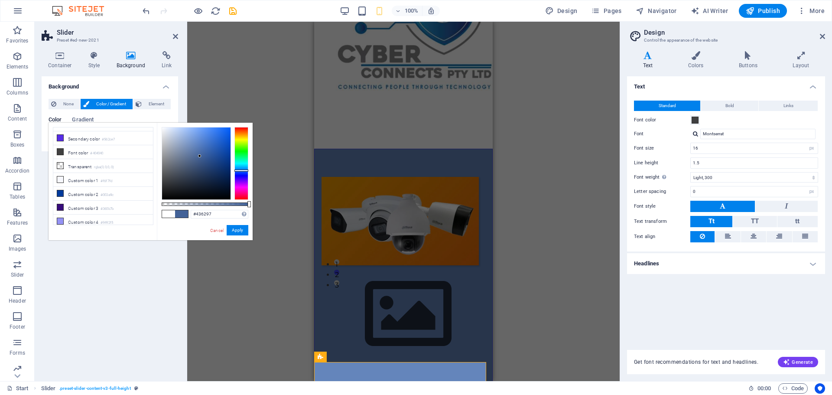
click at [200, 156] on div at bounding box center [196, 163] width 68 height 72
click at [204, 143] on div at bounding box center [196, 163] width 68 height 72
click at [204, 133] on div at bounding box center [196, 163] width 68 height 72
click at [189, 133] on div at bounding box center [196, 163] width 68 height 72
type input "#7988a1"
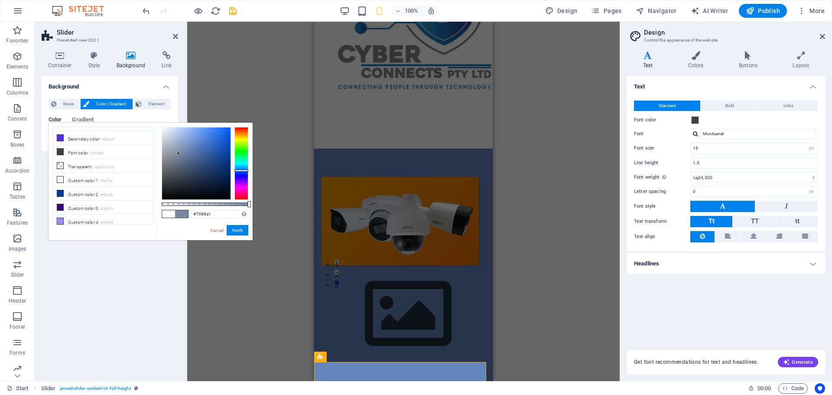
click at [178, 153] on div at bounding box center [196, 163] width 68 height 72
click at [215, 230] on link "Cancel" at bounding box center [216, 230] width 15 height 6
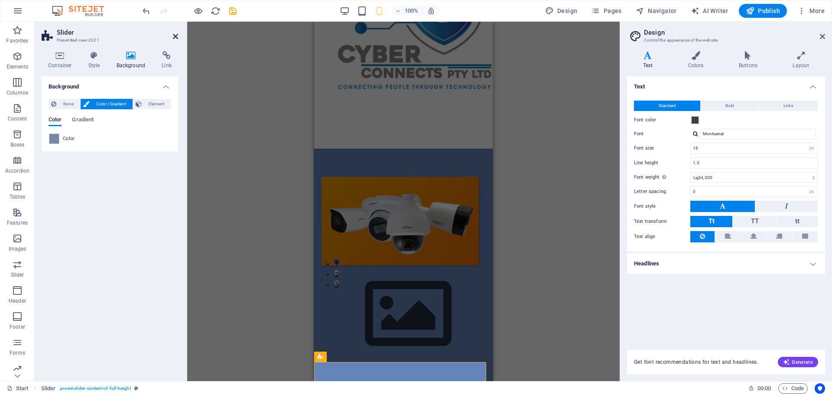
click at [176, 38] on icon at bounding box center [175, 36] width 5 height 7
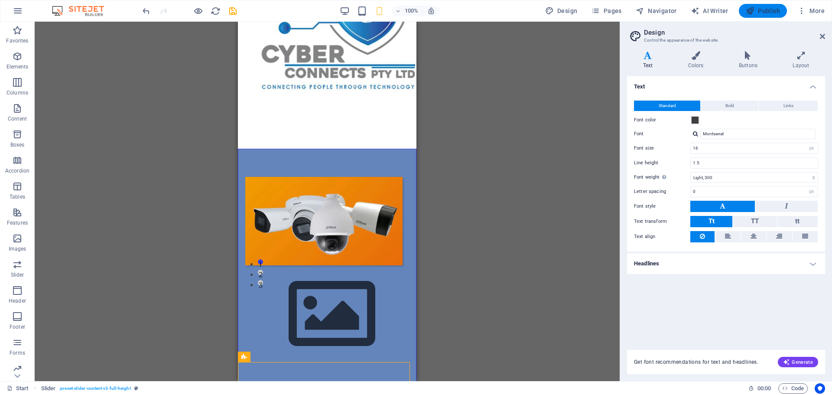
click at [775, 10] on span "Publish" at bounding box center [763, 10] width 34 height 9
